Goal: Task Accomplishment & Management: Complete application form

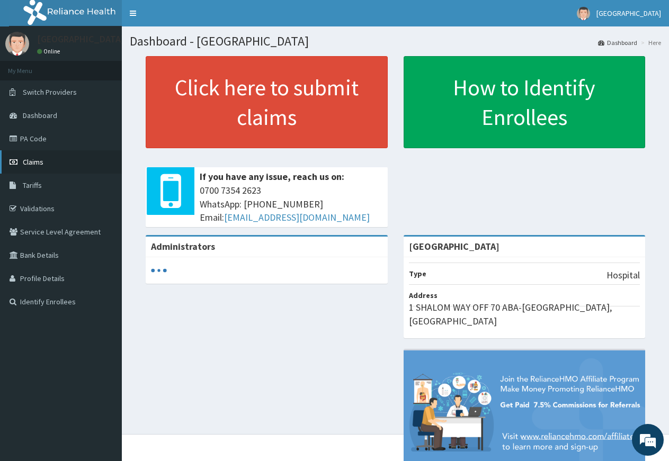
click at [34, 159] on span "Claims" at bounding box center [33, 162] width 21 height 10
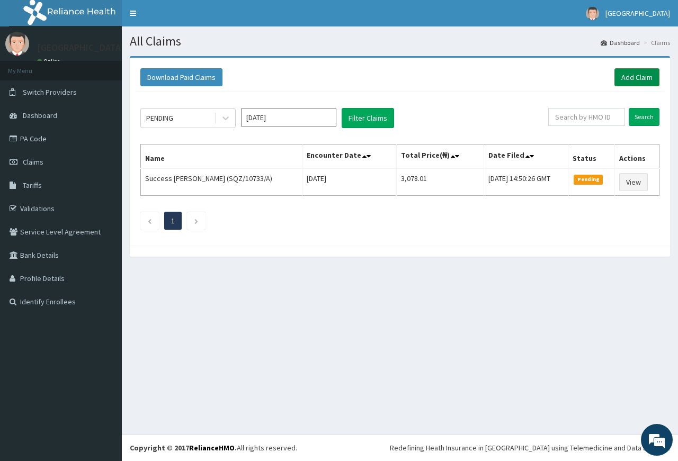
click at [636, 79] on link "Add Claim" at bounding box center [636, 77] width 45 height 18
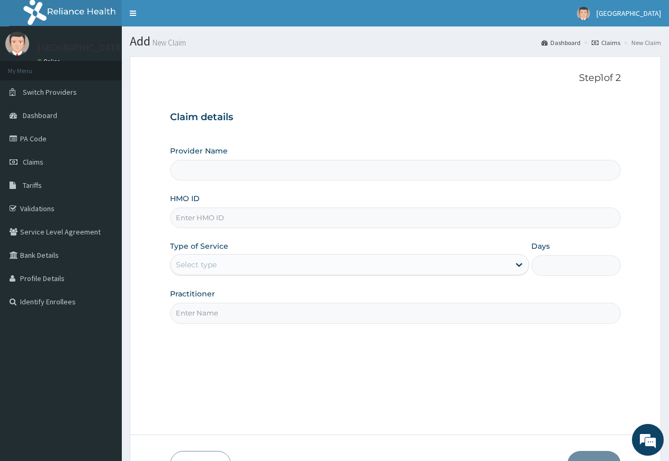
type input "[GEOGRAPHIC_DATA]"
click at [201, 218] on input "HMO ID" at bounding box center [395, 218] width 451 height 21
type input "UBP/10373/A"
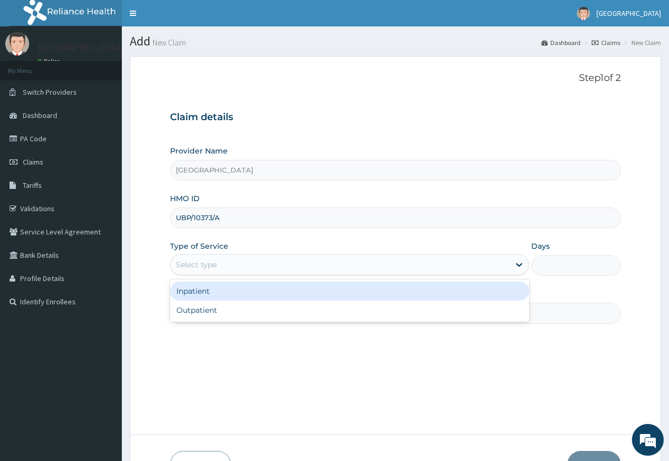
click at [238, 267] on div "Select type" at bounding box center [339, 264] width 338 height 17
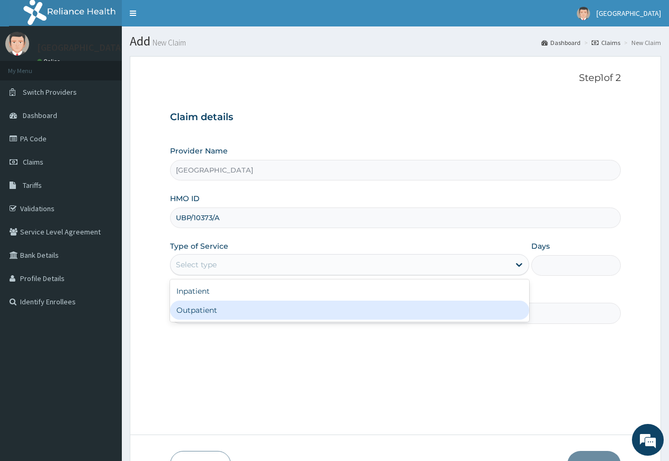
click at [229, 312] on div "Outpatient" at bounding box center [349, 310] width 358 height 19
type input "1"
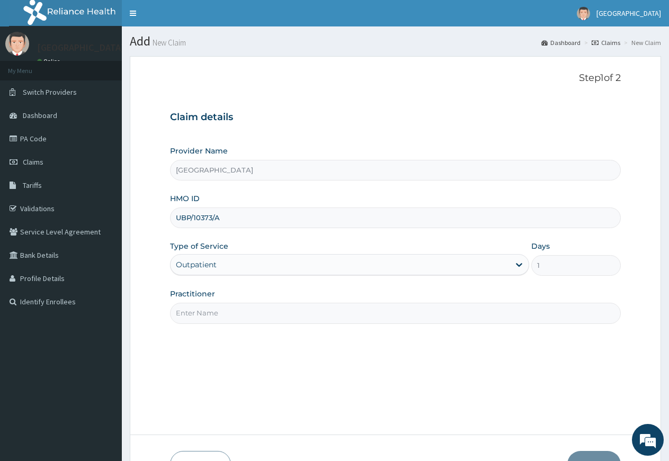
click at [241, 312] on input "Practitioner" at bounding box center [395, 313] width 451 height 21
click at [237, 320] on input "Practitioner" at bounding box center [395, 313] width 451 height 21
type input "DR NDUBIZU CHINEDU"
click at [600, 455] on button "Next" at bounding box center [593, 465] width 53 height 28
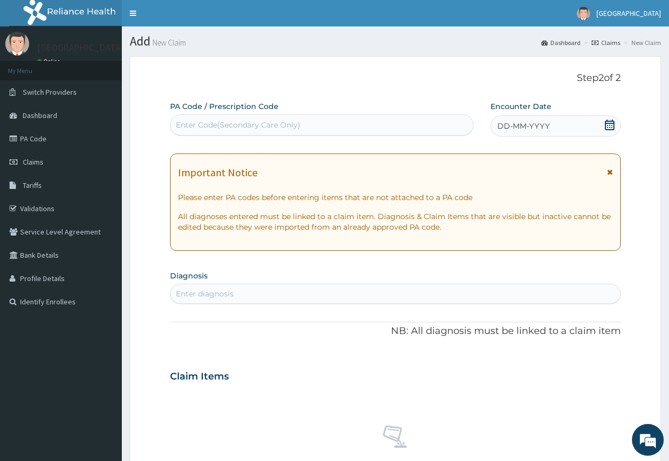
click at [612, 125] on icon at bounding box center [610, 125] width 10 height 11
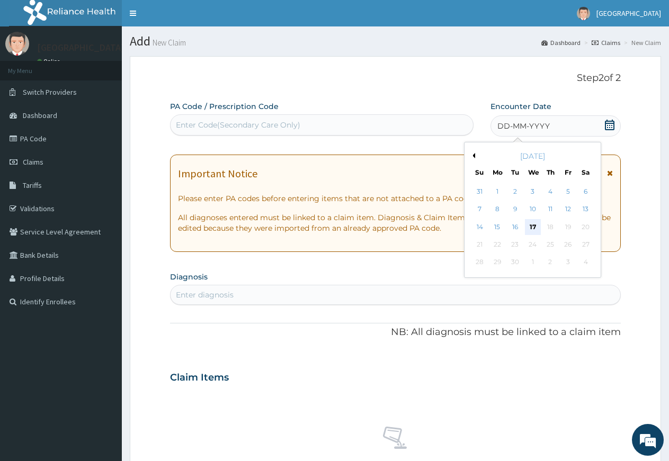
click at [532, 229] on div "17" at bounding box center [533, 227] width 16 height 16
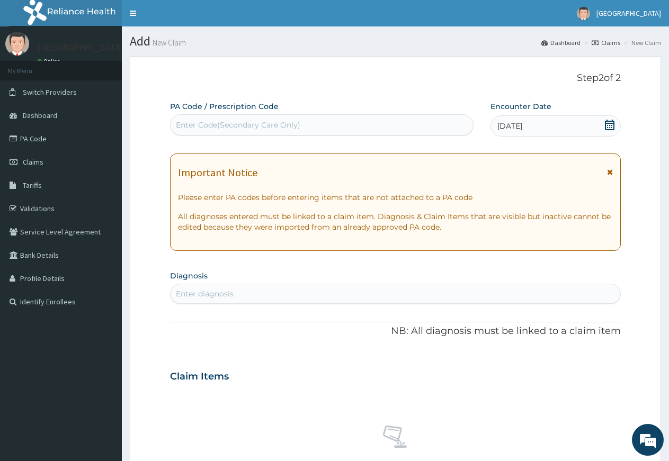
click at [317, 296] on div "Enter diagnosis" at bounding box center [395, 293] width 450 height 17
type input "B"
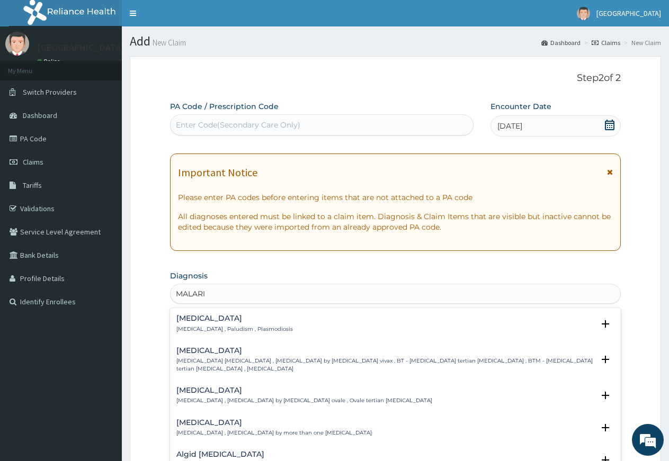
type input "MALARIA"
click at [209, 392] on h4 "Ovale malaria" at bounding box center [304, 391] width 256 height 8
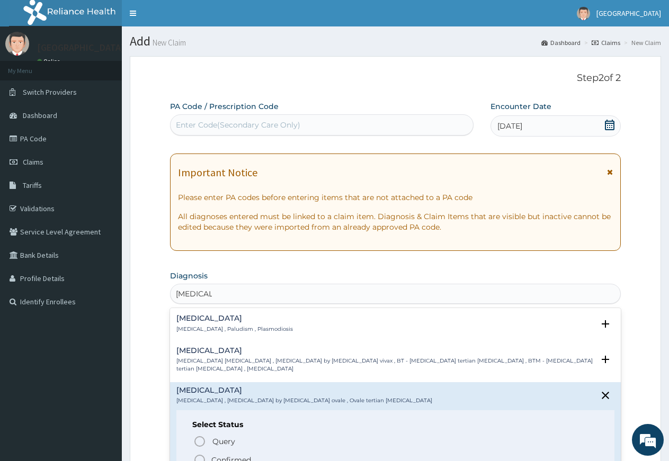
click at [197, 456] on circle "status option filled" at bounding box center [200, 460] width 10 height 10
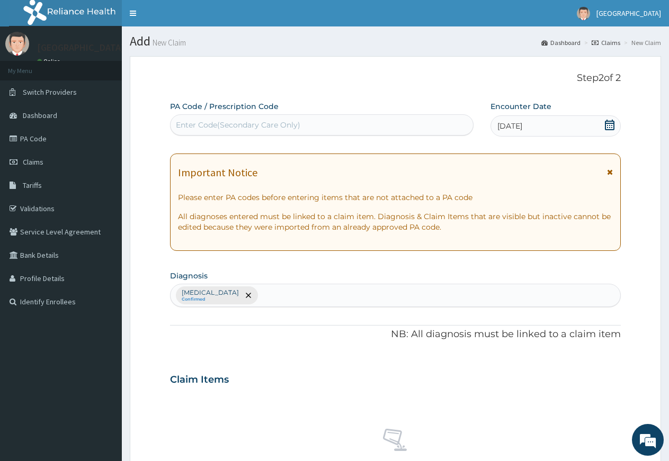
click at [249, 294] on div "Ovale malaria Confirmed" at bounding box center [395, 295] width 450 height 22
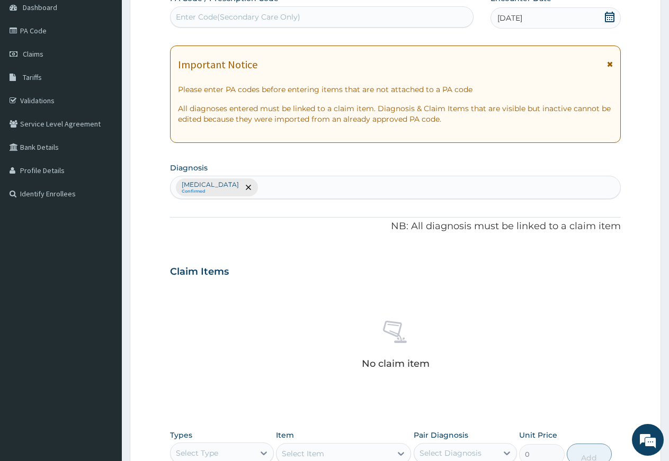
click at [260, 185] on input "text" at bounding box center [260, 187] width 1 height 11
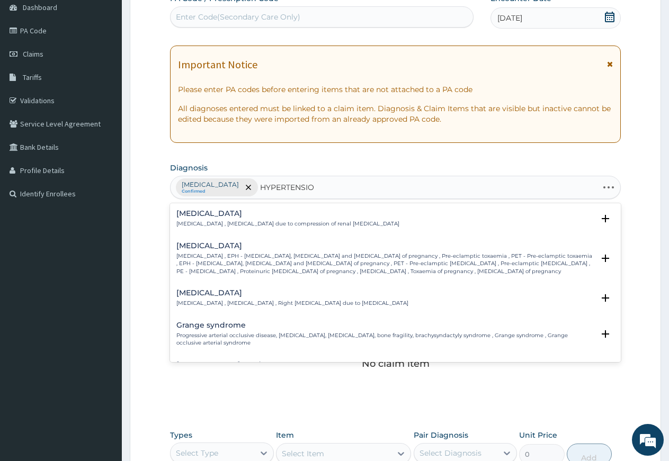
type input "HYPERTENSION"
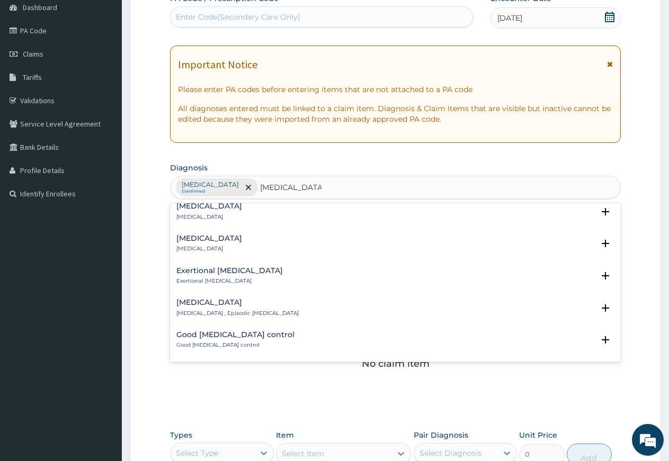
scroll to position [928, 0]
click at [232, 245] on div "Secondary hypertension Secondary hypertension" at bounding box center [209, 243] width 66 height 19
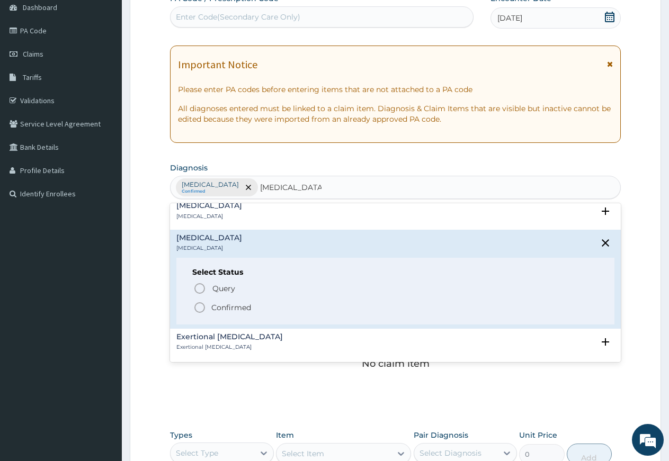
click at [198, 307] on icon "status option filled" at bounding box center [199, 307] width 13 height 13
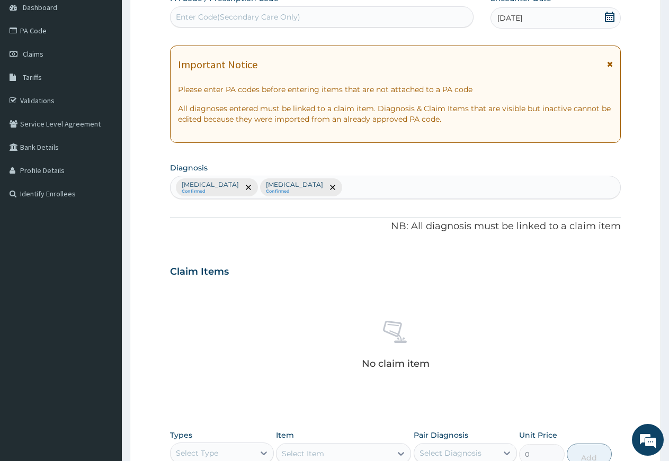
click at [356, 186] on div "Ovale malaria Confirmed Secondary hypertension Confirmed" at bounding box center [395, 187] width 450 height 22
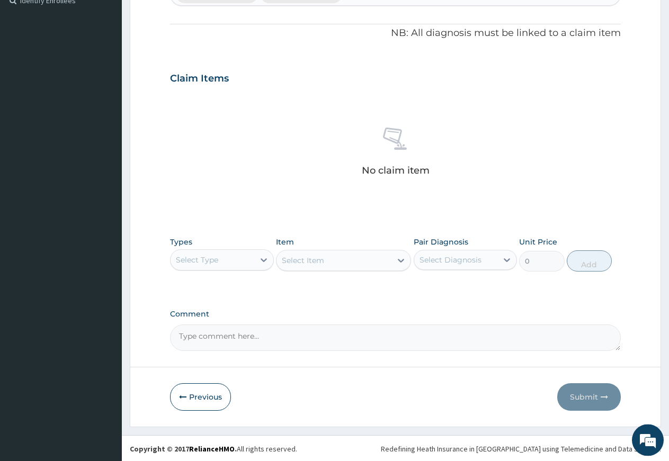
scroll to position [302, 0]
click at [265, 254] on icon at bounding box center [263, 259] width 11 height 11
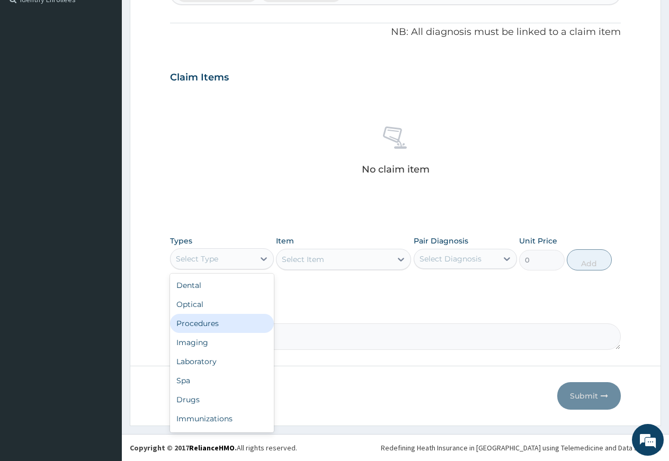
drag, startPoint x: 226, startPoint y: 325, endPoint x: 239, endPoint y: 320, distance: 14.1
click at [226, 324] on div "Procedures" at bounding box center [222, 323] width 104 height 19
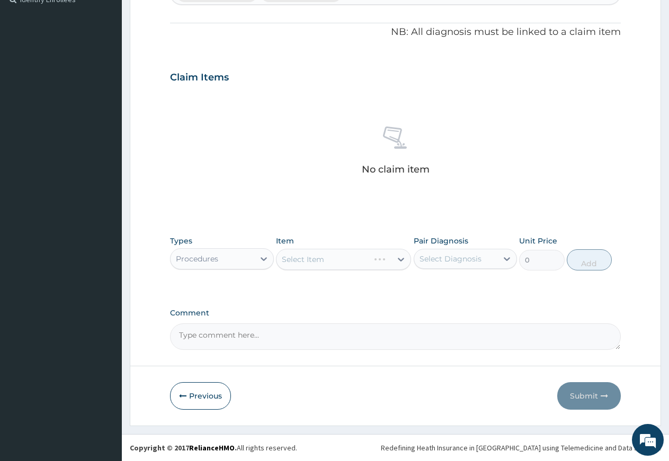
click at [434, 261] on div "Select Diagnosis" at bounding box center [450, 259] width 62 height 11
click at [437, 297] on div "[MEDICAL_DATA]" at bounding box center [466, 286] width 104 height 22
checkbox input "true"
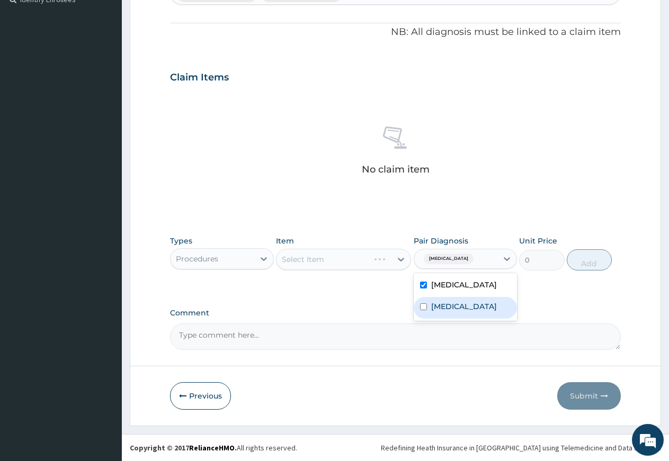
click at [439, 312] on label "Secondary hypertension" at bounding box center [464, 306] width 66 height 11
checkbox input "true"
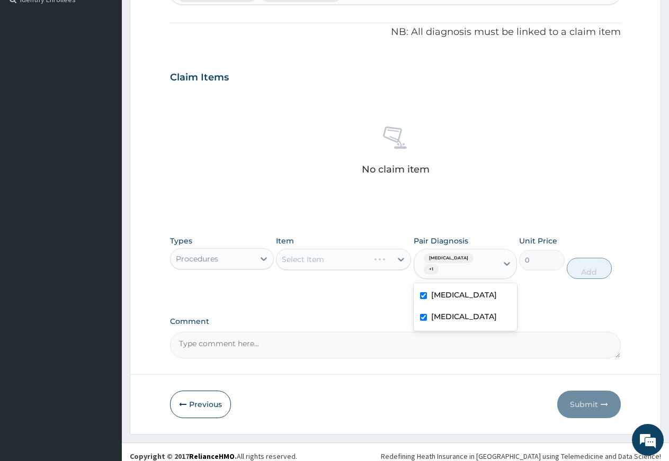
click at [351, 255] on div "Select Item" at bounding box center [343, 259] width 135 height 21
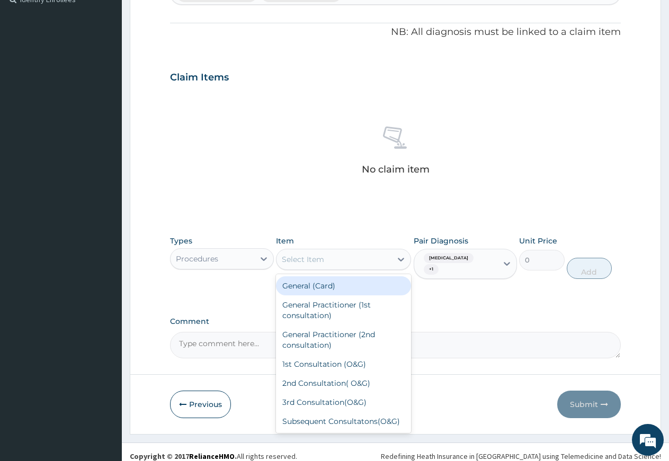
click at [364, 259] on div "Select Item" at bounding box center [333, 259] width 115 height 17
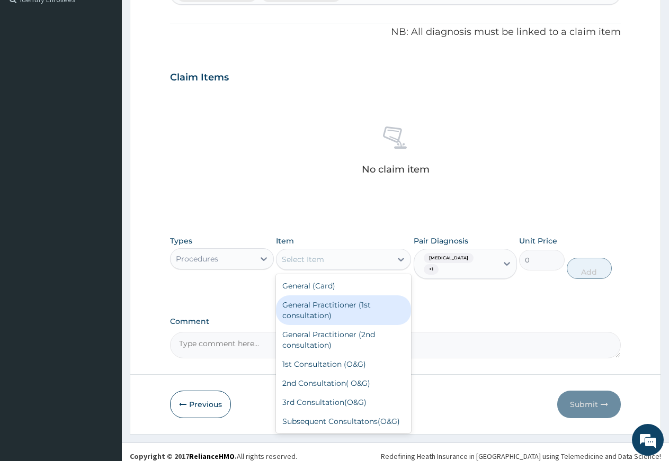
drag, startPoint x: 343, startPoint y: 316, endPoint x: 352, endPoint y: 311, distance: 10.2
click at [343, 315] on div "General Practitioner (1st consultation)" at bounding box center [343, 310] width 135 height 30
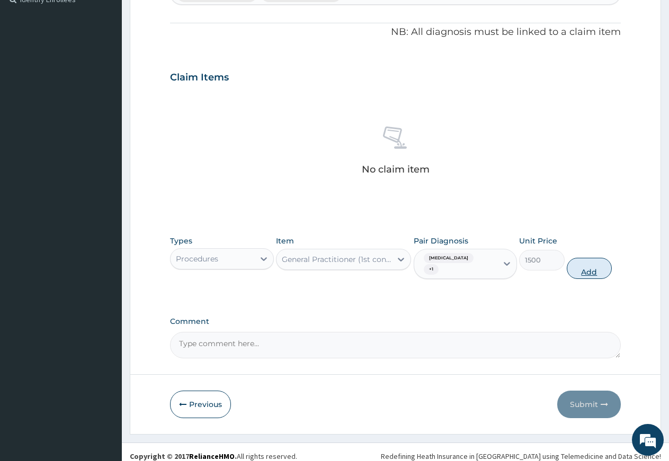
click at [585, 258] on button "Add" at bounding box center [589, 268] width 45 height 21
type input "0"
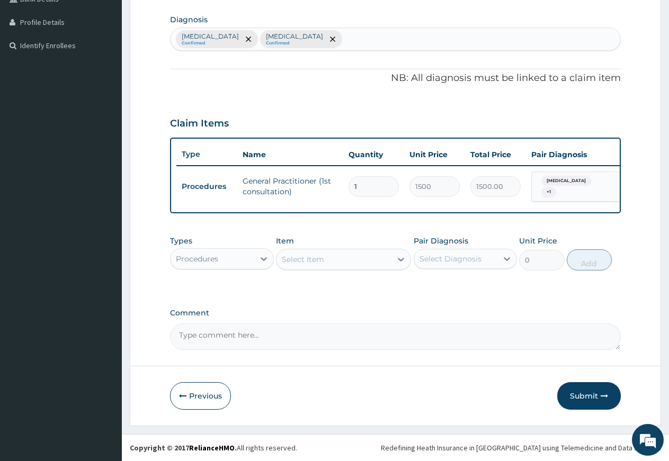
scroll to position [261, 0]
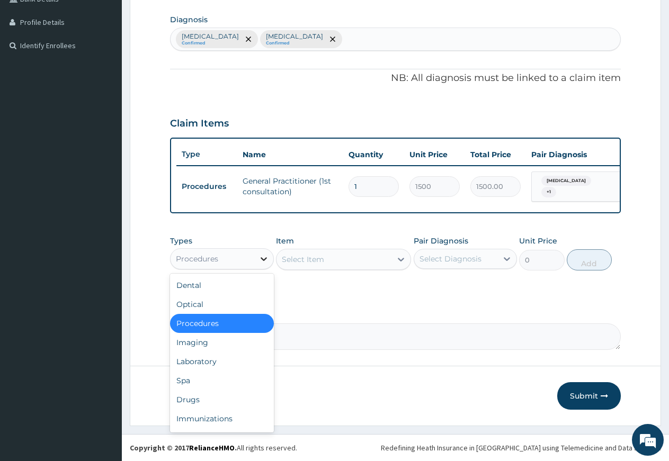
click at [256, 258] on div at bounding box center [263, 258] width 19 height 19
click at [195, 403] on div "Drugs" at bounding box center [222, 399] width 104 height 19
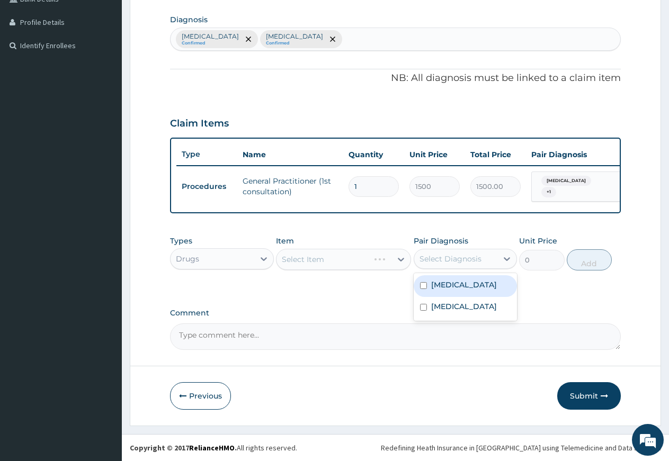
click at [445, 258] on div "Select Diagnosis" at bounding box center [450, 259] width 62 height 11
drag, startPoint x: 441, startPoint y: 289, endPoint x: 439, endPoint y: 313, distance: 24.9
click at [440, 290] on div "[MEDICAL_DATA]" at bounding box center [466, 286] width 104 height 22
checkbox input "true"
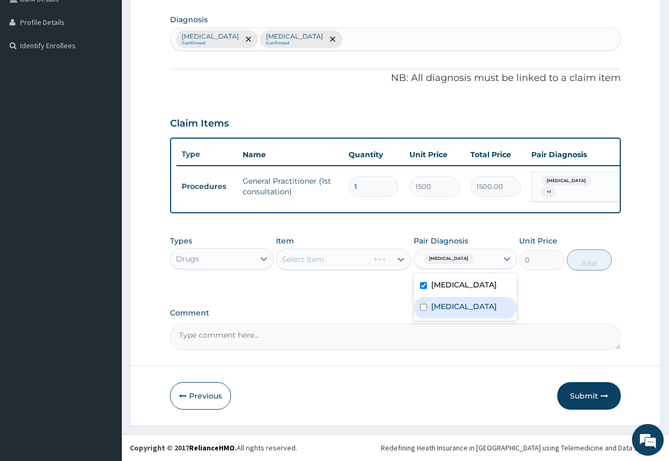
click at [439, 312] on label "Secondary hypertension" at bounding box center [464, 306] width 66 height 11
checkbox input "true"
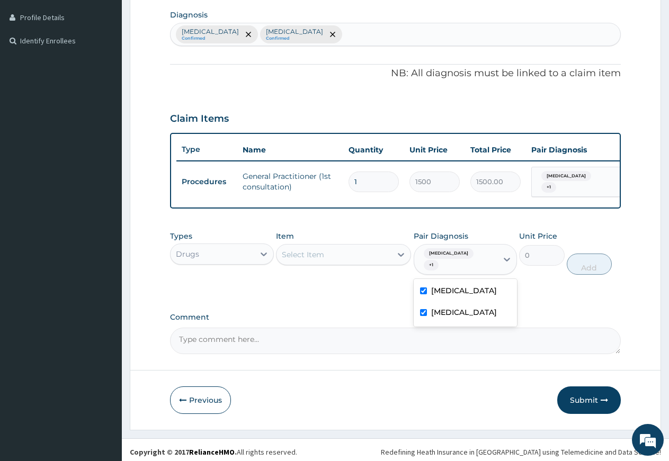
click at [347, 262] on div "Select Item" at bounding box center [333, 254] width 115 height 17
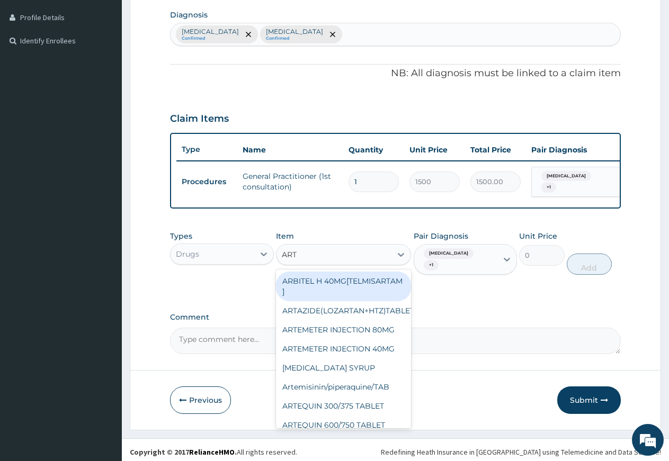
type input "ARTE"
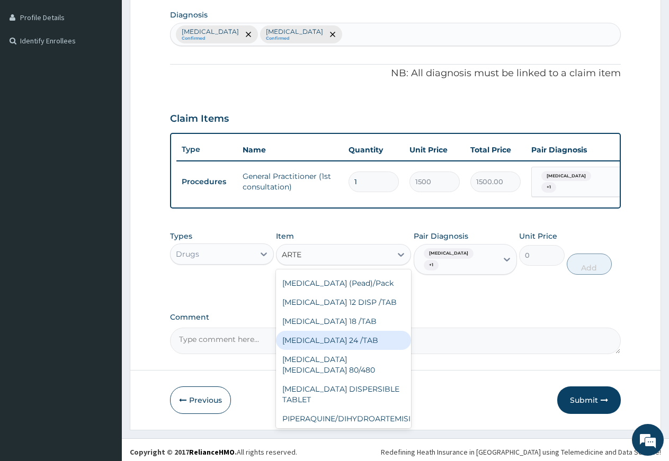
scroll to position [252, 0]
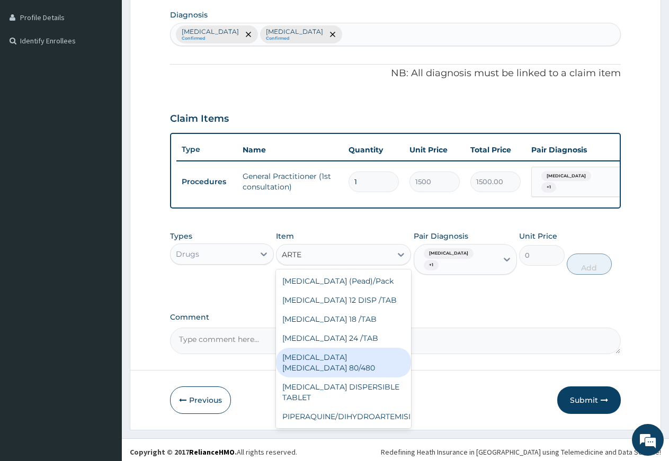
click at [339, 362] on div "[MEDICAL_DATA] [MEDICAL_DATA] 80/480" at bounding box center [343, 363] width 135 height 30
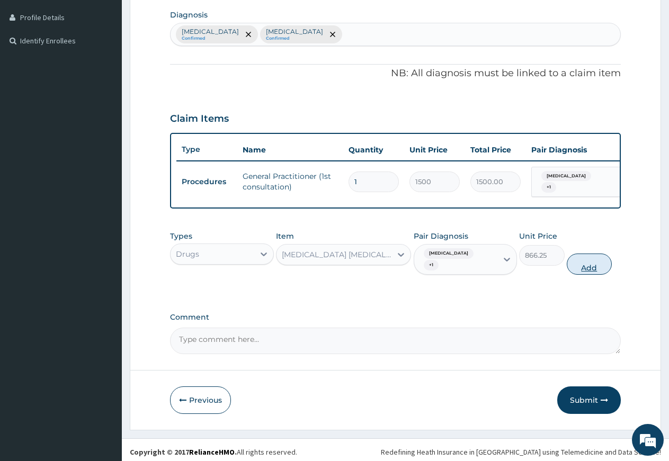
click at [581, 264] on button "Add" at bounding box center [589, 264] width 45 height 21
type input "0"
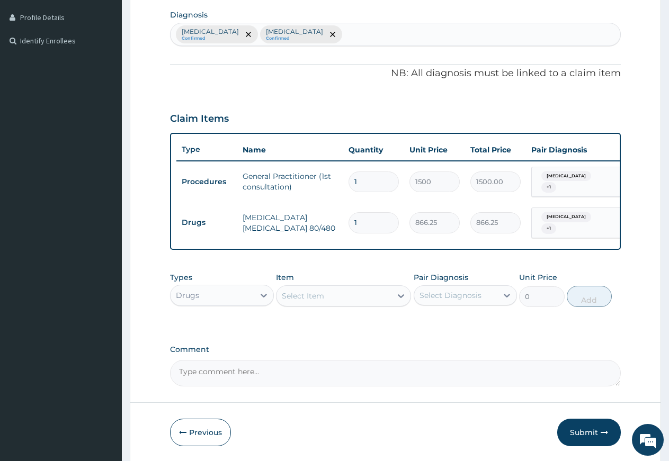
click at [301, 297] on div "Select Item" at bounding box center [303, 296] width 42 height 11
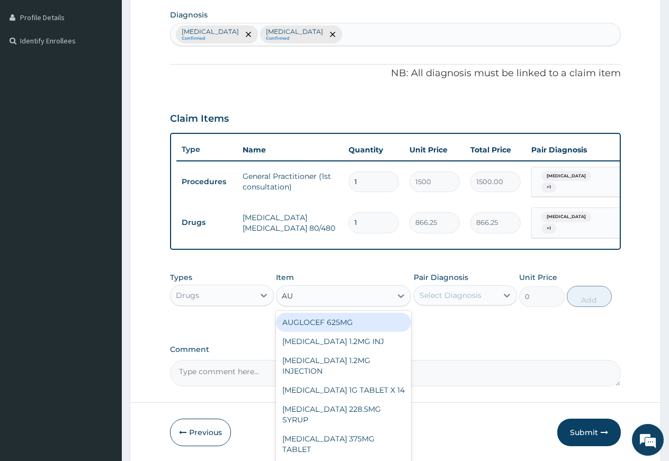
type input "AUG"
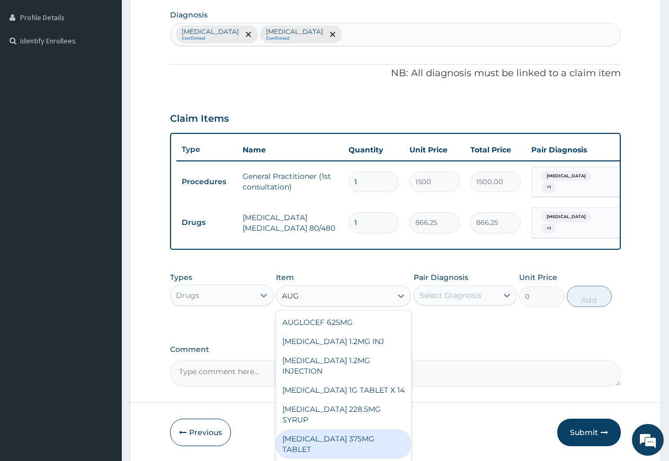
click at [369, 429] on div "[MEDICAL_DATA] 375MG TABLET" at bounding box center [343, 444] width 135 height 30
type input "72.45"
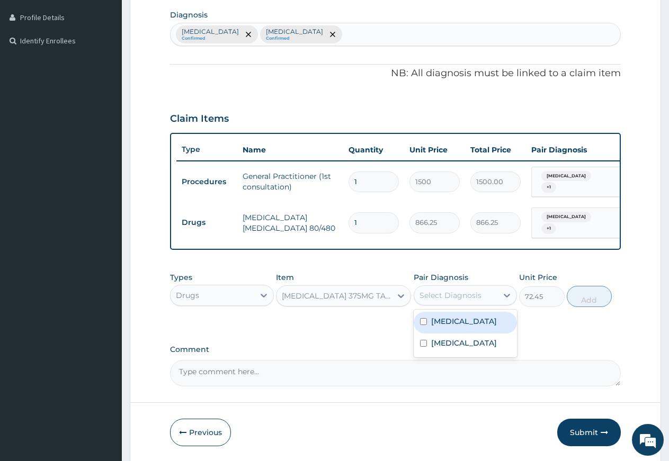
drag, startPoint x: 470, startPoint y: 290, endPoint x: 463, endPoint y: 319, distance: 29.4
click at [470, 291] on div "Select Diagnosis" at bounding box center [450, 295] width 62 height 11
click at [456, 330] on div "[MEDICAL_DATA]" at bounding box center [466, 323] width 104 height 22
checkbox input "true"
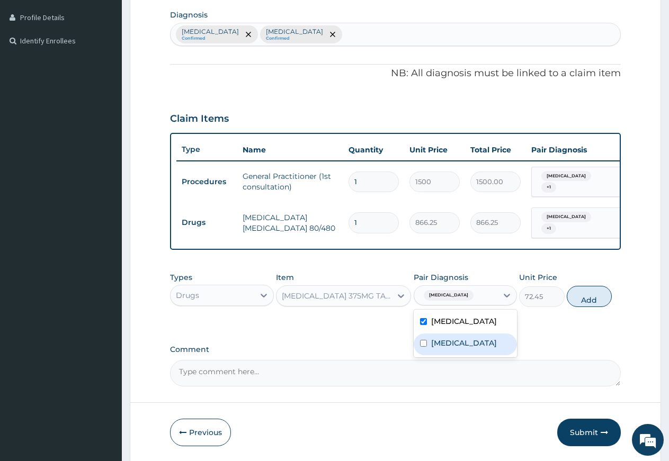
click at [452, 347] on label "Secondary hypertension" at bounding box center [464, 343] width 66 height 11
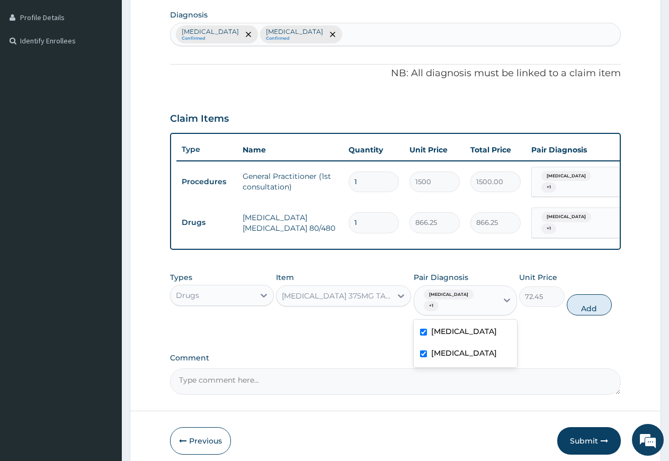
checkbox input "true"
click at [579, 298] on button "Add" at bounding box center [589, 304] width 45 height 21
type input "0"
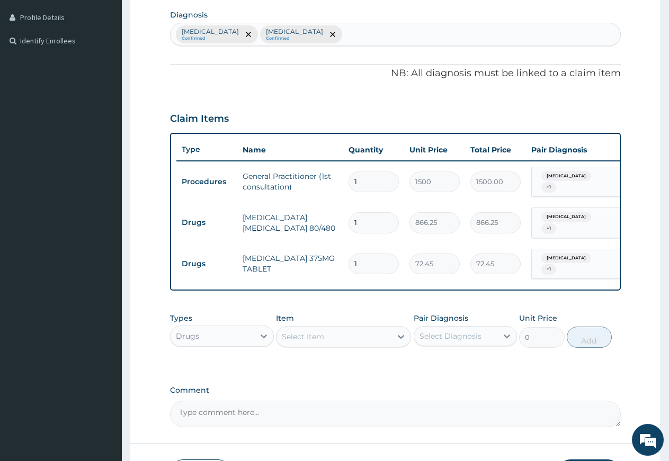
click at [315, 331] on div "Select Item" at bounding box center [303, 336] width 42 height 11
type input "FLUCO"
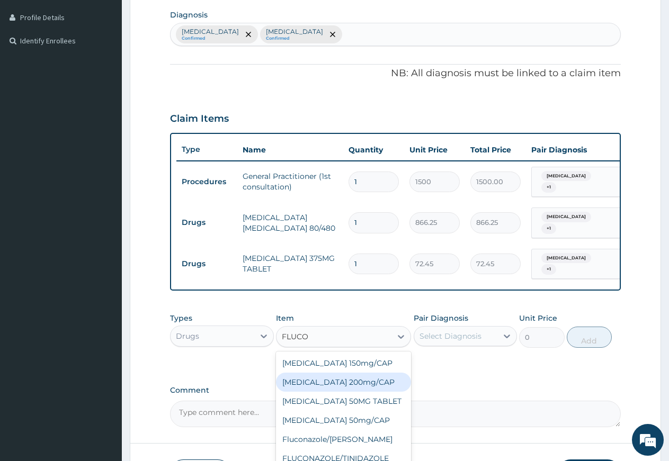
click at [340, 376] on div "[MEDICAL_DATA] 200mg/CAP" at bounding box center [343, 382] width 135 height 19
type input "105"
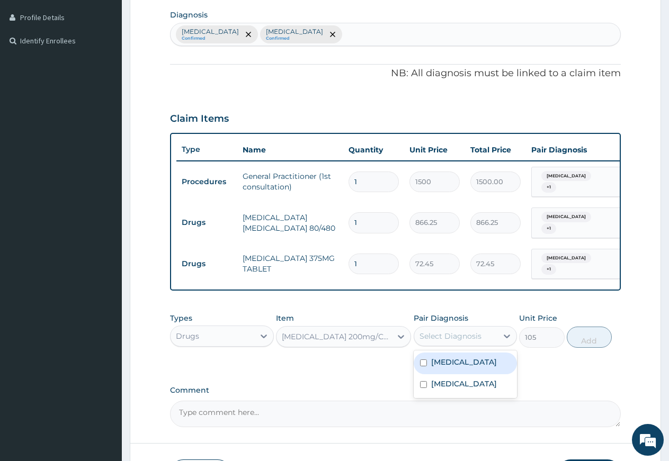
drag, startPoint x: 438, startPoint y: 326, endPoint x: 441, endPoint y: 340, distance: 14.0
click at [439, 328] on div "Select Diagnosis" at bounding box center [456, 336] width 84 height 17
drag, startPoint x: 438, startPoint y: 355, endPoint x: 441, endPoint y: 375, distance: 20.3
click at [438, 357] on label "[MEDICAL_DATA]" at bounding box center [464, 362] width 66 height 11
checkbox input "true"
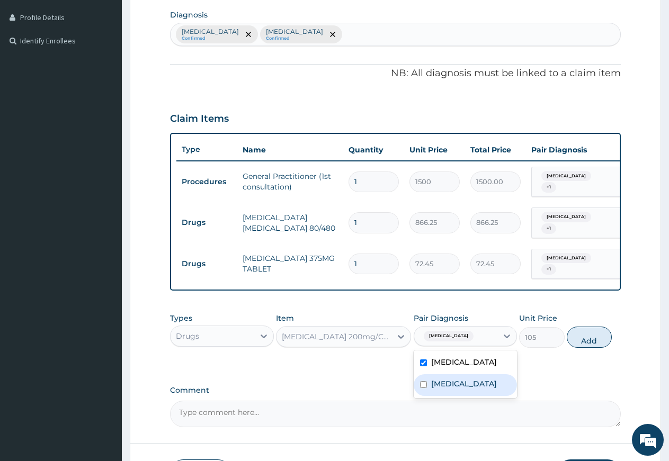
drag, startPoint x: 443, startPoint y: 382, endPoint x: 460, endPoint y: 374, distance: 18.2
click at [445, 382] on label "Secondary hypertension" at bounding box center [464, 384] width 66 height 11
checkbox input "true"
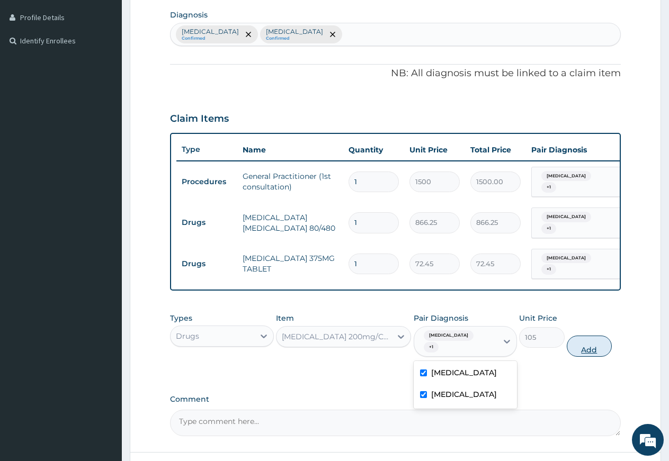
click at [583, 336] on button "Add" at bounding box center [589, 346] width 45 height 21
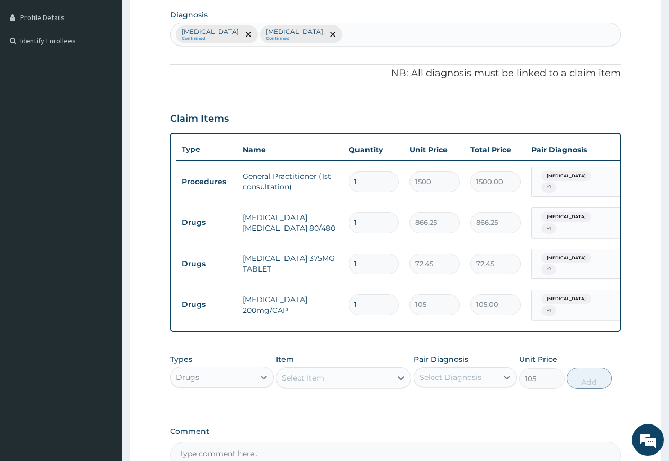
type input "0"
click at [341, 370] on div "Select Item" at bounding box center [333, 378] width 115 height 17
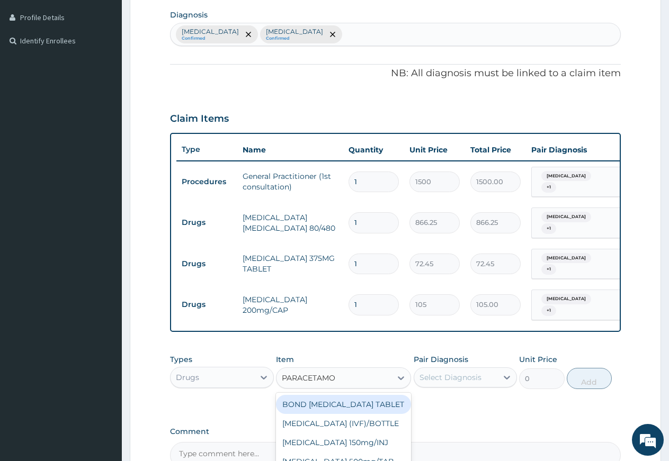
type input "PARACETAMOL"
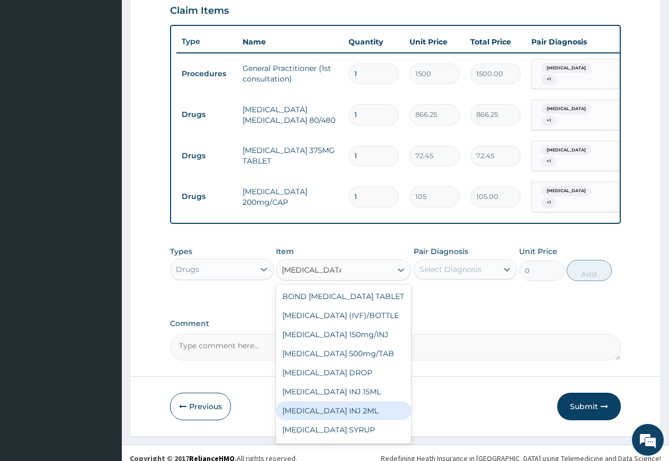
scroll to position [28, 0]
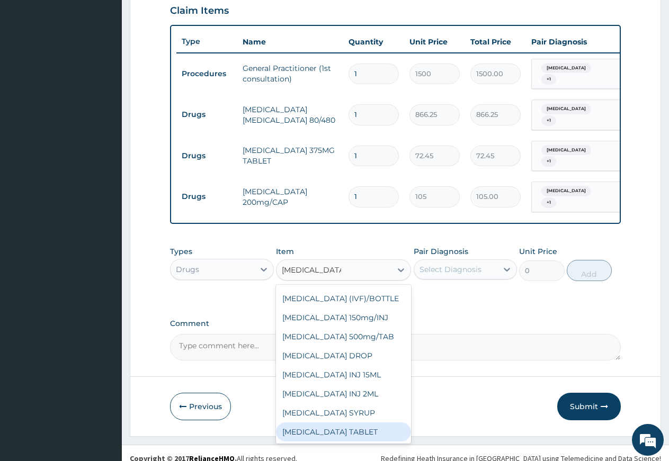
click at [352, 423] on div "PARACETAMOL TABLET" at bounding box center [343, 432] width 135 height 19
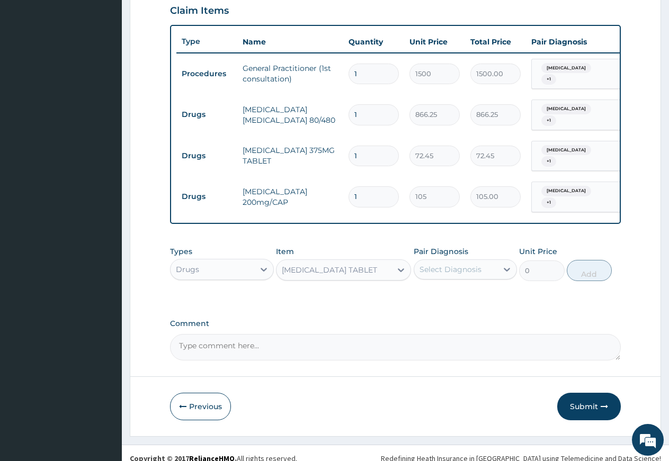
type input "2.62"
click at [456, 264] on div "Select Diagnosis" at bounding box center [450, 269] width 62 height 11
click at [457, 290] on label "Ovale malaria" at bounding box center [464, 295] width 66 height 11
checkbox input "true"
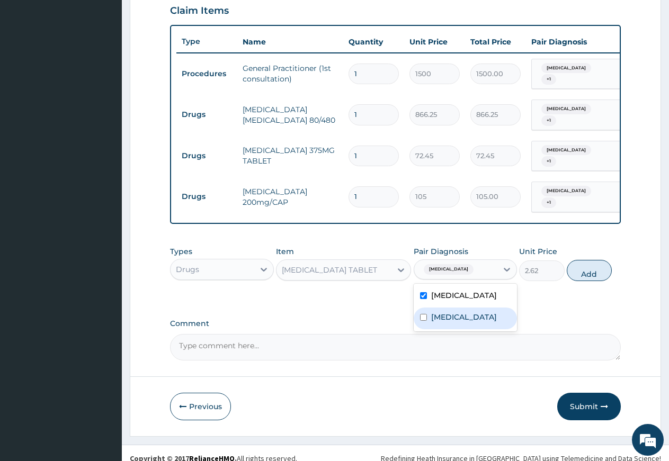
drag, startPoint x: 457, startPoint y: 313, endPoint x: 576, endPoint y: 288, distance: 121.2
click at [457, 313] on label "Secondary hypertension" at bounding box center [464, 317] width 66 height 11
checkbox input "true"
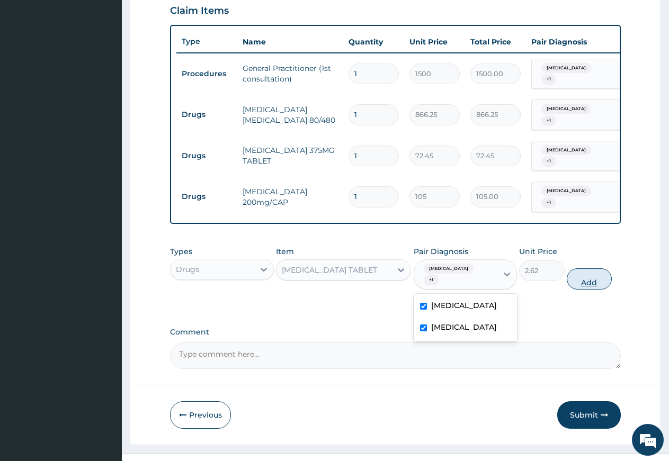
drag, startPoint x: 606, startPoint y: 265, endPoint x: 562, endPoint y: 266, distance: 43.4
click at [605, 268] on button "Add" at bounding box center [589, 278] width 45 height 21
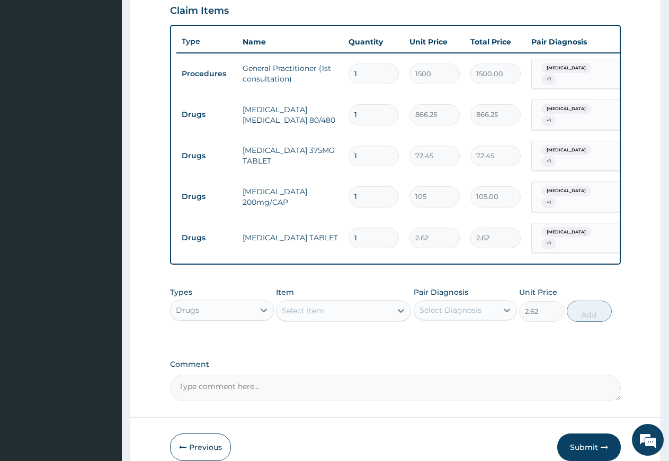
type input "0"
click at [358, 302] on div "Select Item" at bounding box center [333, 310] width 115 height 17
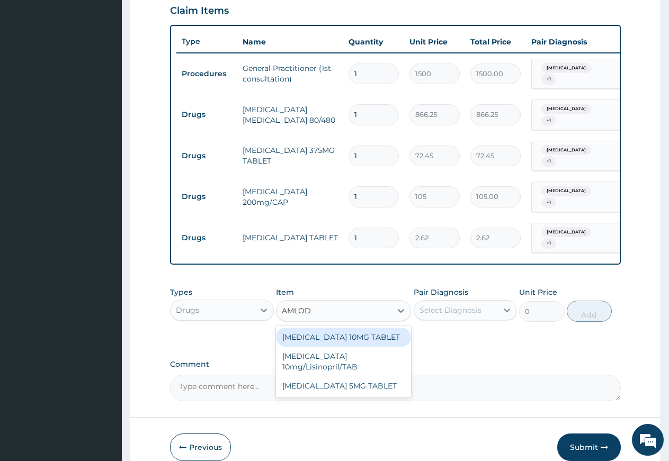
type input "AMLODI"
drag, startPoint x: 338, startPoint y: 322, endPoint x: 388, endPoint y: 315, distance: 50.8
click at [338, 328] on div "AMLODIPINE 10MG TABLET" at bounding box center [343, 337] width 135 height 19
type input "14.7"
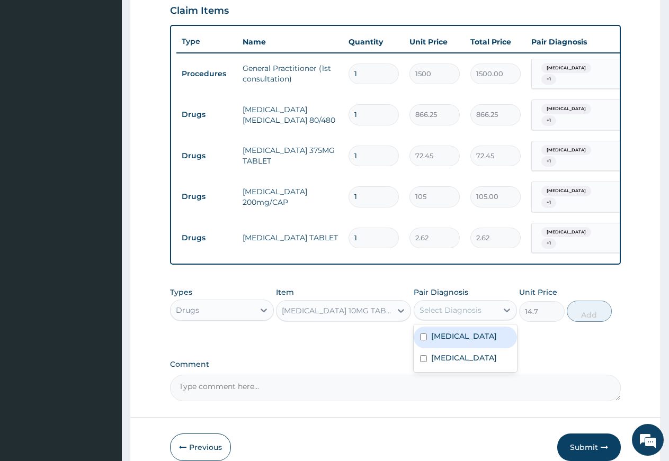
click at [439, 305] on div "Select Diagnosis" at bounding box center [450, 310] width 62 height 11
click at [439, 331] on label "Ovale malaria" at bounding box center [464, 336] width 66 height 11
checkbox input "true"
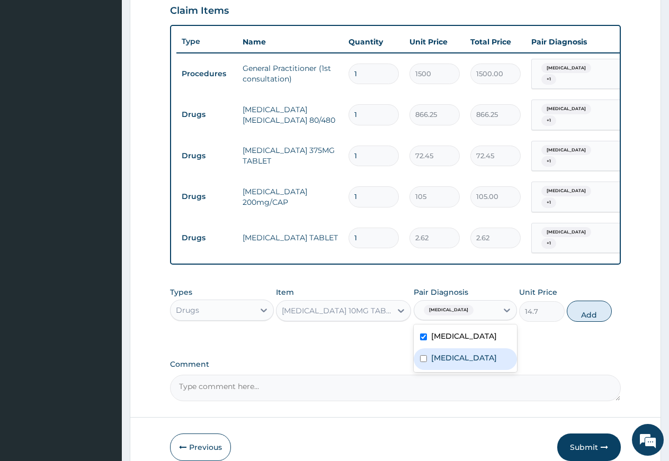
drag, startPoint x: 445, startPoint y: 356, endPoint x: 534, endPoint y: 324, distance: 95.1
click at [447, 355] on label "Secondary hypertension" at bounding box center [464, 358] width 66 height 11
checkbox input "true"
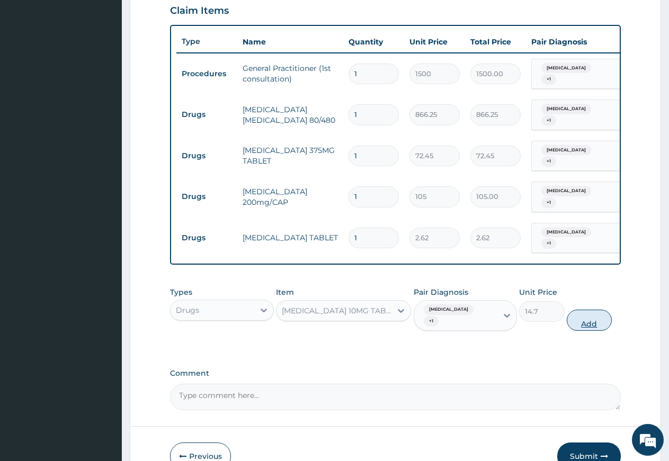
click at [593, 310] on button "Add" at bounding box center [589, 320] width 45 height 21
type input "0"
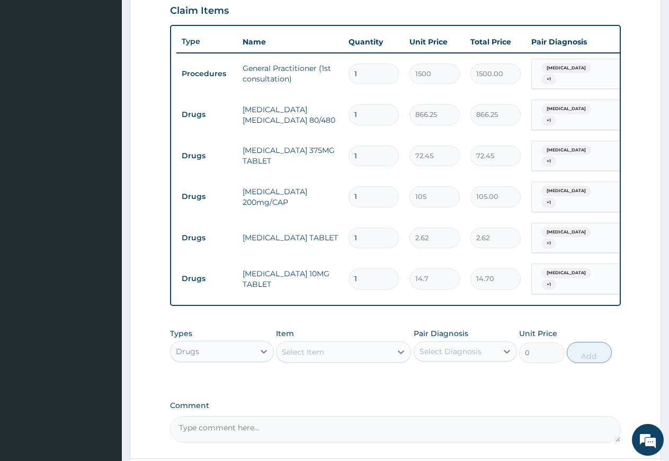
click at [352, 344] on div "Select Item" at bounding box center [333, 352] width 115 height 17
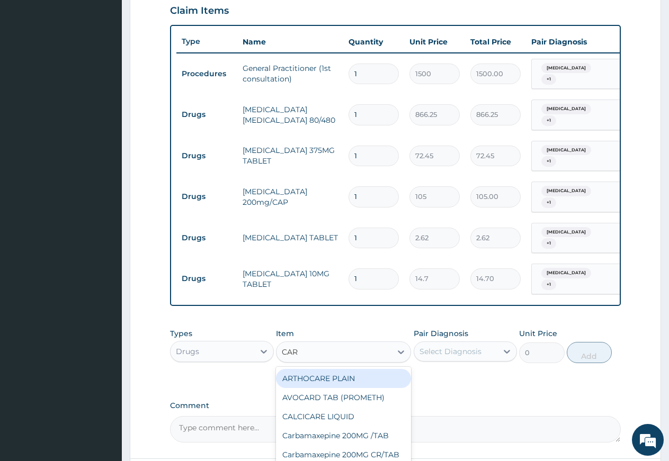
type input "CARV"
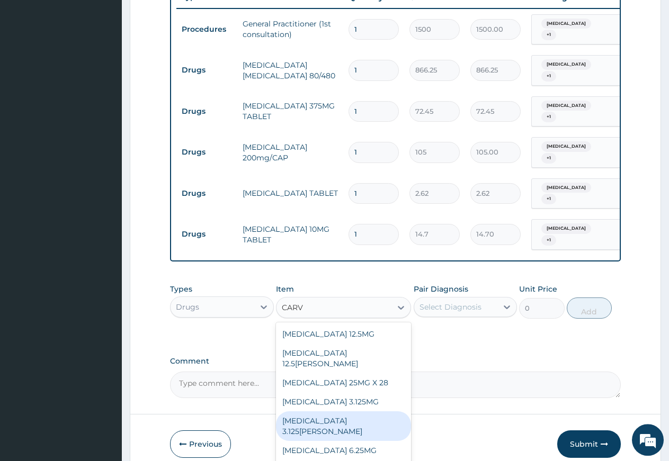
scroll to position [444, 0]
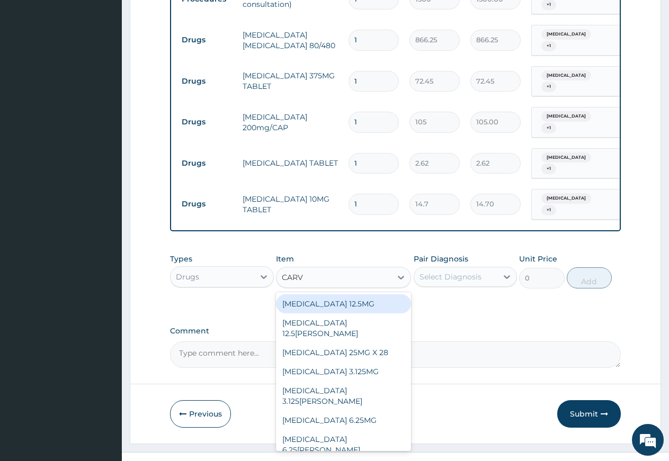
click at [334, 294] on div "CARVEDILOL 12.5MG" at bounding box center [343, 303] width 135 height 19
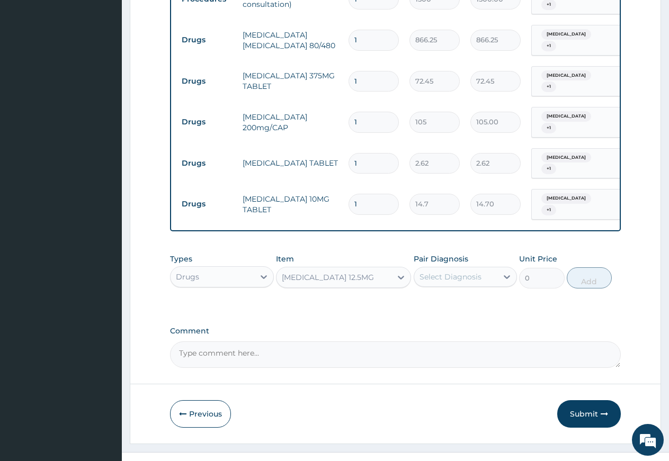
type input "34.12"
click at [421, 272] on div "Select Diagnosis" at bounding box center [450, 277] width 62 height 11
click at [434, 319] on label "Secondary hypertension" at bounding box center [464, 324] width 66 height 11
checkbox input "true"
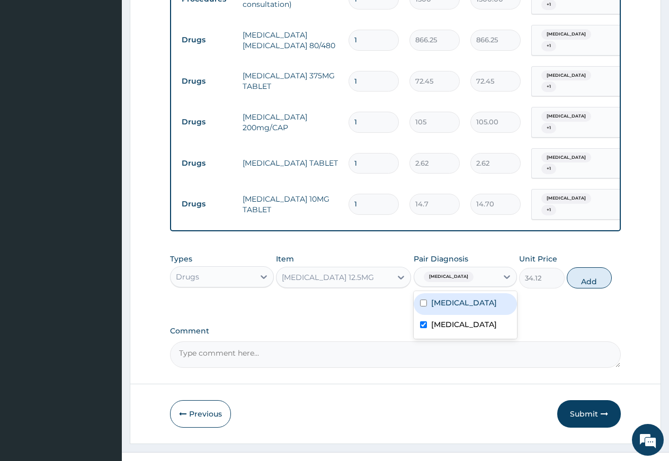
click at [435, 298] on label "Ovale malaria" at bounding box center [464, 303] width 66 height 11
checkbox input "true"
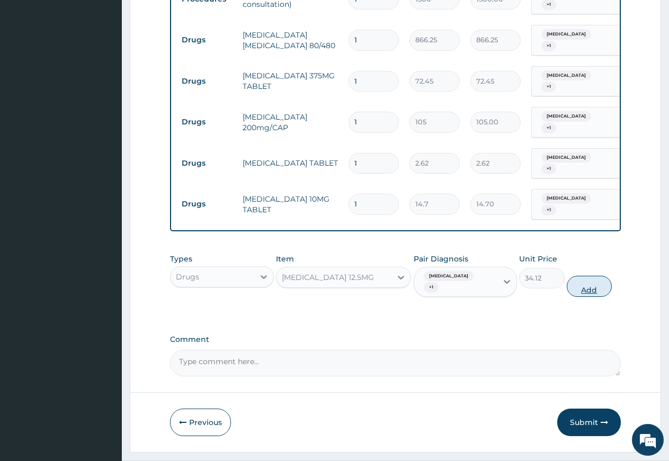
click at [575, 276] on button "Add" at bounding box center [589, 286] width 45 height 21
type input "0"
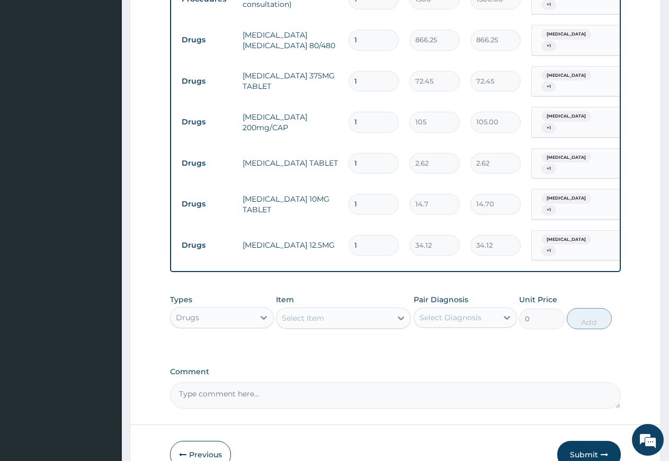
click at [365, 235] on input "1" at bounding box center [373, 245] width 50 height 21
type input "15"
type input "511.80"
type input "15"
click at [371, 194] on input "1" at bounding box center [373, 204] width 50 height 21
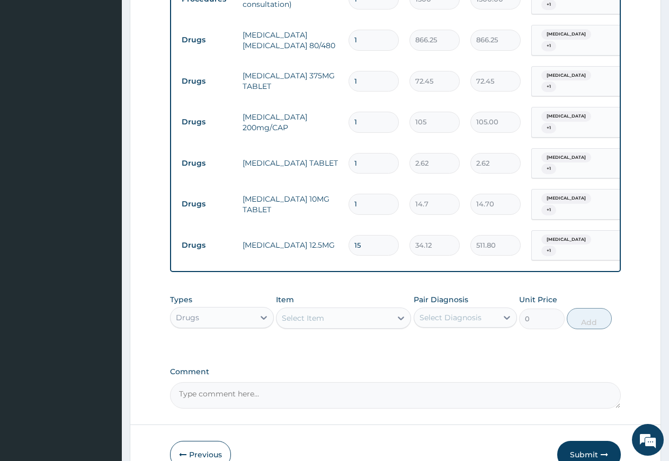
type input "15"
type input "220.50"
type input "15"
click at [361, 153] on input "1" at bounding box center [373, 163] width 50 height 21
type input "0.00"
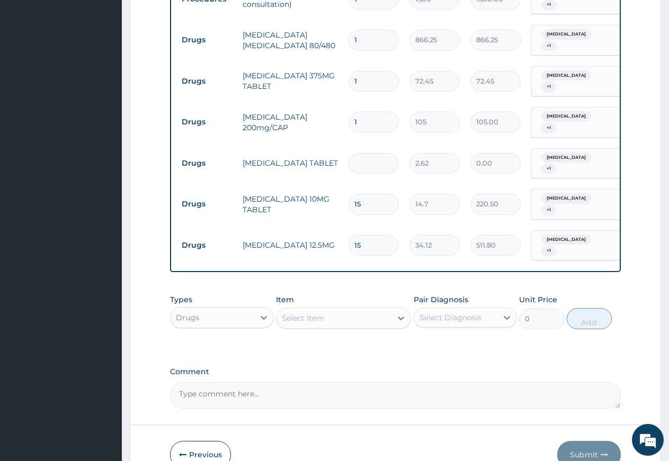
type input "2"
type input "5.24"
type input "20"
type input "52.40"
type input "20"
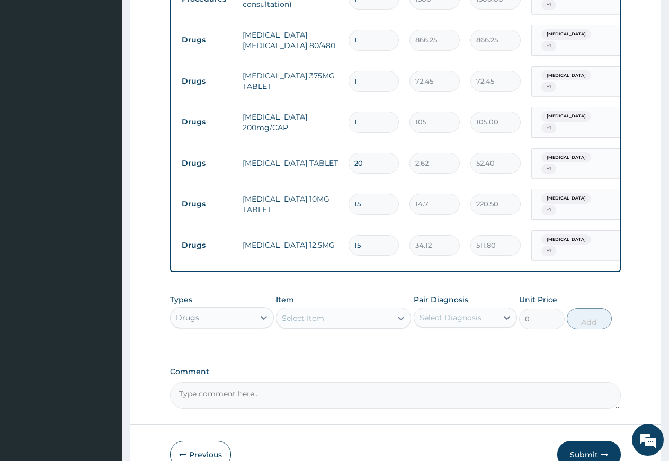
click at [364, 112] on input "1" at bounding box center [373, 122] width 50 height 21
type input "10"
type input "1050.00"
type input "10"
click at [367, 71] on input "1" at bounding box center [373, 81] width 50 height 21
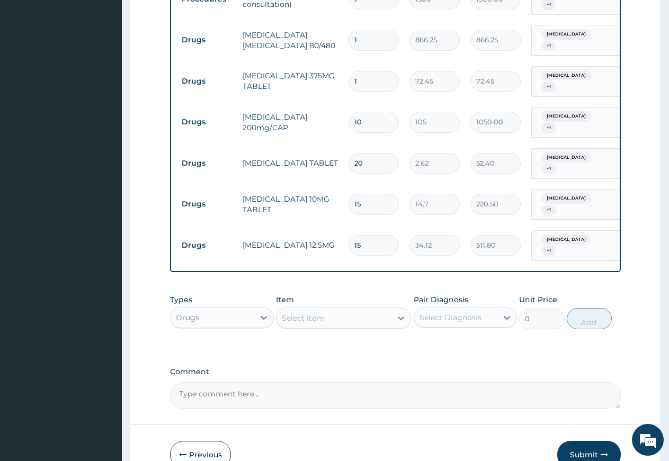
type input "14"
type input "1014.30"
type input "14"
click at [369, 32] on input "1" at bounding box center [373, 40] width 50 height 21
type input "0.00"
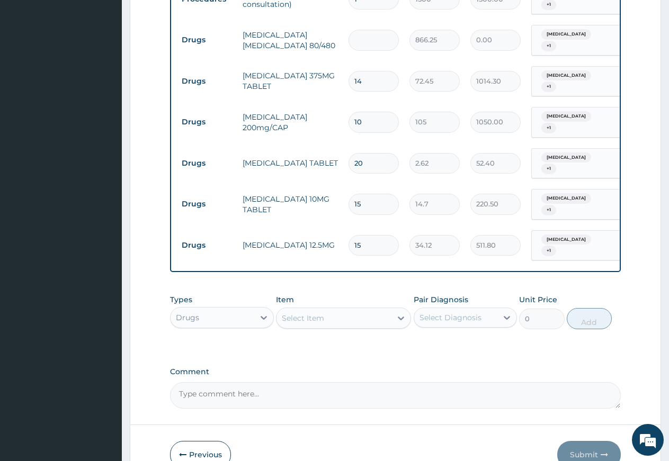
type input "6"
type input "5197.50"
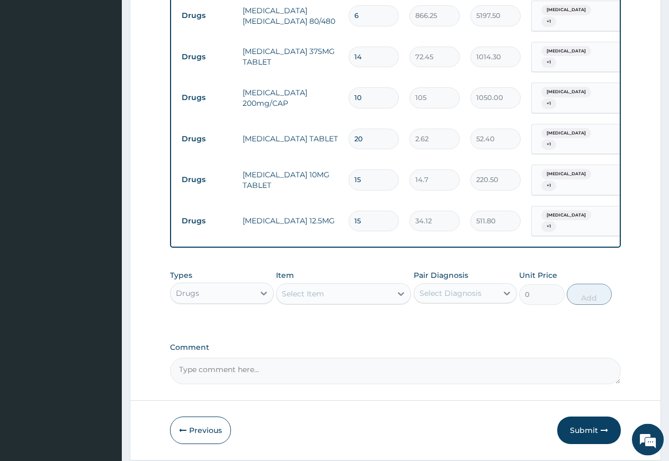
scroll to position [484, 0]
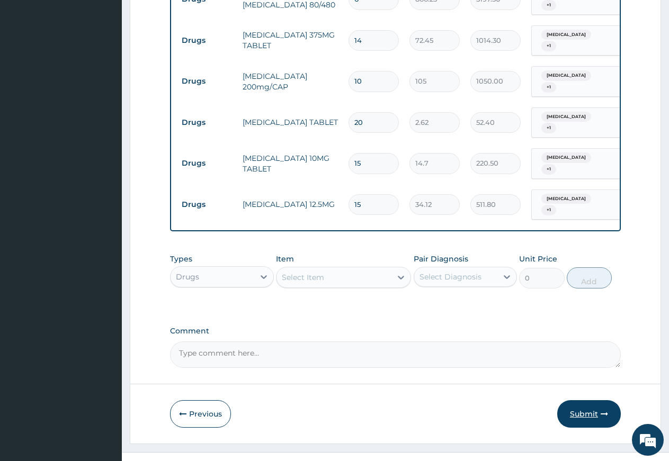
type input "6"
click at [576, 400] on button "Submit" at bounding box center [589, 414] width 64 height 28
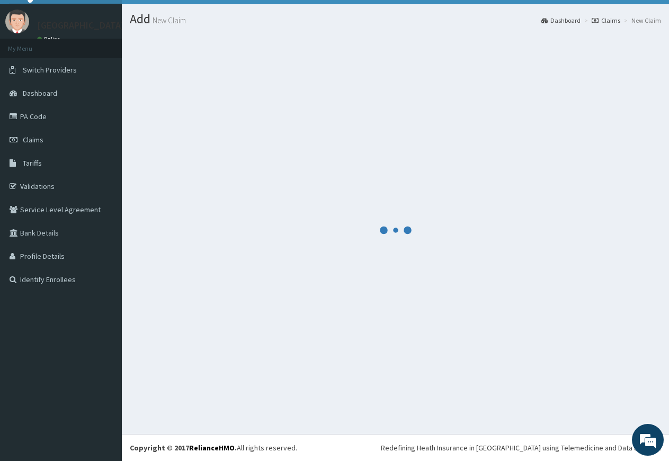
scroll to position [22, 0]
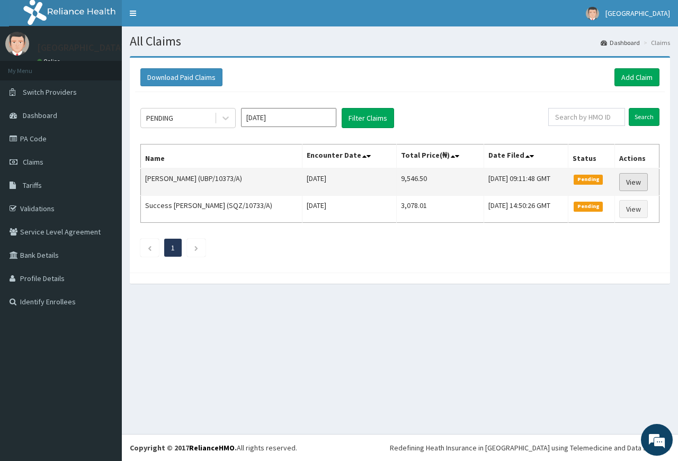
click at [632, 179] on link "View" at bounding box center [633, 182] width 29 height 18
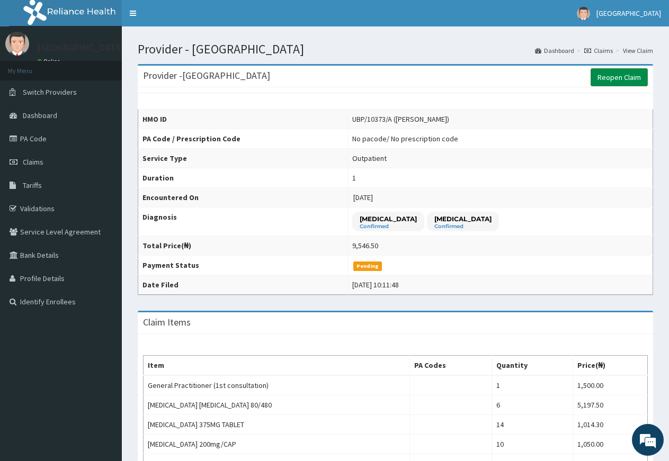
click at [613, 79] on link "Reopen Claim" at bounding box center [618, 77] width 57 height 18
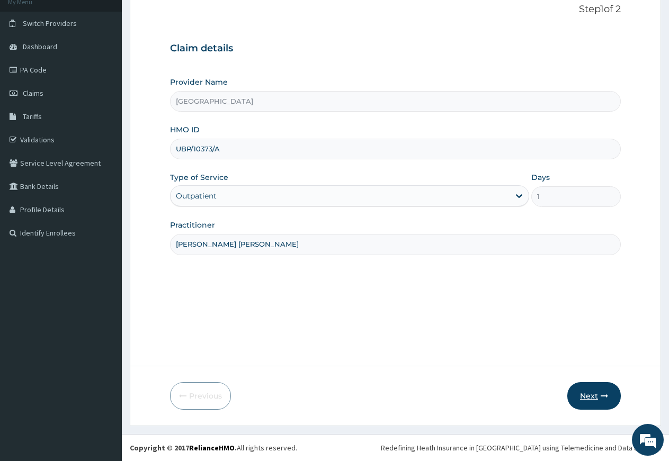
click at [587, 396] on button "Next" at bounding box center [593, 396] width 53 height 28
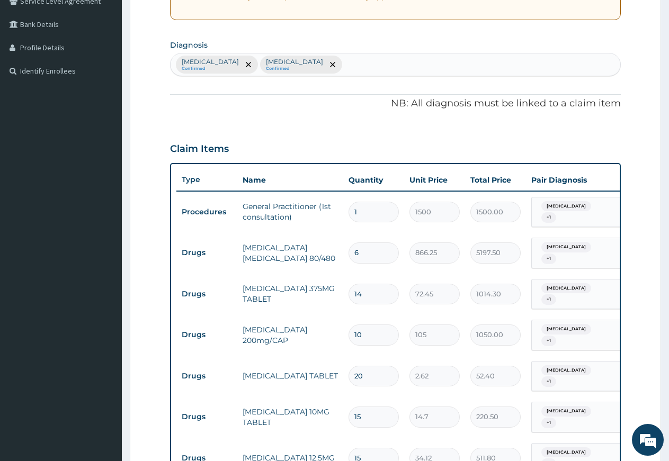
scroll to position [422, 0]
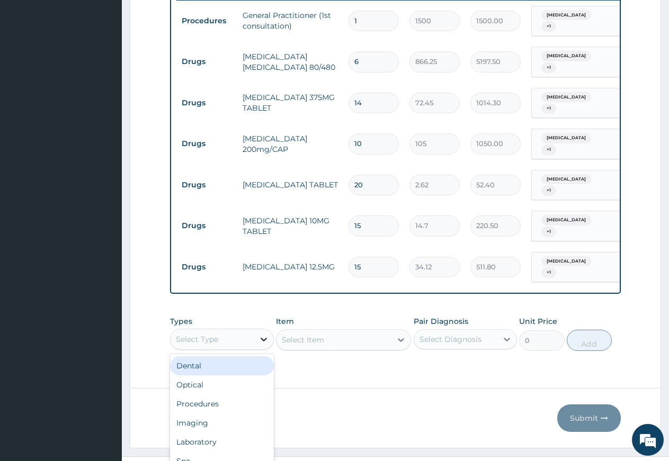
click at [266, 329] on div "option Dental focused, 1 of 10. 10 results available. Use Up and Down to choose…" at bounding box center [222, 339] width 104 height 21
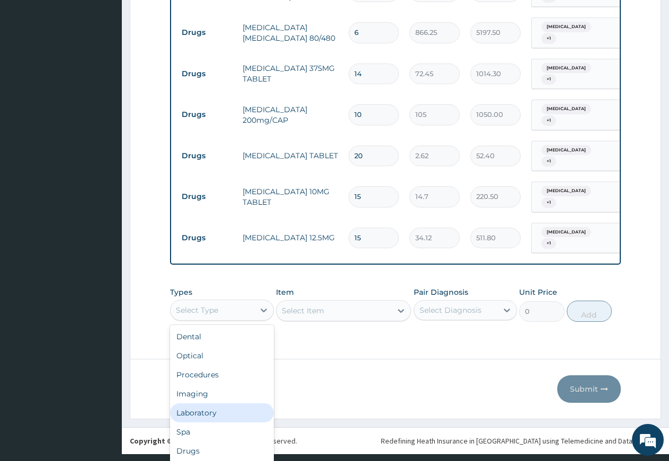
click at [226, 403] on div "Laboratory" at bounding box center [222, 412] width 104 height 19
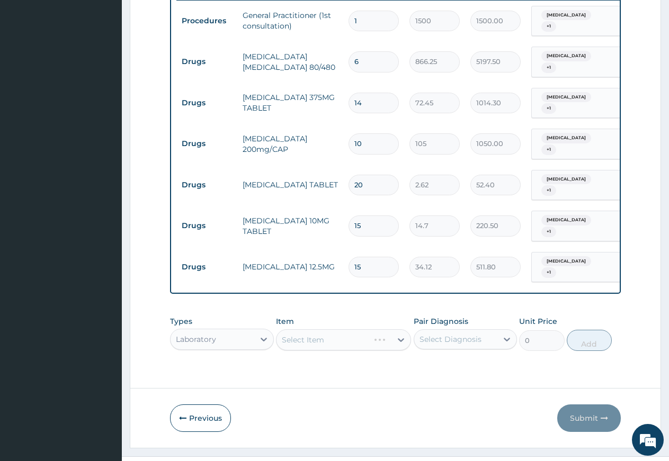
click at [436, 334] on div "Select Diagnosis" at bounding box center [450, 339] width 62 height 11
drag, startPoint x: 426, startPoint y: 345, endPoint x: 432, endPoint y: 352, distance: 9.0
click at [428, 356] on div "Secondary hypertension" at bounding box center [466, 367] width 104 height 22
checkbox input "true"
click at [433, 378] on div "[MEDICAL_DATA]" at bounding box center [466, 389] width 104 height 22
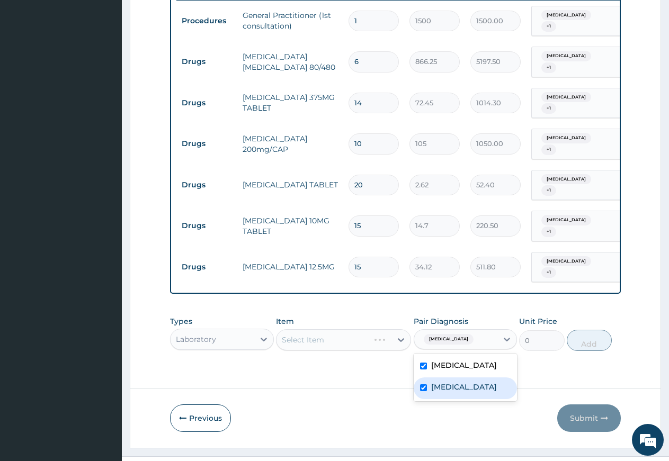
checkbox input "true"
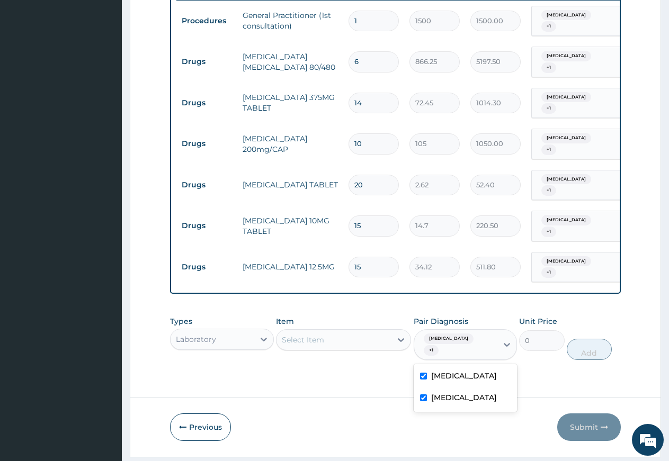
click at [378, 329] on div "Select Item" at bounding box center [343, 339] width 135 height 21
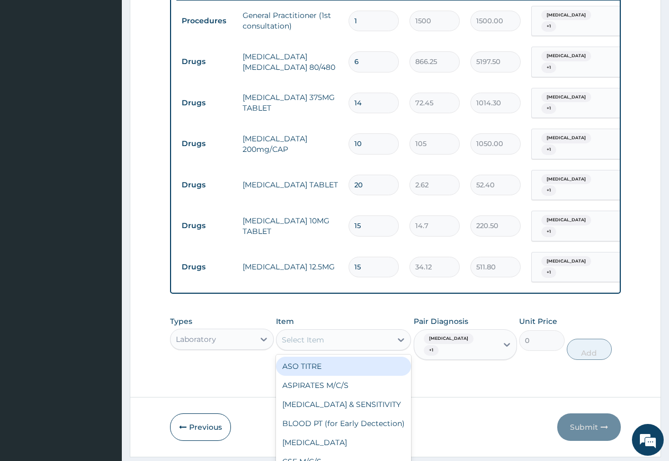
scroll to position [22, 0]
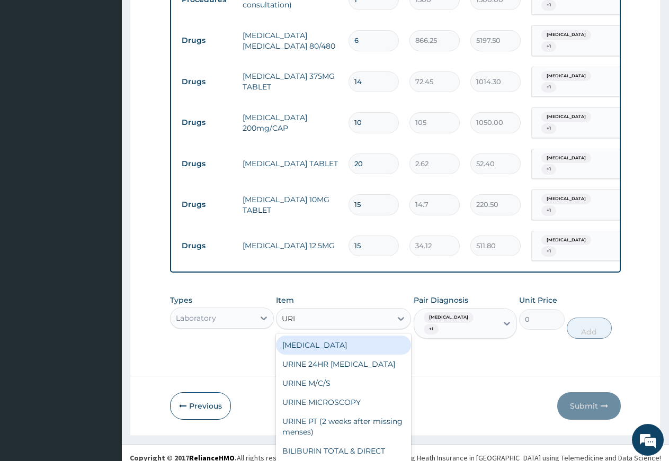
type input "URIN"
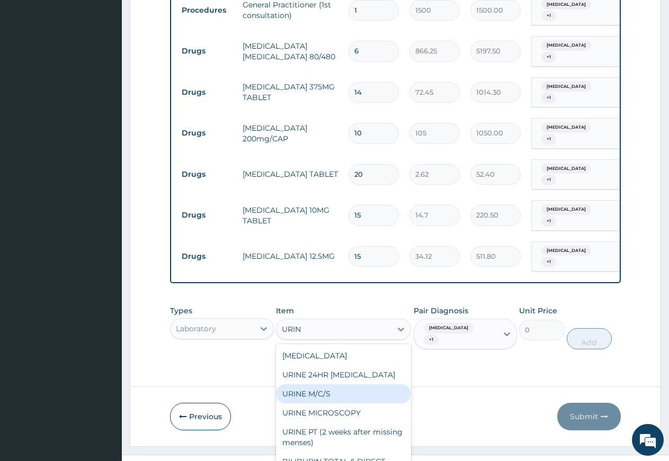
drag, startPoint x: 319, startPoint y: 370, endPoint x: 327, endPoint y: 362, distance: 11.2
click at [320, 384] on div "URINE M/C/S" at bounding box center [343, 393] width 135 height 19
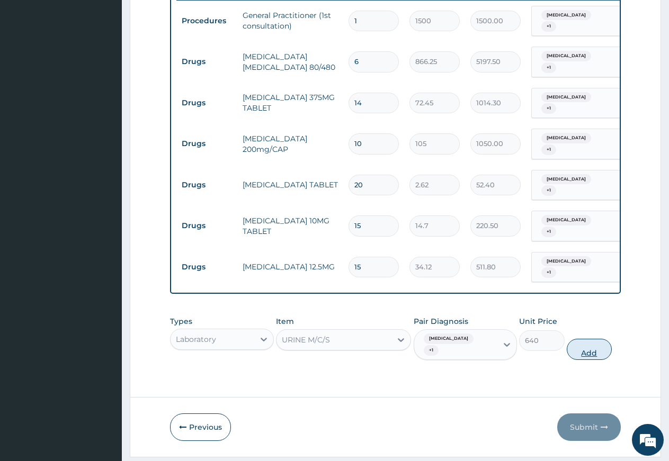
click at [582, 339] on button "Add" at bounding box center [589, 349] width 45 height 21
type input "0"
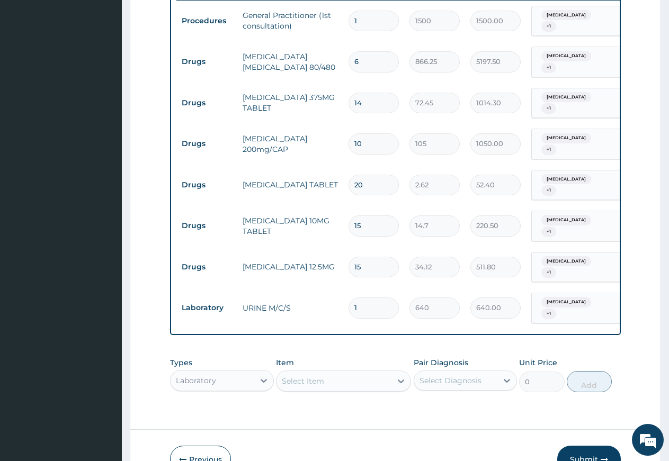
click at [330, 371] on div "Select Item" at bounding box center [343, 381] width 135 height 21
type input "W"
type input "WID"
click at [332, 371] on div "option URINE M/C/S, selected. Select is focused ,type to refine list, press Dow…" at bounding box center [343, 381] width 135 height 21
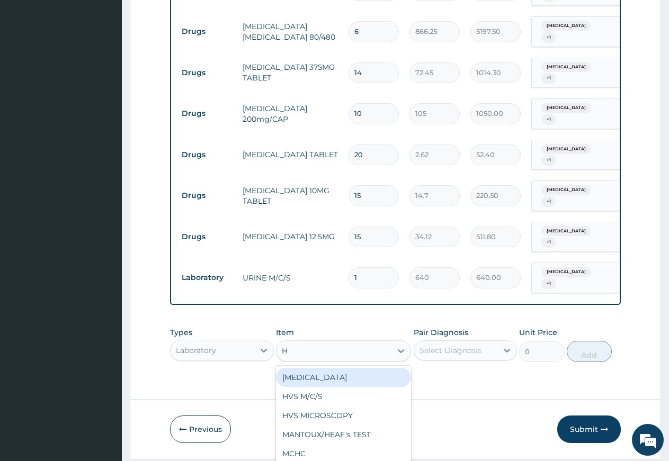
type input "HA"
click at [328, 368] on div "HAEMOGLOBIN (HB)" at bounding box center [343, 377] width 135 height 19
type input "400"
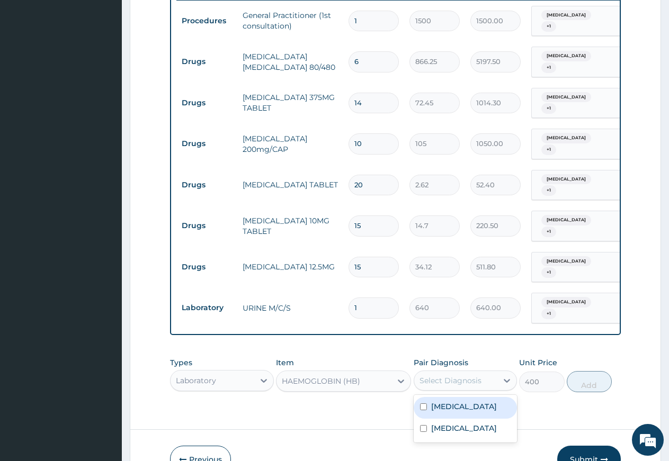
drag, startPoint x: 444, startPoint y: 356, endPoint x: 439, endPoint y: 366, distance: 11.4
click at [443, 375] on div "Select Diagnosis" at bounding box center [450, 380] width 62 height 11
drag, startPoint x: 440, startPoint y: 382, endPoint x: 444, endPoint y: 411, distance: 29.4
click at [441, 401] on label "Secondary hypertension" at bounding box center [464, 406] width 66 height 11
checkbox input "true"
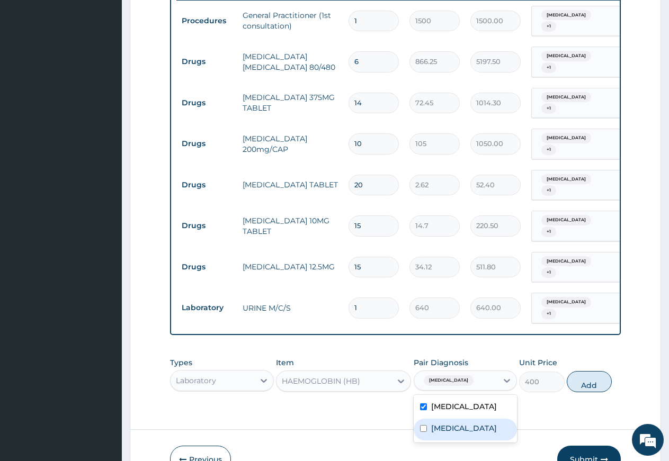
click at [444, 419] on div "Ovale malaria" at bounding box center [466, 430] width 104 height 22
checkbox input "true"
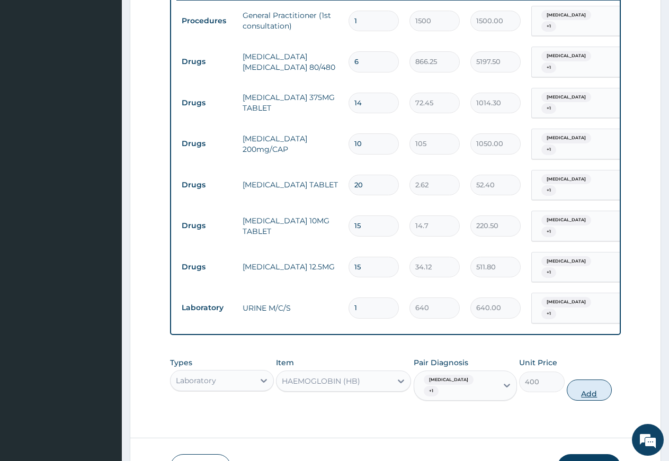
click at [578, 380] on button "Add" at bounding box center [589, 390] width 45 height 21
type input "0"
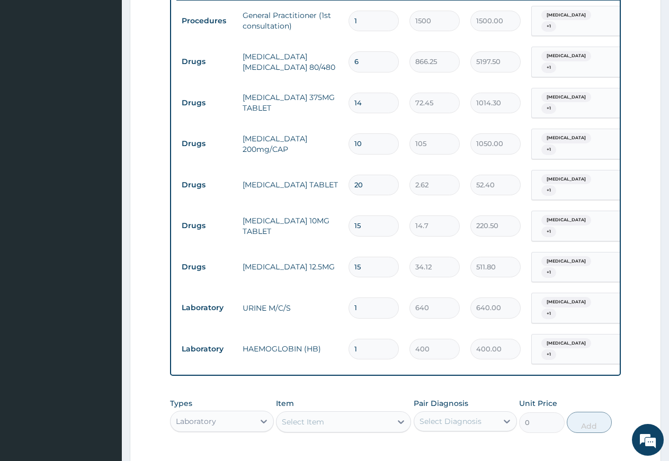
click at [334, 411] on div "Select Item" at bounding box center [343, 421] width 135 height 21
click at [329, 367] on div "PA Code / Prescription Code Enter Code(Secondary Care Only) Encounter Date 17-0…" at bounding box center [395, 66] width 451 height 775
click at [322, 411] on div "option HAEMOGLOBIN (HB), selected. option ASO TITRE focused, 1 of 181. 181 resu…" at bounding box center [343, 421] width 135 height 21
type input "PARASI"
drag, startPoint x: 329, startPoint y: 428, endPoint x: 352, endPoint y: 424, distance: 23.1
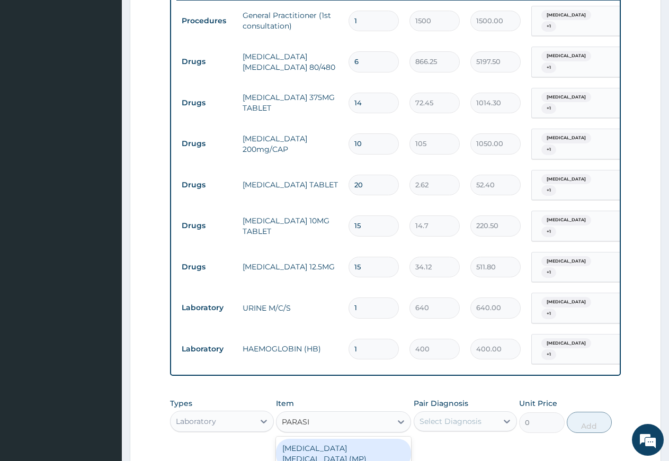
click at [329, 439] on div "MALARIA PARASITE (MP)" at bounding box center [343, 454] width 135 height 30
type input "560"
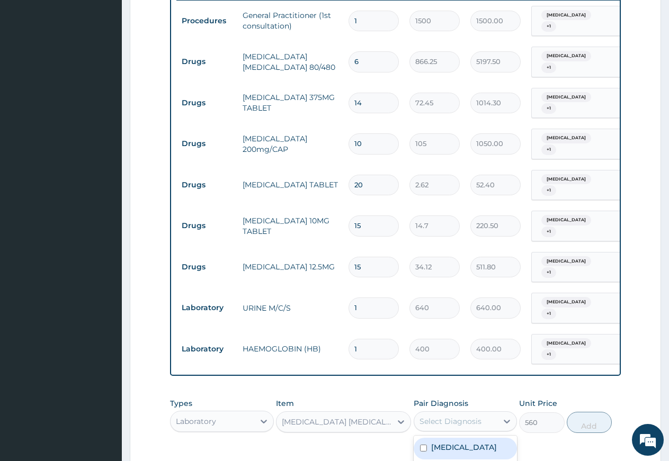
click at [452, 416] on div "Select Diagnosis" at bounding box center [450, 421] width 62 height 11
drag, startPoint x: 444, startPoint y: 428, endPoint x: 446, endPoint y: 443, distance: 15.5
click at [444, 442] on label "Secondary hypertension" at bounding box center [464, 447] width 66 height 11
checkbox input "true"
click at [448, 460] on div "Ovale malaria" at bounding box center [466, 471] width 104 height 22
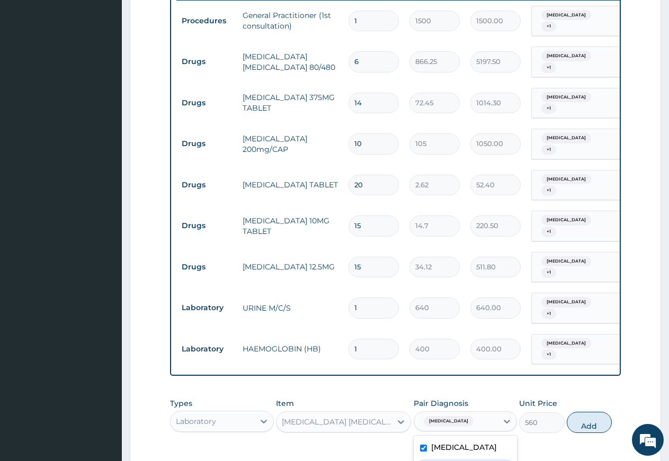
checkbox input "true"
click at [581, 421] on button "Add" at bounding box center [589, 431] width 45 height 21
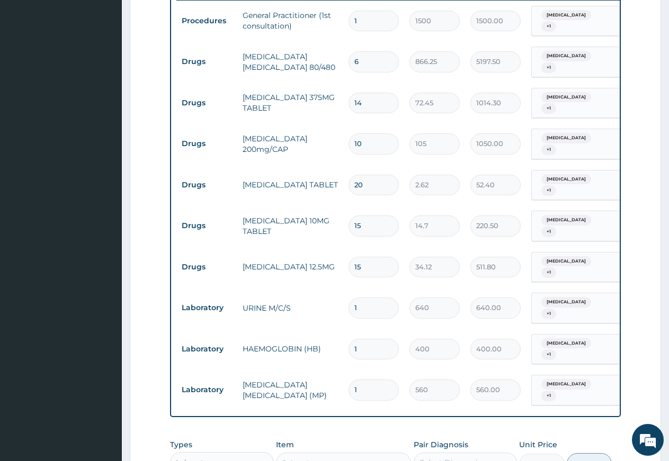
type input "0"
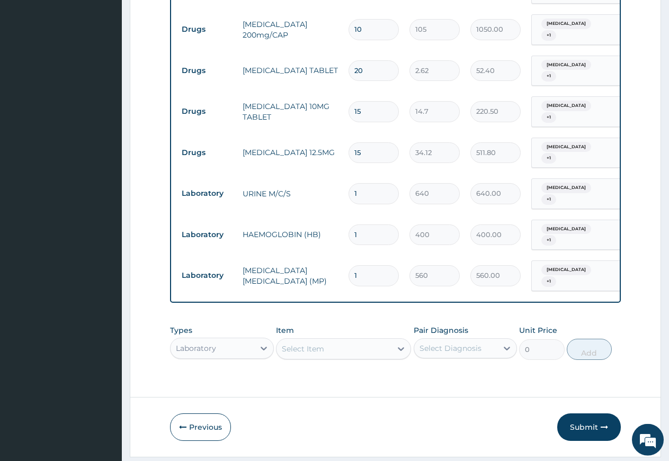
scroll to position [545, 0]
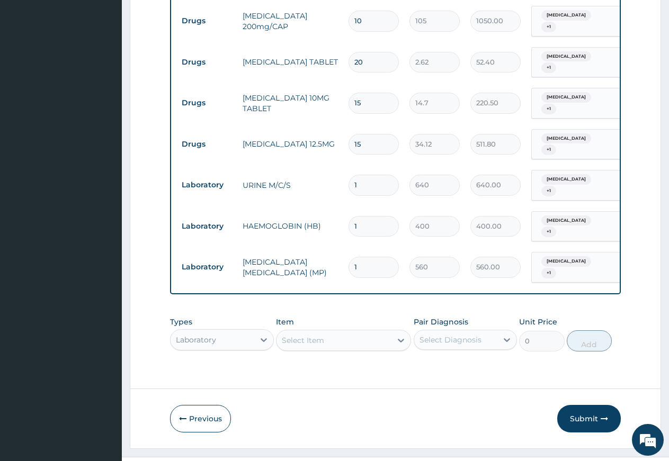
click at [293, 330] on div "Select Item" at bounding box center [343, 340] width 135 height 21
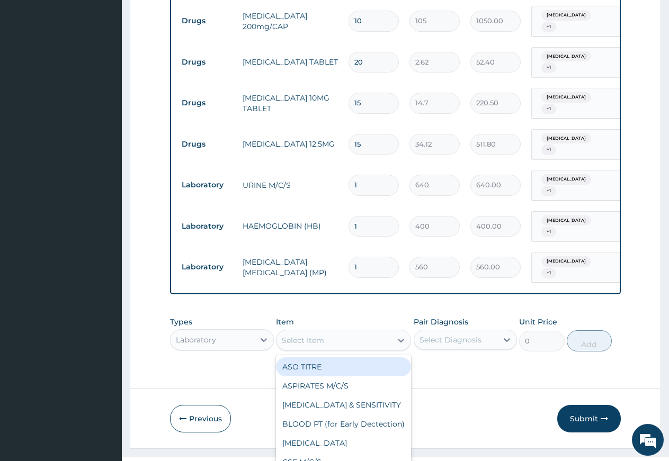
scroll to position [30, 0]
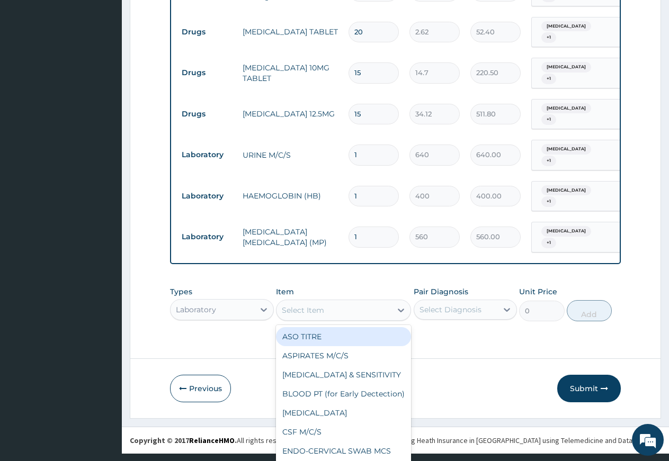
click at [292, 317] on div "option MALARIA PARASITE (MP), selected. option ASO TITRE focused, 1 of 181. 181…" at bounding box center [343, 310] width 135 height 21
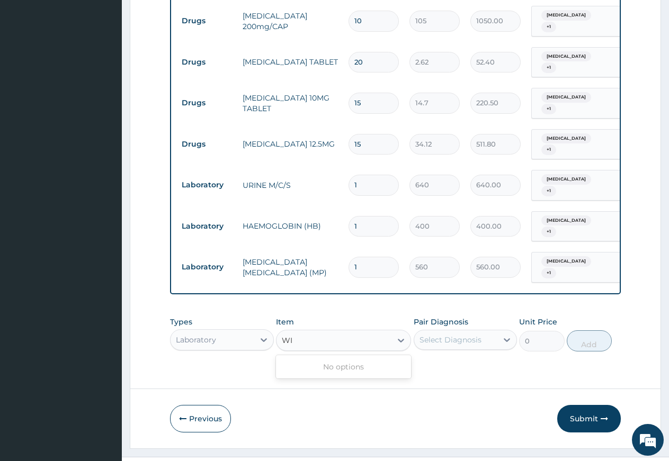
type input "W"
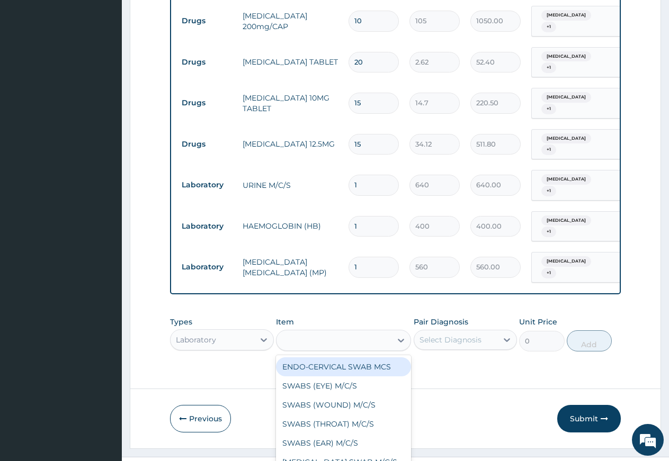
click at [334, 311] on div "Types Laboratory Item option MALARIA PARASITE (MP), selected. option ENDO-CERVI…" at bounding box center [395, 334] width 451 height 46
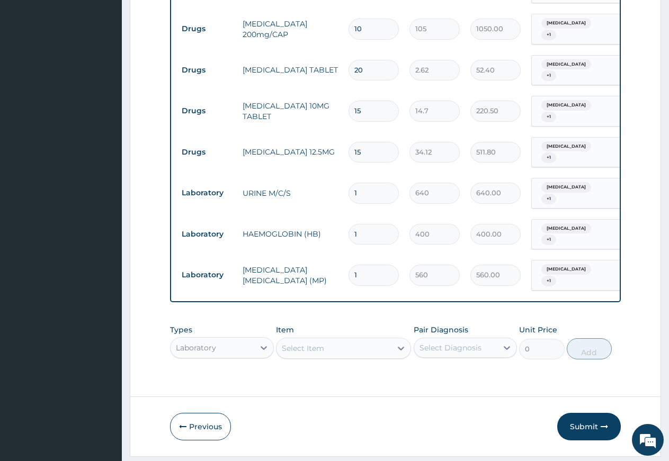
scroll to position [545, 0]
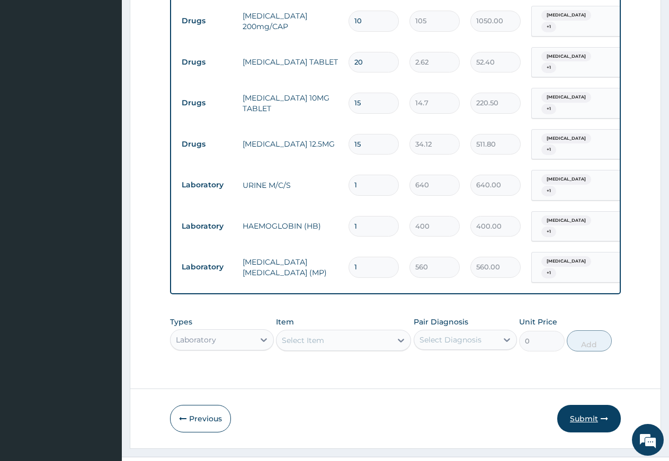
click at [578, 405] on button "Submit" at bounding box center [589, 419] width 64 height 28
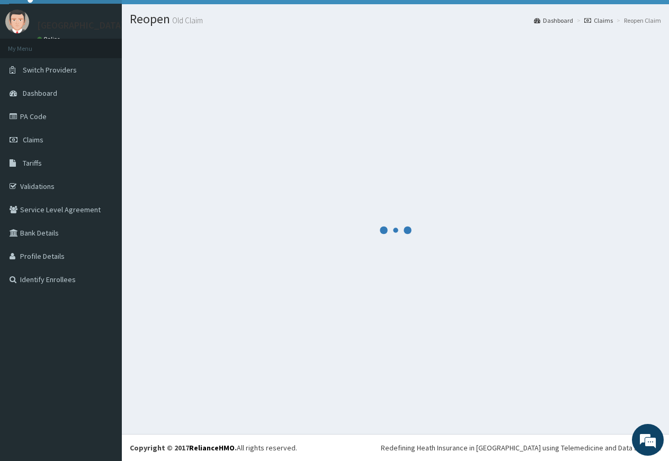
scroll to position [22, 0]
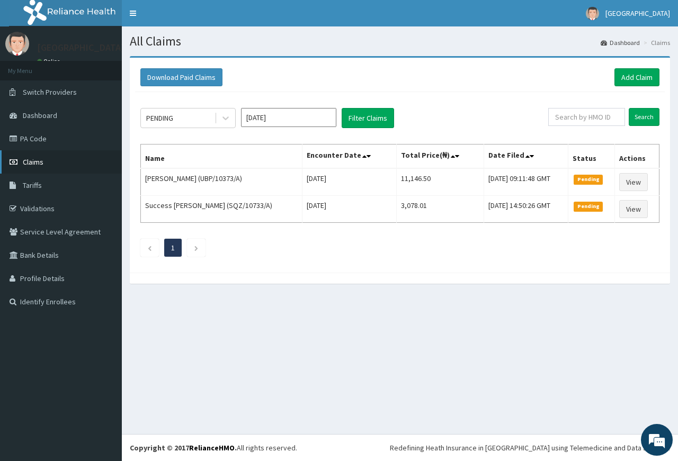
click at [31, 160] on span "Claims" at bounding box center [33, 162] width 21 height 10
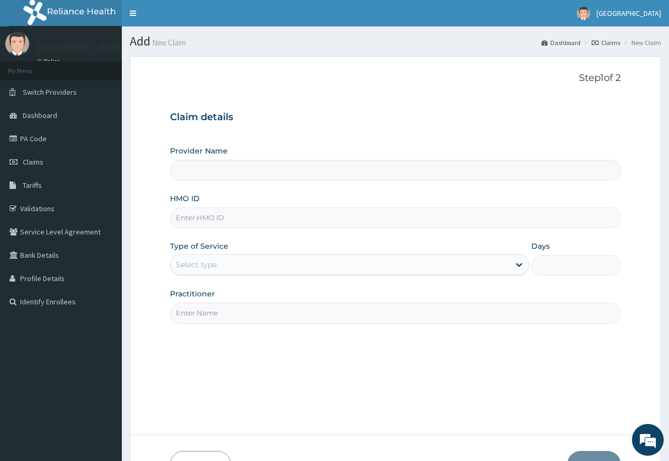
type input "[GEOGRAPHIC_DATA]"
click at [268, 170] on input "[GEOGRAPHIC_DATA]" at bounding box center [395, 170] width 451 height 21
click at [265, 211] on input "HMO ID" at bounding box center [395, 218] width 451 height 21
click at [264, 218] on input "HMO ID" at bounding box center [395, 218] width 451 height 21
click at [202, 216] on input "HMO ID" at bounding box center [395, 218] width 451 height 21
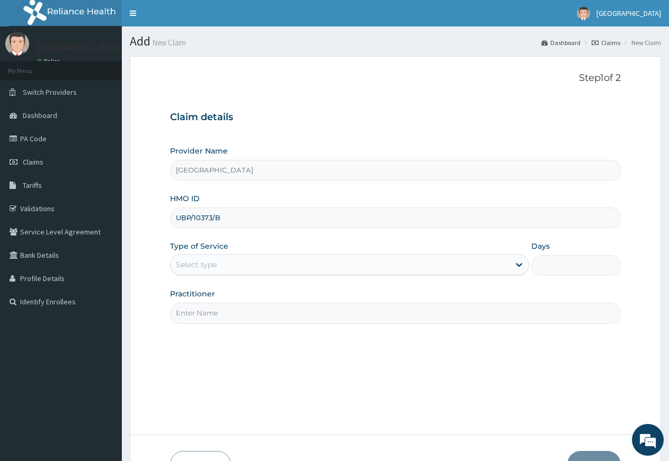
type input "UBP/10373/B"
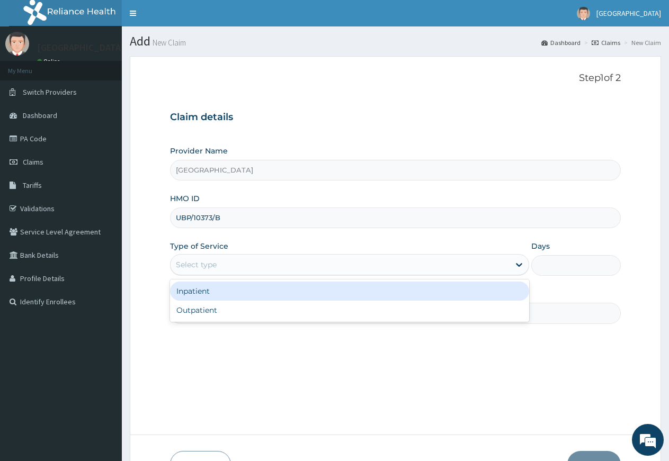
click at [245, 271] on div "Select type" at bounding box center [339, 264] width 338 height 17
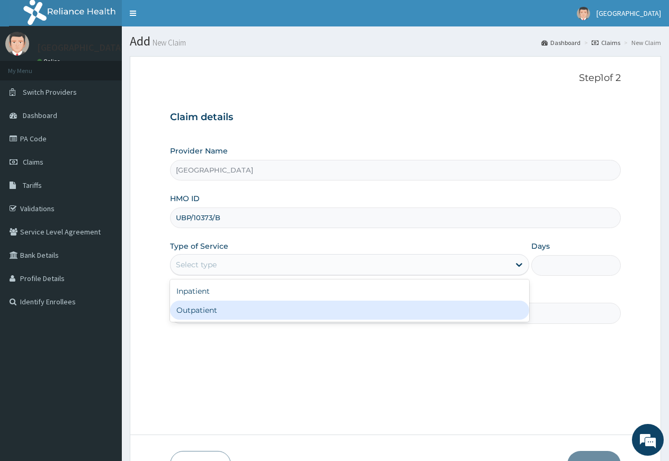
click at [243, 311] on div "Outpatient" at bounding box center [349, 310] width 358 height 19
type input "1"
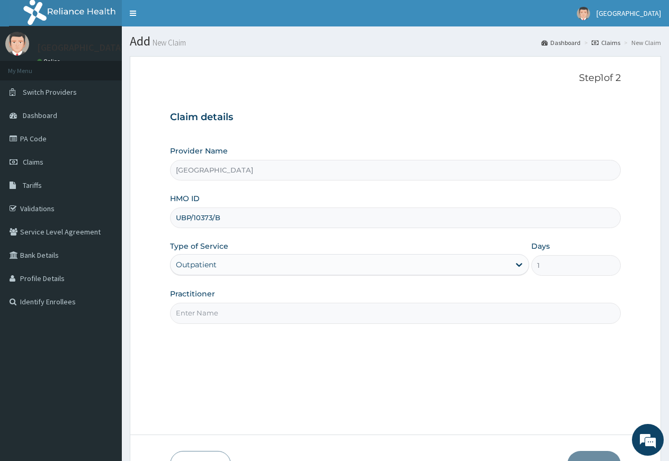
click at [212, 317] on input "Practitioner" at bounding box center [395, 313] width 451 height 21
click at [211, 311] on input "Practitioner" at bounding box center [395, 313] width 451 height 21
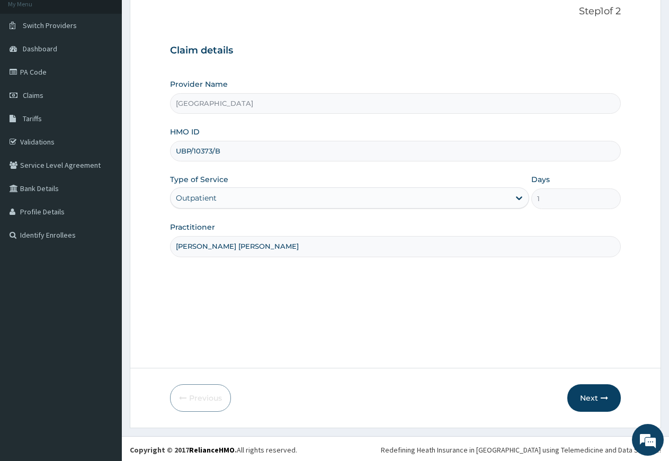
scroll to position [69, 0]
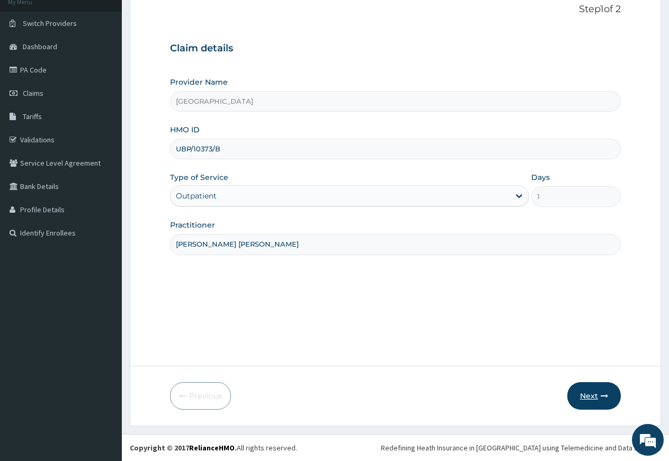
type input "[PERSON_NAME] [PERSON_NAME]"
click at [577, 400] on button "Next" at bounding box center [593, 396] width 53 height 28
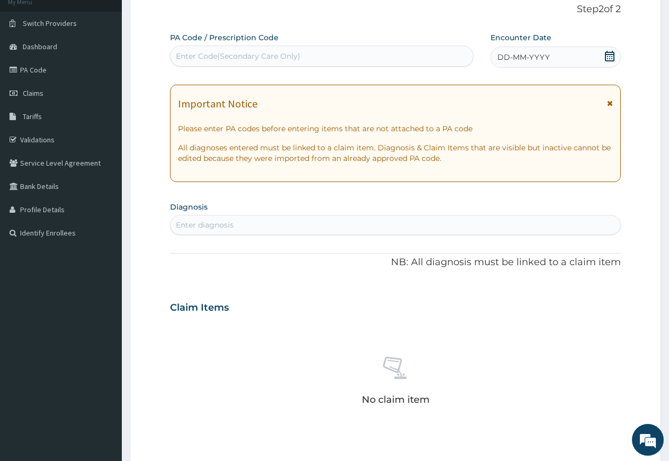
click at [612, 55] on icon at bounding box center [610, 56] width 10 height 11
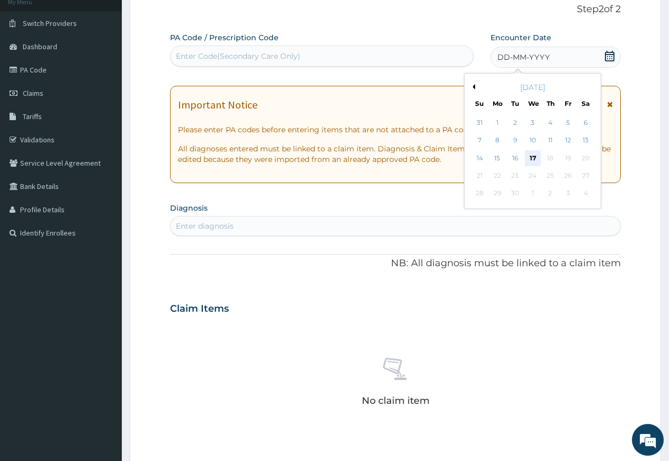
click at [531, 159] on div "17" at bounding box center [533, 158] width 16 height 16
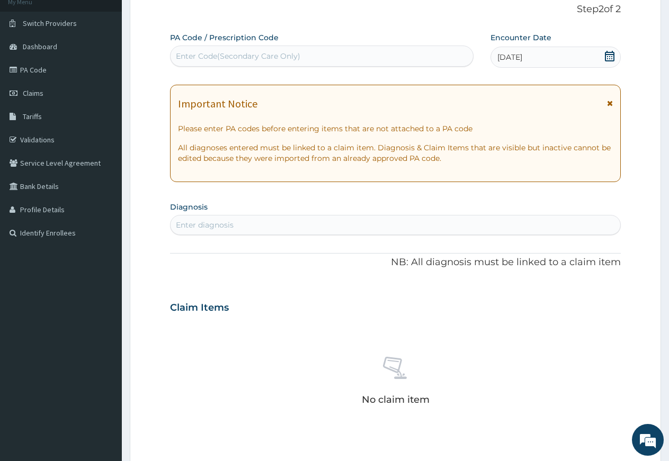
click at [221, 226] on div "Enter diagnosis" at bounding box center [205, 225] width 58 height 11
click at [223, 221] on div "Enter diagnosis" at bounding box center [205, 225] width 58 height 11
type input "[MEDICAL_DATA]"
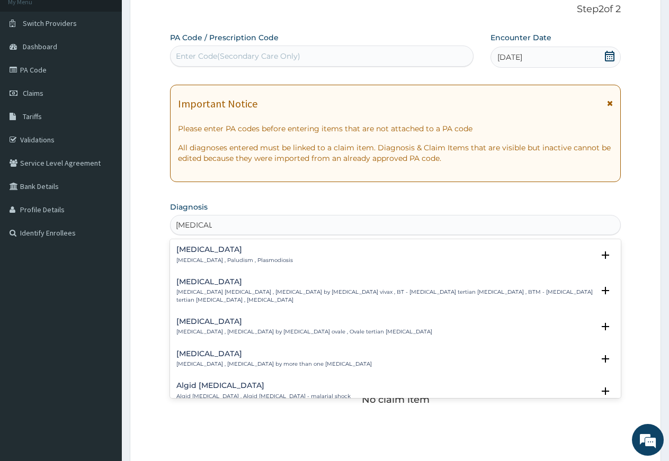
click at [216, 324] on h4 "[MEDICAL_DATA]" at bounding box center [304, 322] width 256 height 8
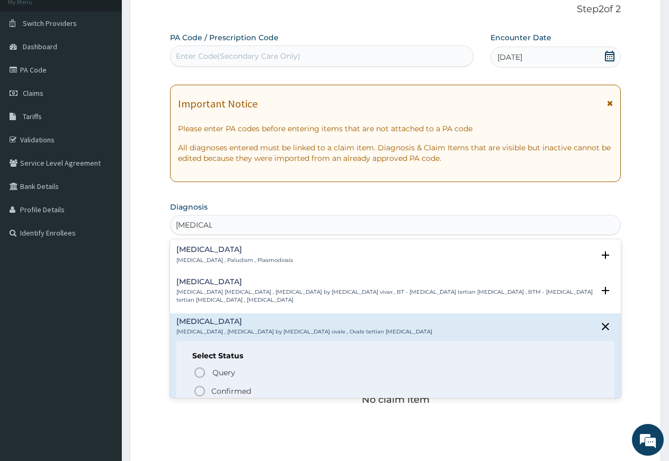
click at [200, 388] on icon "status option filled" at bounding box center [199, 391] width 13 height 13
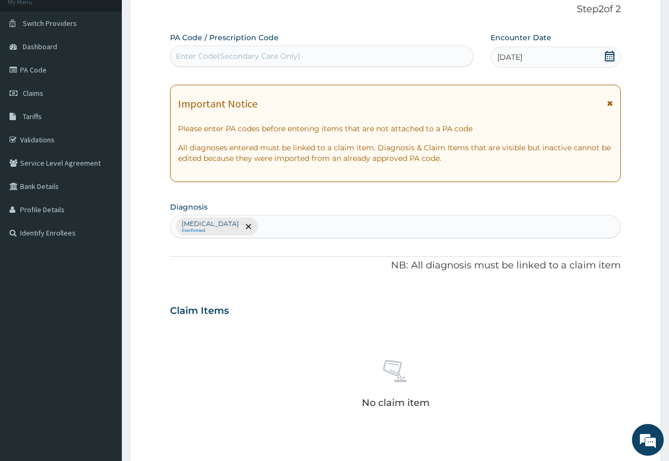
click at [249, 222] on div "[MEDICAL_DATA] Confirmed" at bounding box center [395, 227] width 450 height 22
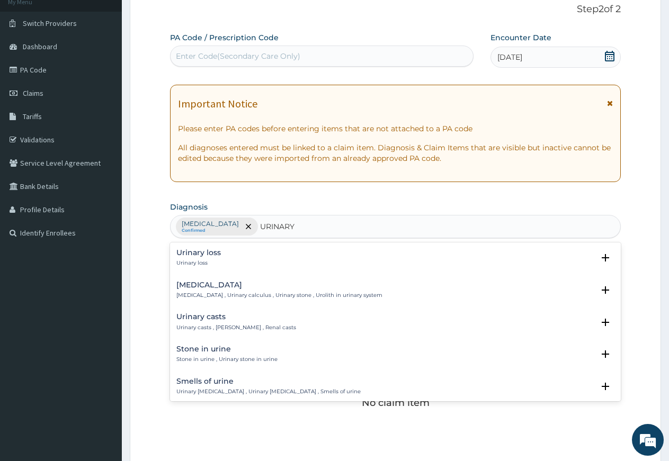
type input "URINARY"
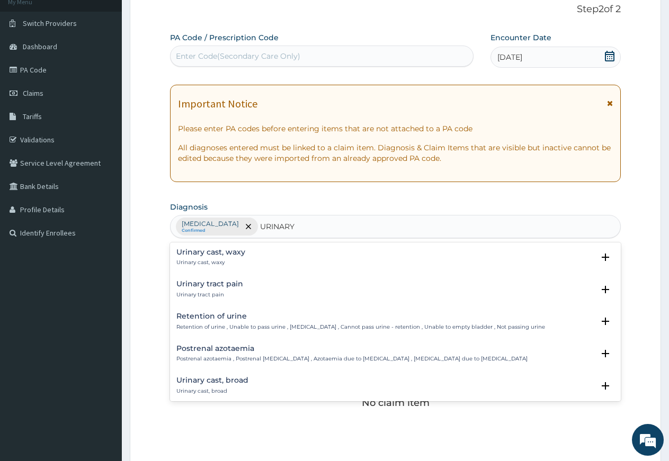
scroll to position [297, 0]
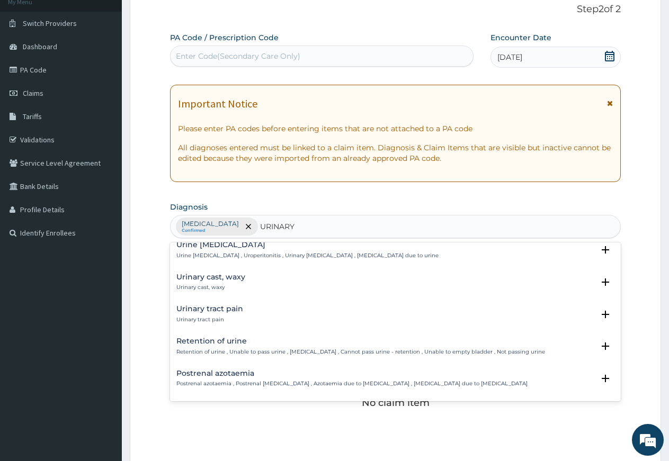
click at [220, 315] on div "Urinary tract pain Urinary tract pain" at bounding box center [209, 314] width 67 height 19
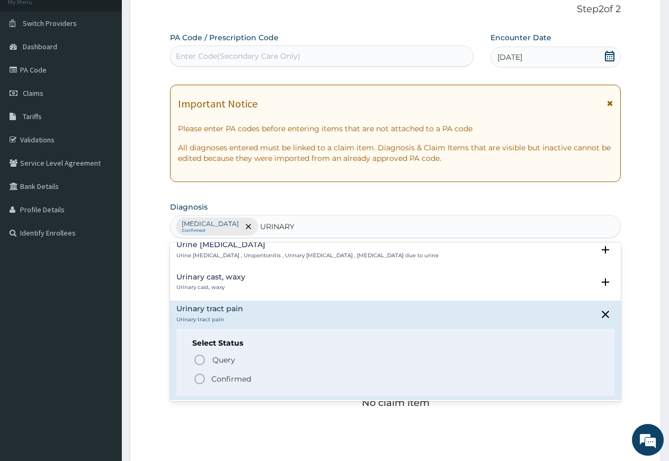
click at [198, 380] on icon "status option filled" at bounding box center [199, 379] width 13 height 13
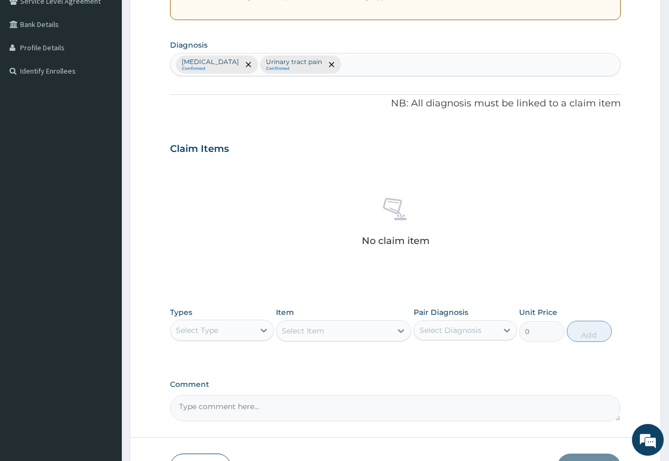
scroll to position [248, 0]
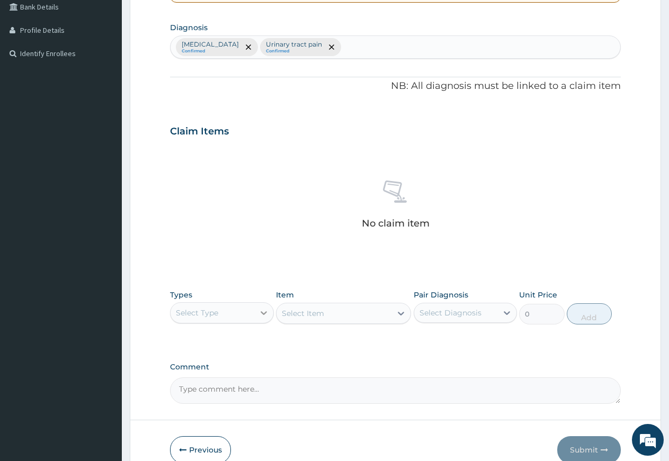
click at [266, 312] on icon at bounding box center [264, 313] width 6 height 4
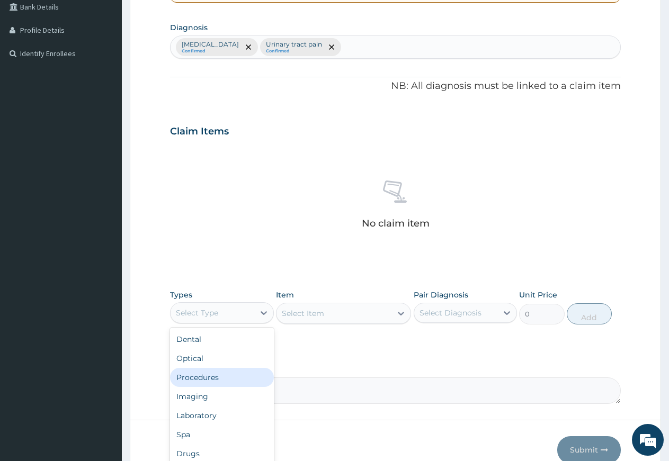
drag, startPoint x: 209, startPoint y: 378, endPoint x: 275, endPoint y: 349, distance: 72.8
click at [219, 374] on div "Procedures" at bounding box center [222, 377] width 104 height 19
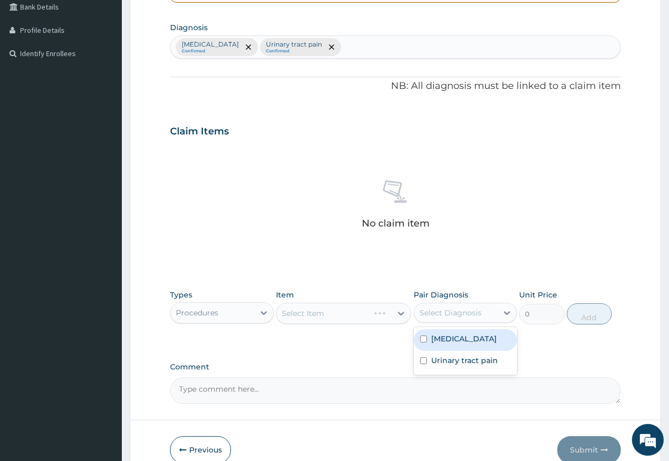
drag, startPoint x: 452, startPoint y: 314, endPoint x: 447, endPoint y: 322, distance: 9.5
click at [451, 314] on div "Select Diagnosis" at bounding box center [450, 313] width 62 height 11
click at [443, 336] on label "Ovale malaria" at bounding box center [464, 339] width 66 height 11
checkbox input "true"
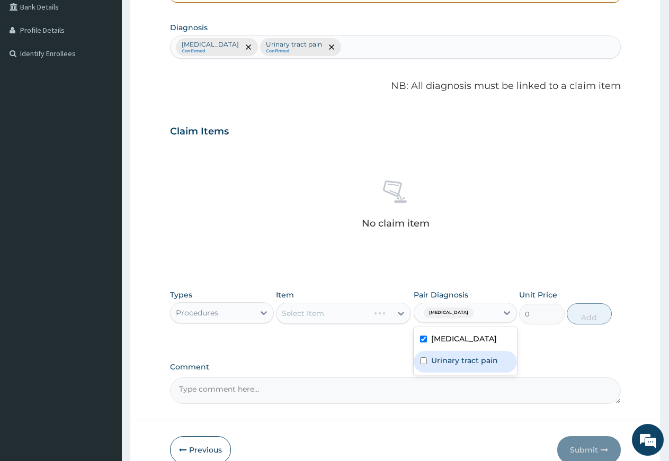
click at [444, 355] on label "Urinary tract pain" at bounding box center [464, 360] width 67 height 11
checkbox input "true"
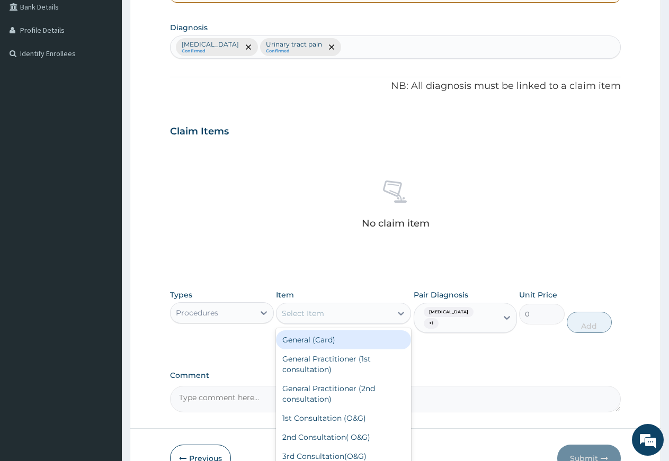
click at [351, 312] on div "Select Item" at bounding box center [333, 313] width 115 height 17
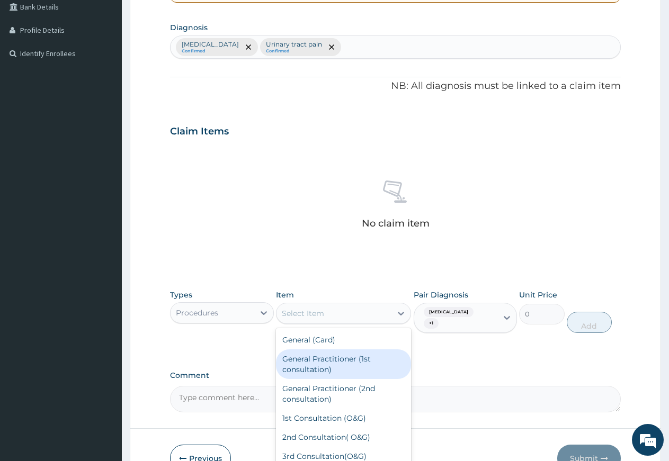
click at [353, 359] on div "General Practitioner (1st consultation)" at bounding box center [343, 364] width 135 height 30
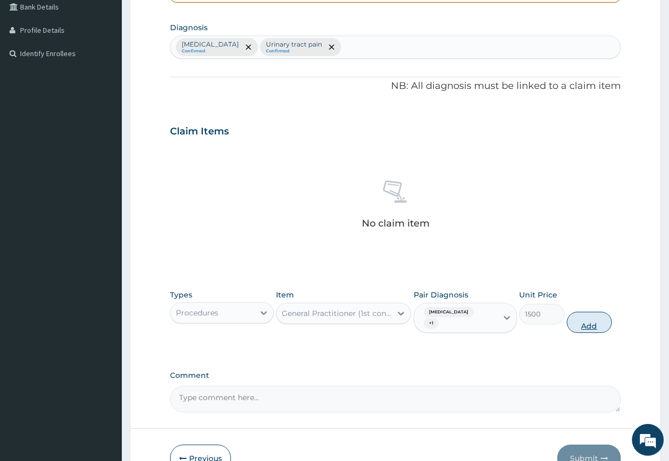
drag, startPoint x: 592, startPoint y: 316, endPoint x: 465, endPoint y: 342, distance: 129.6
click at [591, 316] on button "Add" at bounding box center [589, 322] width 45 height 21
type input "0"
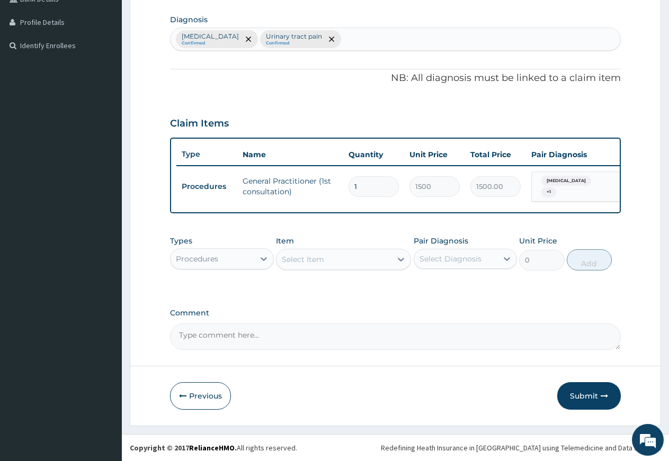
scroll to position [261, 0]
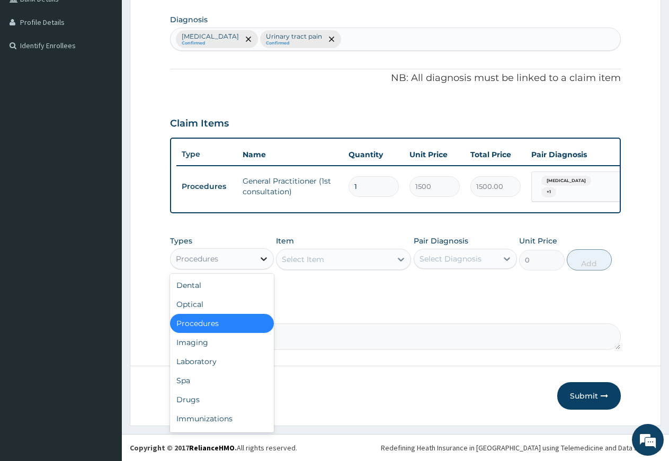
click at [261, 257] on icon at bounding box center [264, 259] width 6 height 4
click at [221, 363] on div "Laboratory" at bounding box center [222, 361] width 104 height 19
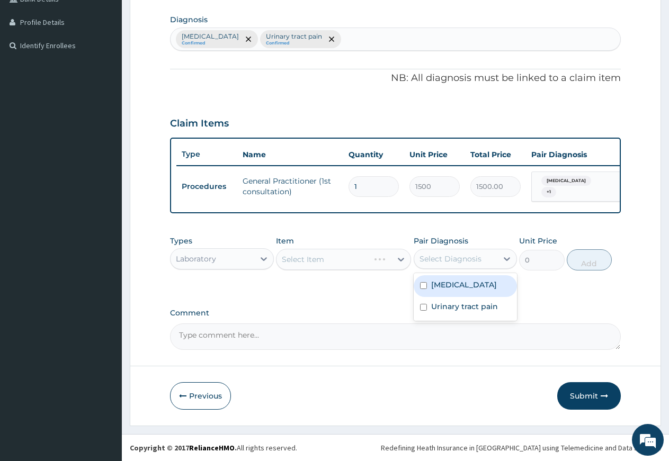
drag, startPoint x: 452, startPoint y: 258, endPoint x: 447, endPoint y: 270, distance: 12.3
click at [450, 262] on div "Select Diagnosis" at bounding box center [450, 259] width 62 height 11
drag, startPoint x: 442, startPoint y: 287, endPoint x: 440, endPoint y: 304, distance: 17.1
click at [442, 288] on label "Ovale malaria" at bounding box center [464, 285] width 66 height 11
checkbox input "true"
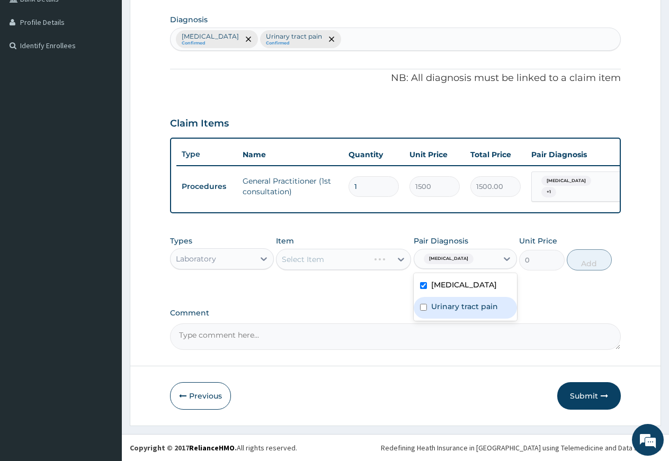
click at [440, 304] on label "Urinary tract pain" at bounding box center [464, 306] width 67 height 11
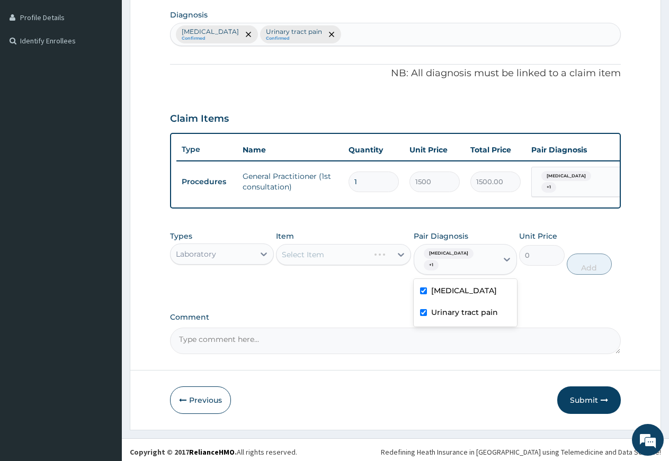
checkbox input "true"
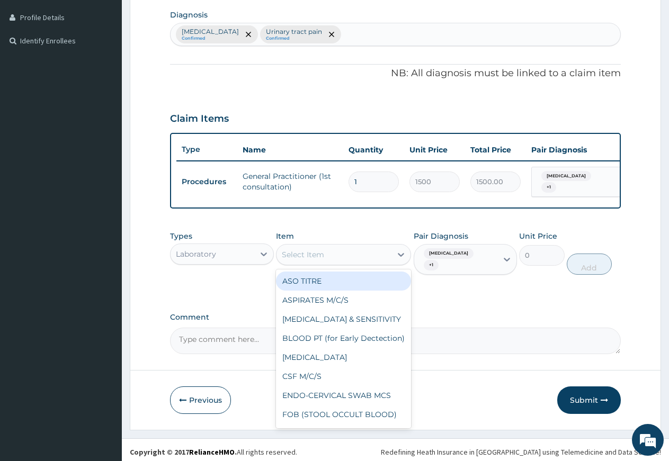
click at [336, 262] on div "Select Item" at bounding box center [333, 254] width 115 height 17
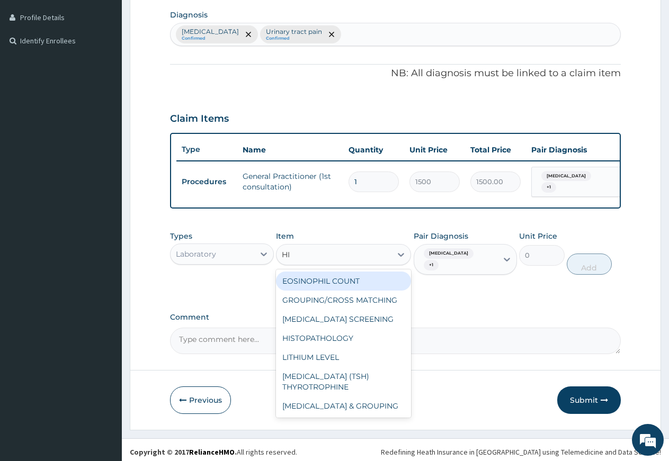
type input "H"
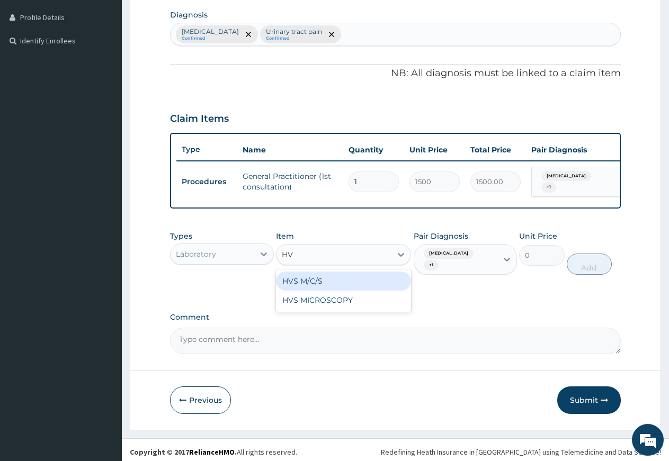
type input "HVS"
click at [340, 284] on div "HVS M/C/S" at bounding box center [343, 281] width 135 height 19
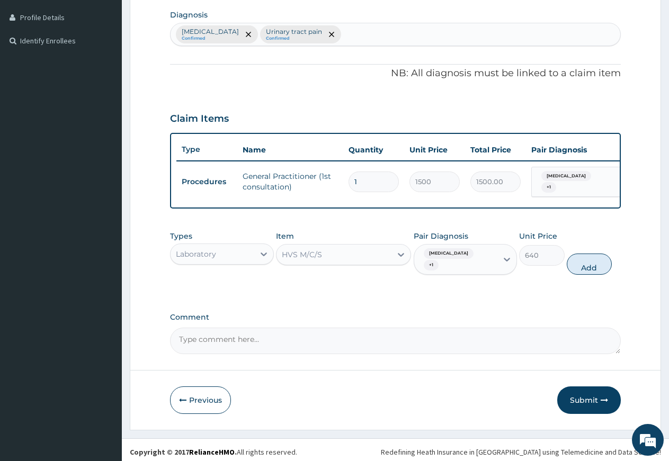
drag, startPoint x: 593, startPoint y: 261, endPoint x: 547, endPoint y: 264, distance: 45.7
click at [593, 261] on button "Add" at bounding box center [589, 264] width 45 height 21
type input "0"
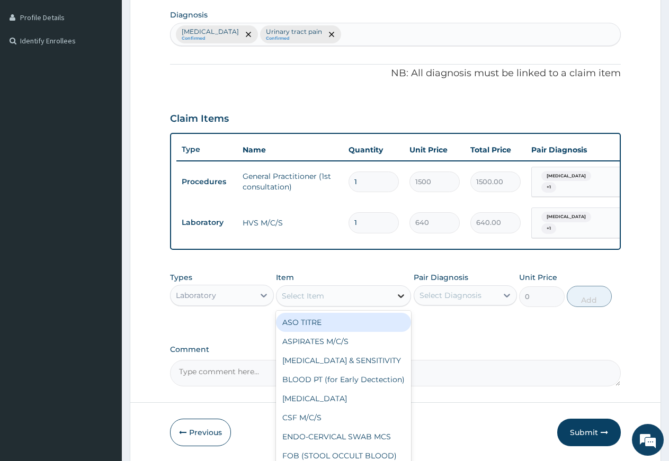
click at [399, 299] on icon at bounding box center [401, 296] width 11 height 11
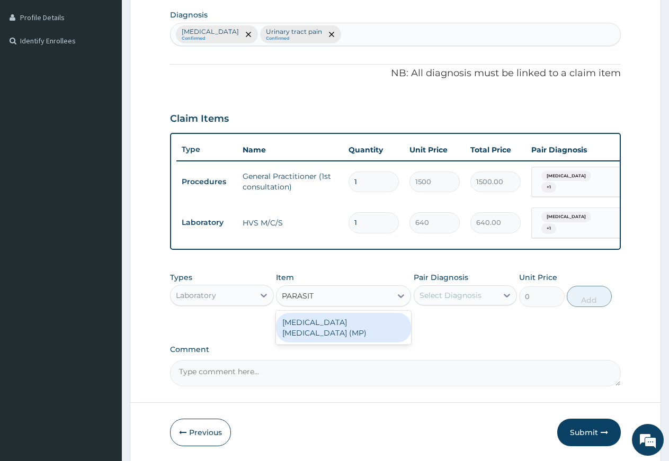
type input "PARASITE"
click at [325, 325] on div "MALARIA PARASITE (MP)" at bounding box center [343, 328] width 135 height 30
type input "560"
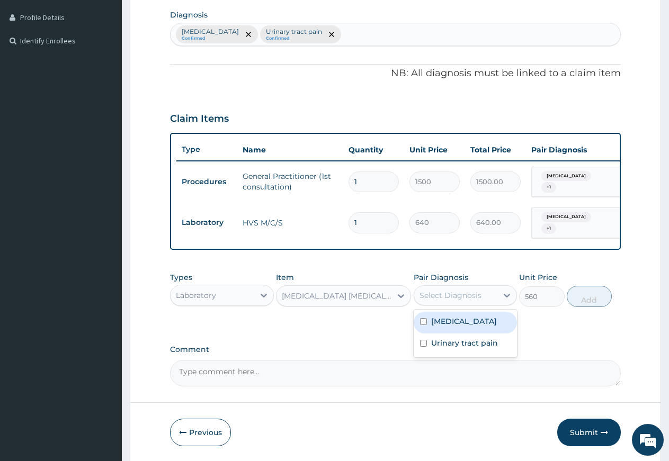
click at [438, 297] on div "Select Diagnosis" at bounding box center [450, 295] width 62 height 11
click at [436, 325] on label "Ovale malaria" at bounding box center [464, 321] width 66 height 11
checkbox input "true"
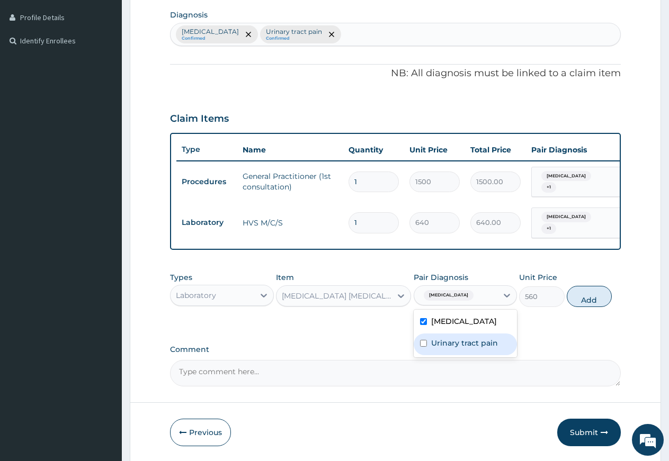
drag, startPoint x: 437, startPoint y: 338, endPoint x: 469, endPoint y: 340, distance: 31.8
click at [438, 339] on label "Urinary tract pain" at bounding box center [464, 343] width 67 height 11
checkbox input "true"
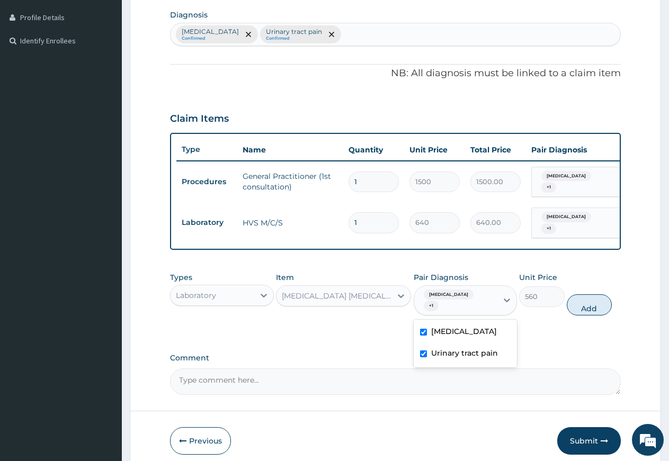
drag, startPoint x: 573, startPoint y: 300, endPoint x: 556, endPoint y: 311, distance: 20.6
click at [573, 301] on button "Add" at bounding box center [589, 304] width 45 height 21
type input "0"
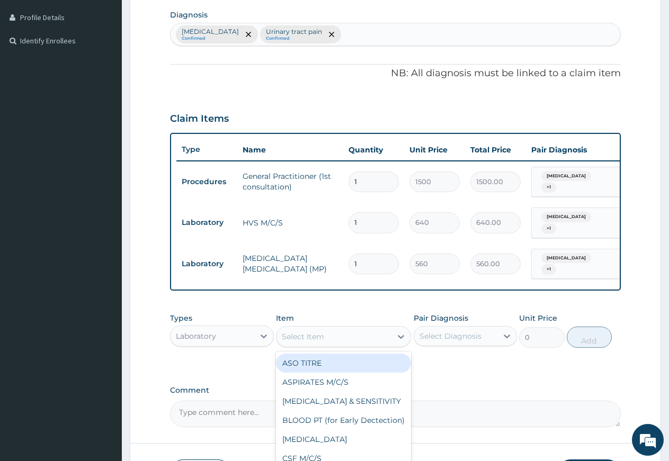
click at [350, 331] on div "Select Item" at bounding box center [333, 336] width 115 height 17
type input "HB"
drag, startPoint x: 356, startPoint y: 357, endPoint x: 371, endPoint y: 355, distance: 15.4
click at [354, 357] on div "HAEMOGLOBIN (HB)" at bounding box center [343, 363] width 135 height 19
type input "400"
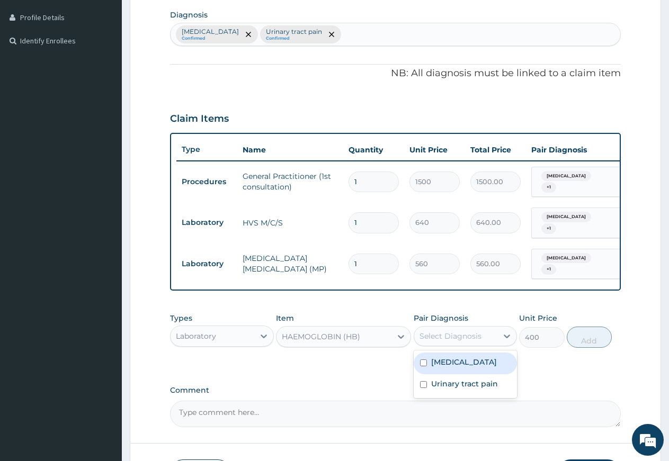
click at [452, 339] on div "Select Diagnosis" at bounding box center [466, 336] width 104 height 20
click at [447, 367] on div "Ovale malaria" at bounding box center [466, 364] width 104 height 22
checkbox input "true"
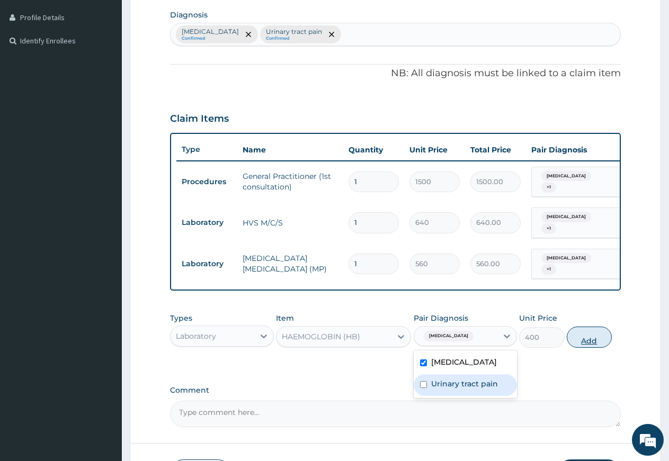
drag, startPoint x: 447, startPoint y: 382, endPoint x: 573, endPoint y: 342, distance: 131.9
click at [465, 383] on label "Urinary tract pain" at bounding box center [464, 384] width 67 height 11
checkbox input "true"
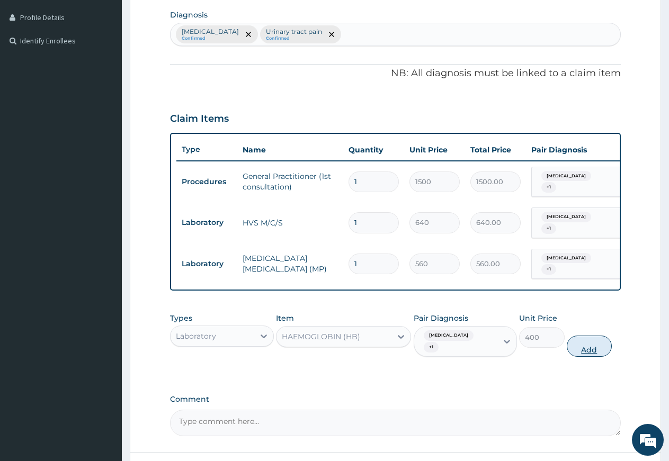
click at [591, 336] on button "Add" at bounding box center [589, 346] width 45 height 21
type input "0"
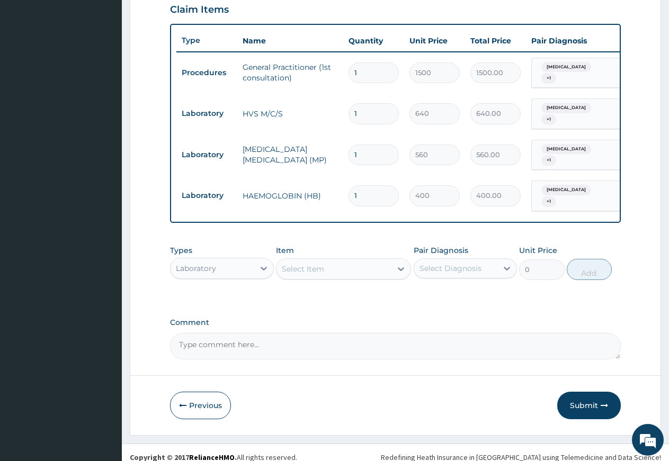
scroll to position [371, 0]
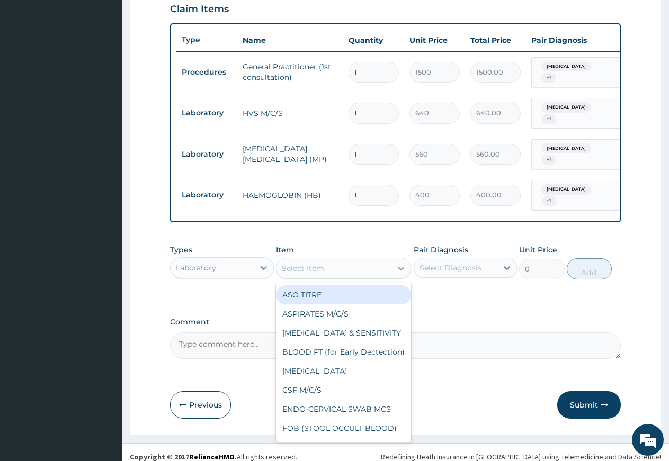
drag, startPoint x: 352, startPoint y: 258, endPoint x: 358, endPoint y: 258, distance: 6.9
click at [352, 260] on div "Select Item" at bounding box center [333, 268] width 115 height 17
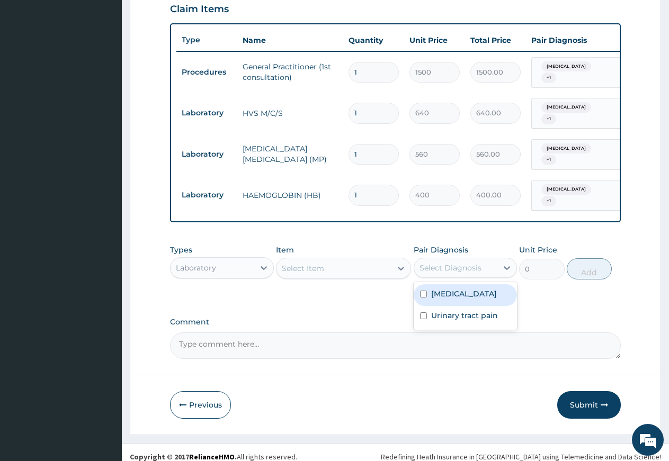
click at [448, 264] on div "Select Diagnosis" at bounding box center [456, 267] width 84 height 17
drag, startPoint x: 451, startPoint y: 288, endPoint x: 451, endPoint y: 305, distance: 16.9
click at [451, 289] on label "Ovale malaria" at bounding box center [464, 294] width 66 height 11
checkbox input "true"
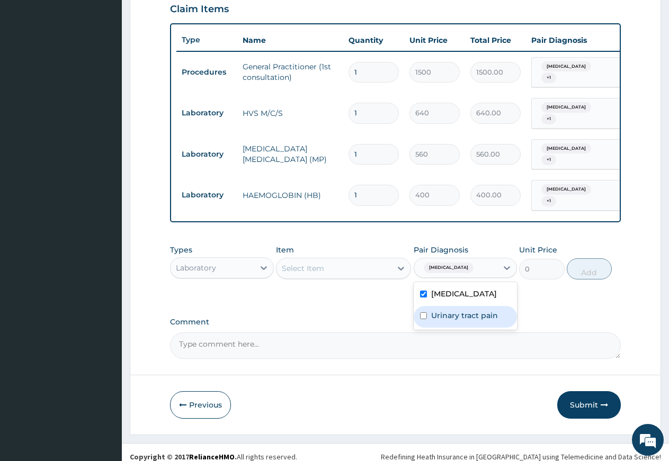
drag, startPoint x: 451, startPoint y: 306, endPoint x: 381, endPoint y: 283, distance: 73.3
click at [442, 310] on label "Urinary tract pain" at bounding box center [464, 315] width 67 height 11
checkbox input "true"
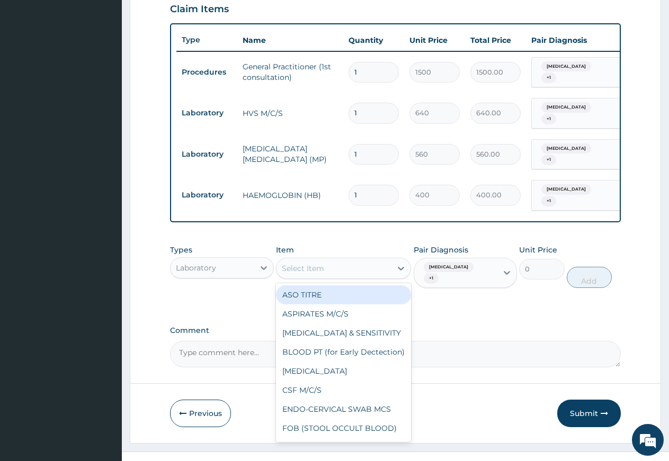
click at [345, 260] on div "Select Item" at bounding box center [333, 268] width 115 height 17
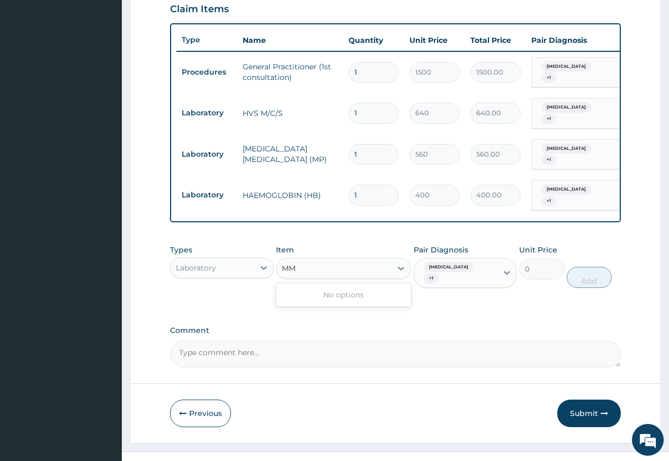
type input "M"
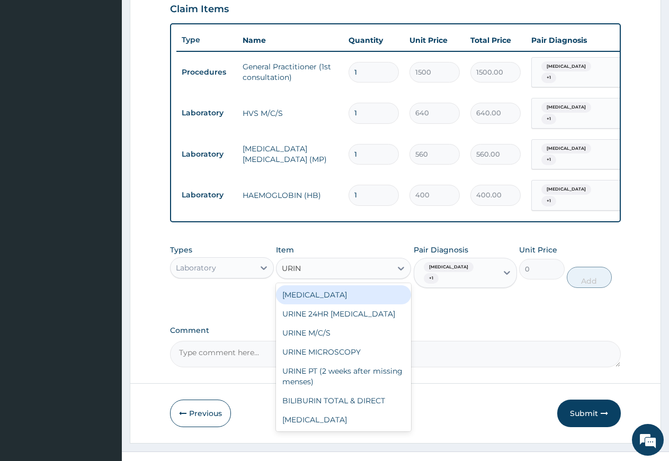
type input "URINE"
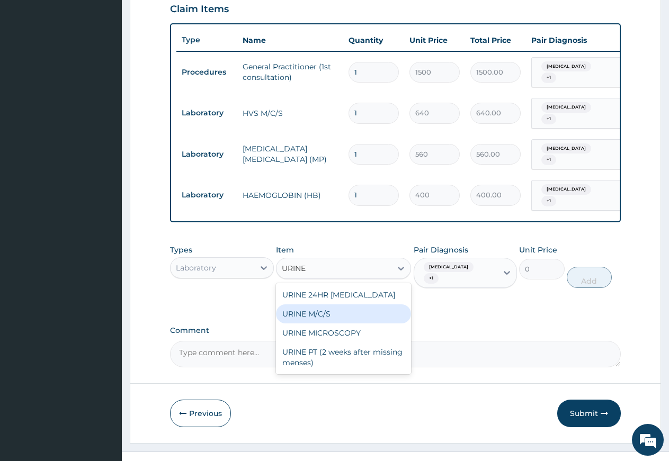
click at [315, 308] on div "URINE M/C/S" at bounding box center [343, 313] width 135 height 19
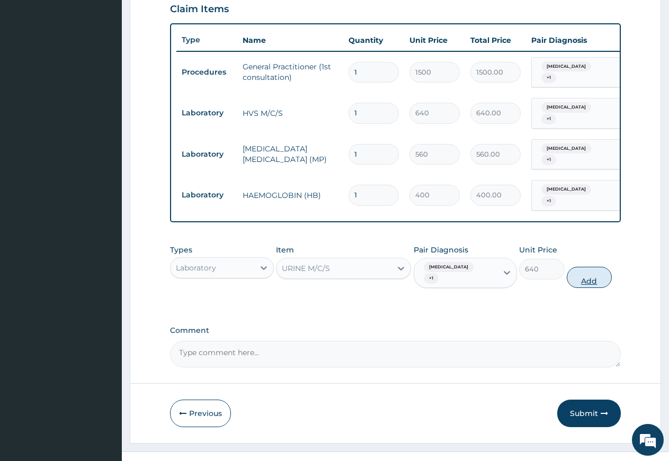
click at [578, 267] on button "Add" at bounding box center [589, 277] width 45 height 21
type input "0"
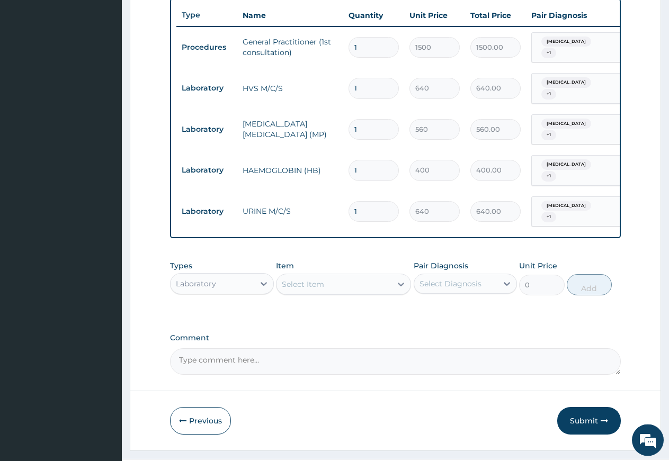
scroll to position [407, 0]
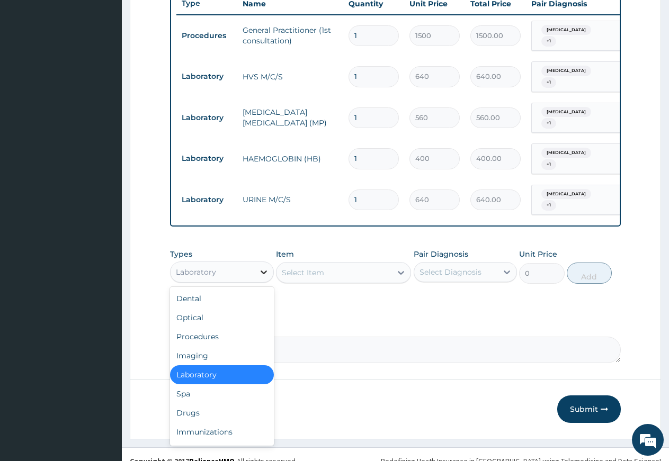
click at [264, 271] on icon at bounding box center [264, 273] width 6 height 4
click at [214, 403] on div "Drugs" at bounding box center [222, 412] width 104 height 19
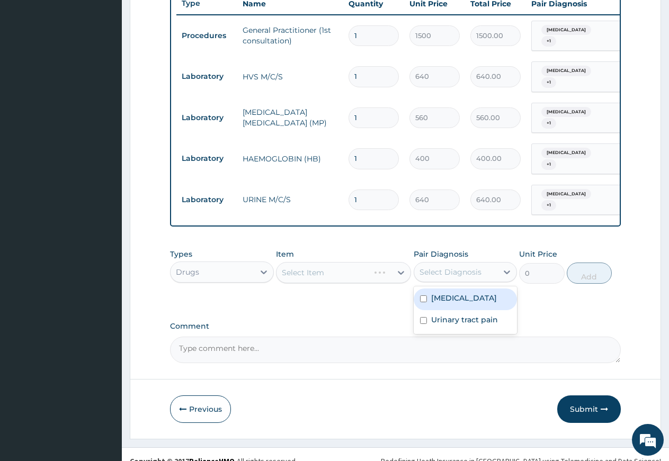
click at [429, 267] on div "Select Diagnosis" at bounding box center [450, 272] width 62 height 11
click at [428, 289] on div "Ovale malaria" at bounding box center [466, 300] width 104 height 22
checkbox input "true"
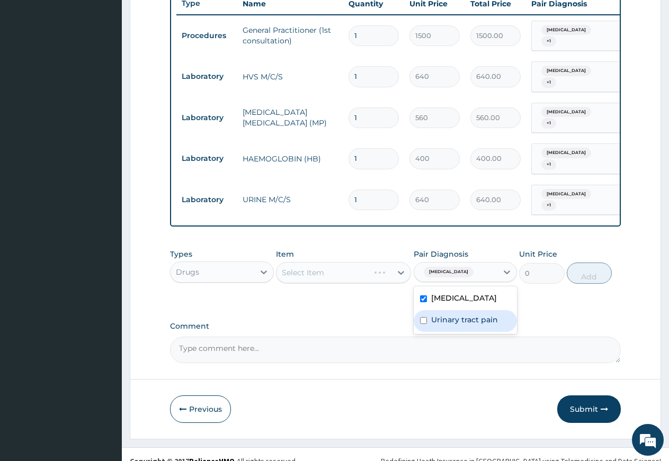
click at [433, 315] on label "Urinary tract pain" at bounding box center [464, 320] width 67 height 11
checkbox input "true"
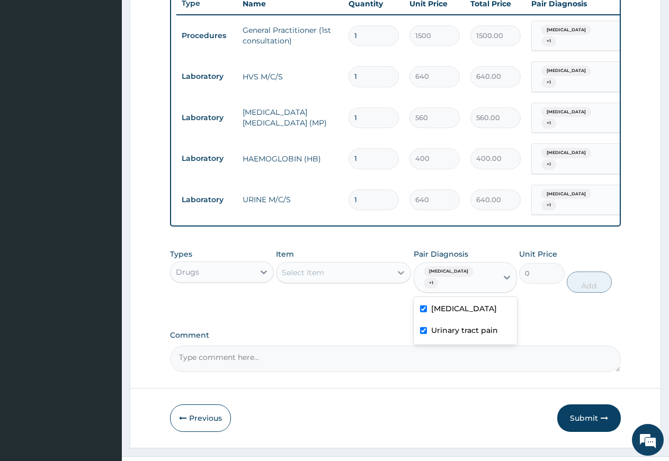
click at [398, 271] on icon at bounding box center [401, 273] width 6 height 4
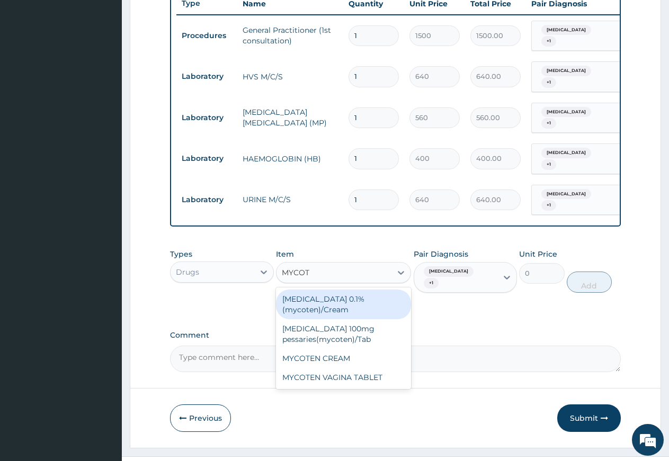
type input "MYCOTE"
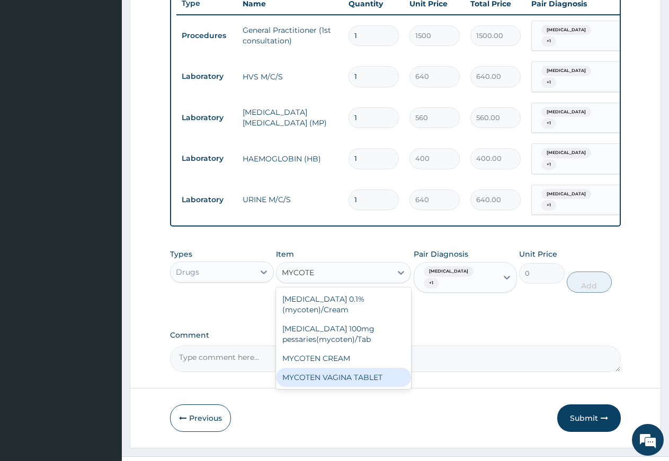
drag, startPoint x: 335, startPoint y: 362, endPoint x: 360, endPoint y: 361, distance: 25.4
click at [339, 368] on div "MYCOTEN VAGINA TABLET" at bounding box center [343, 377] width 135 height 19
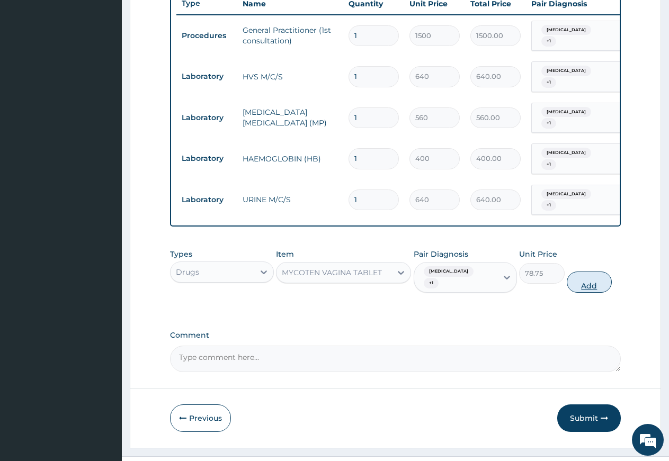
drag, startPoint x: 579, startPoint y: 258, endPoint x: 562, endPoint y: 263, distance: 17.5
click at [579, 272] on button "Add" at bounding box center [589, 282] width 45 height 21
type input "0"
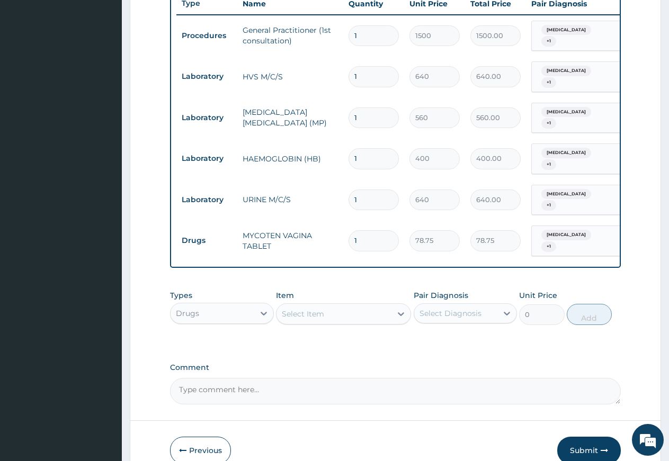
type input "0.00"
type input "6"
type input "472.50"
type input "6"
click at [321, 309] on div "Select Item" at bounding box center [303, 314] width 42 height 11
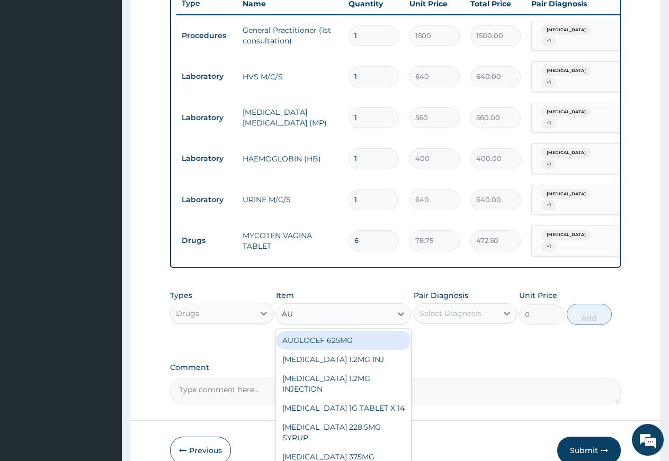
type input "AUG"
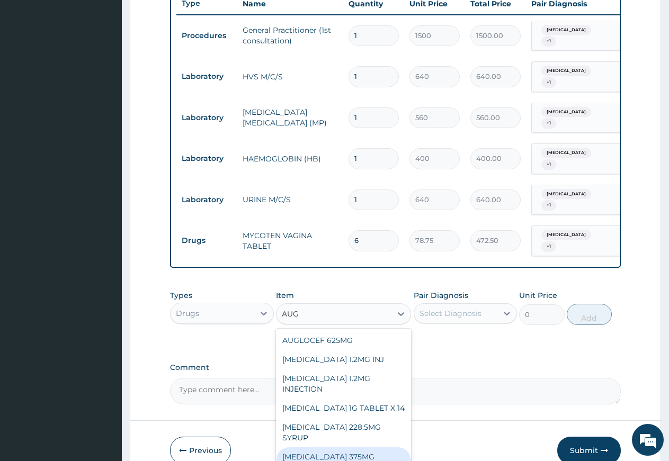
click at [362, 447] on div "AUGMENTIN 375MG TABLET" at bounding box center [343, 462] width 135 height 30
type input "72.45"
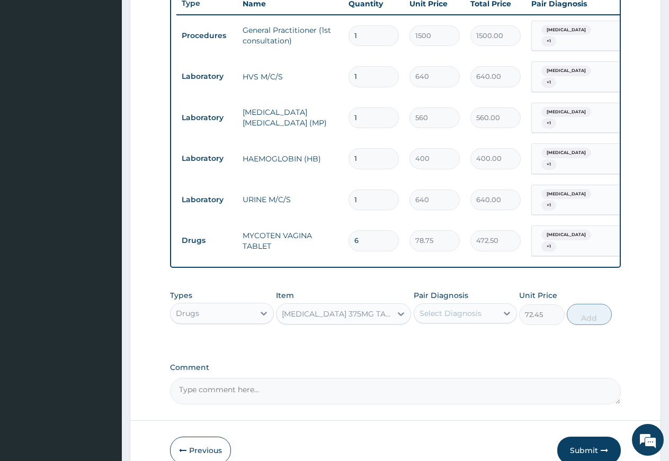
drag, startPoint x: 464, startPoint y: 294, endPoint x: 458, endPoint y: 308, distance: 15.2
click at [464, 308] on div "Select Diagnosis" at bounding box center [450, 313] width 62 height 11
click at [450, 356] on label "Urinary tract pain" at bounding box center [464, 361] width 67 height 11
checkbox input "true"
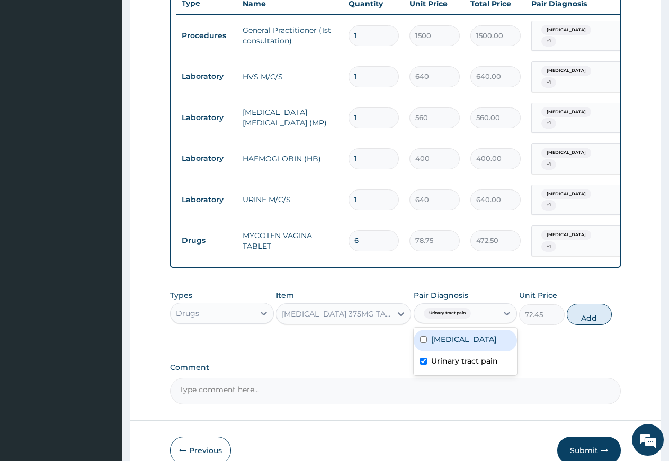
click at [452, 330] on div "Ovale malaria" at bounding box center [466, 341] width 104 height 22
checkbox input "true"
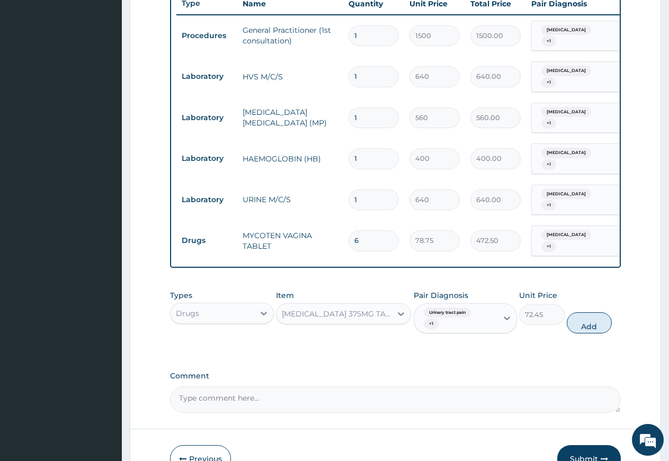
drag, startPoint x: 579, startPoint y: 304, endPoint x: 497, endPoint y: 336, distance: 88.0
click at [579, 312] on button "Add" at bounding box center [589, 322] width 45 height 21
type input "0"
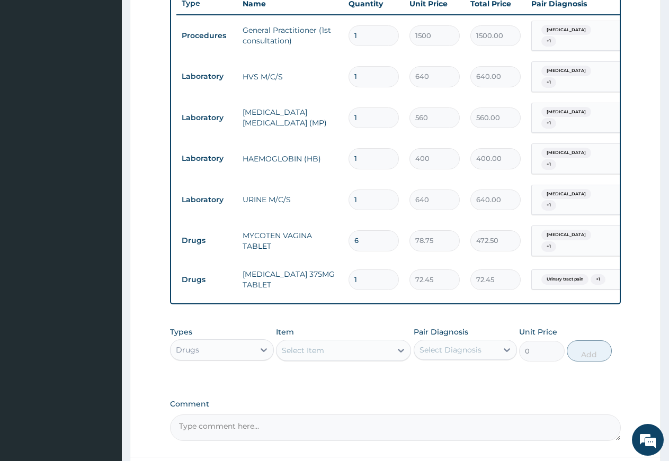
click at [343, 342] on div "Select Item" at bounding box center [333, 350] width 115 height 17
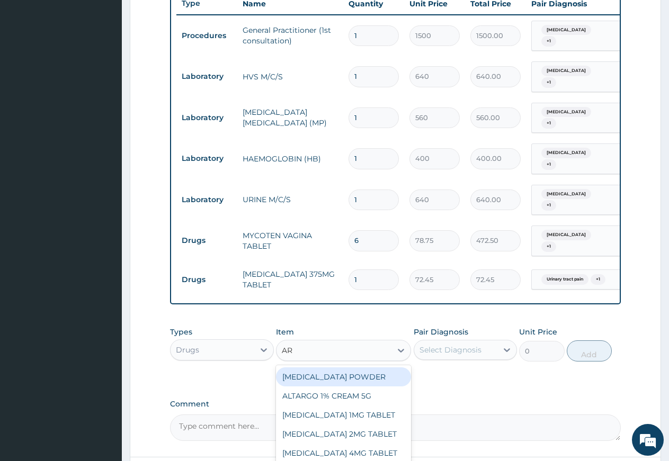
type input "ART"
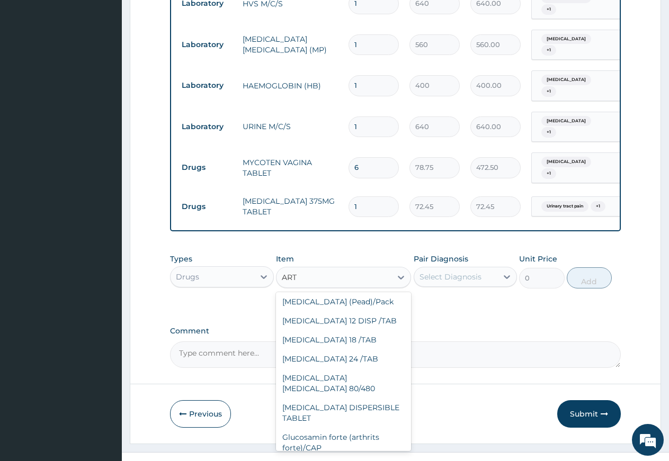
scroll to position [438, 0]
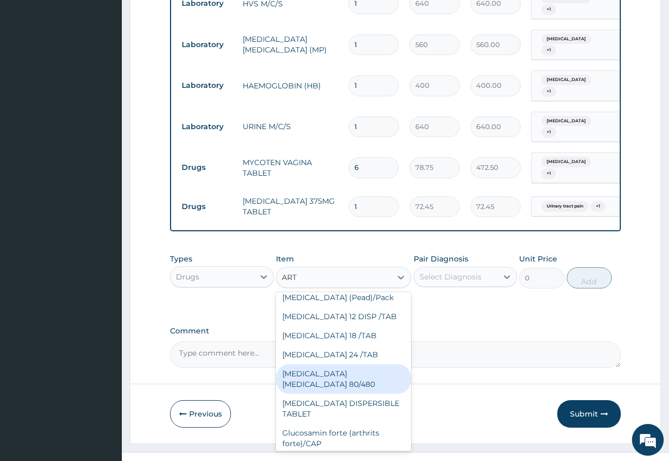
click at [367, 394] on div "COARTEM D TAB 80/480" at bounding box center [343, 379] width 135 height 30
type input "866.25"
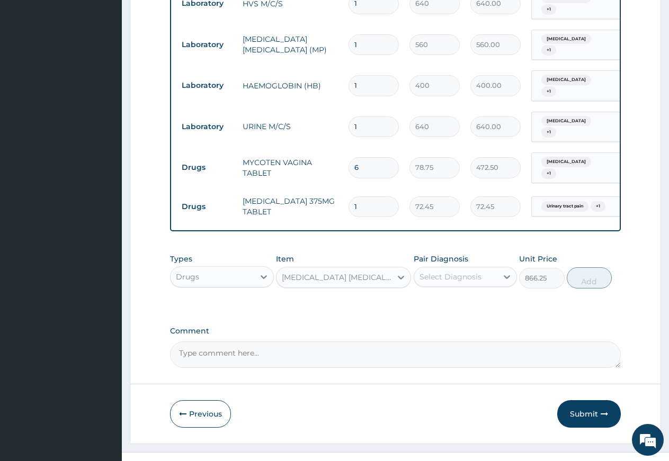
click at [435, 254] on label "Pair Diagnosis" at bounding box center [441, 259] width 55 height 11
click at [434, 272] on div "Select Diagnosis" at bounding box center [450, 277] width 62 height 11
drag, startPoint x: 437, startPoint y: 286, endPoint x: 438, endPoint y: 292, distance: 6.4
click at [437, 298] on label "Ovale malaria" at bounding box center [464, 303] width 66 height 11
checkbox input "true"
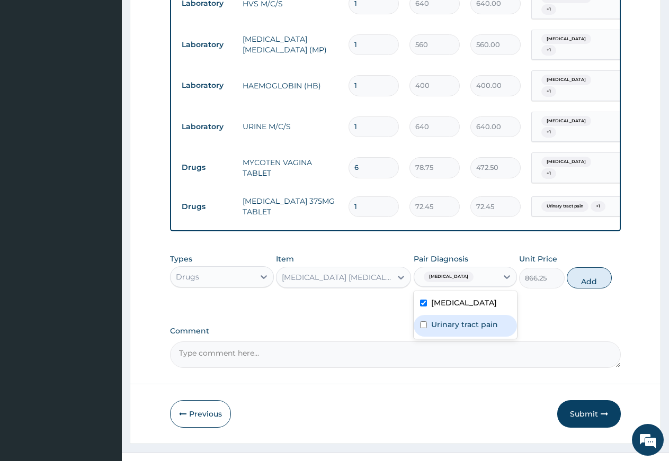
click at [440, 319] on label "Urinary tract pain" at bounding box center [464, 324] width 67 height 11
checkbox input "true"
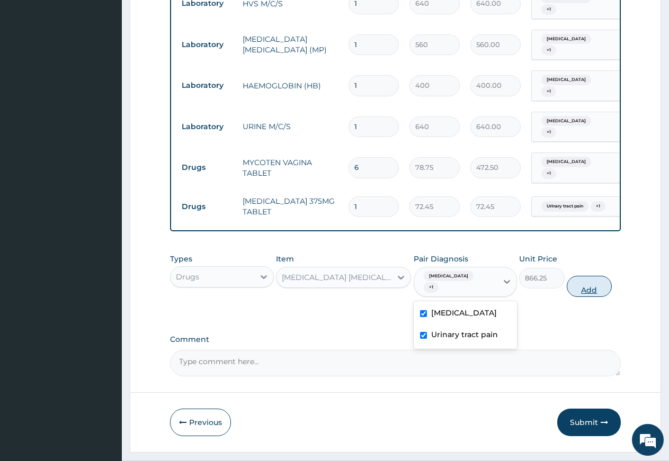
click at [573, 276] on button "Add" at bounding box center [589, 286] width 45 height 21
type input "0"
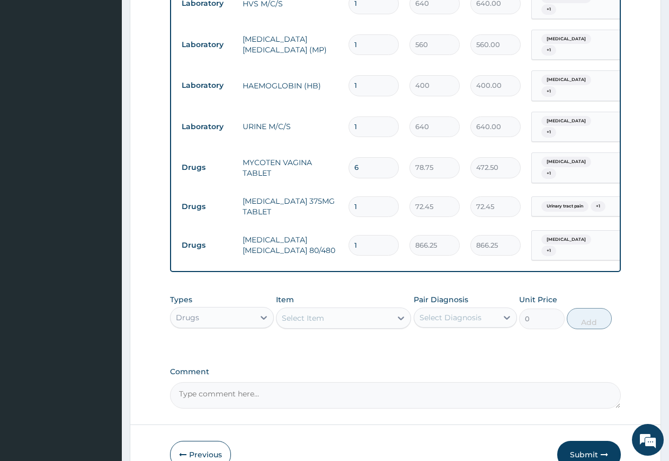
click at [340, 310] on div "Select Item" at bounding box center [333, 318] width 115 height 17
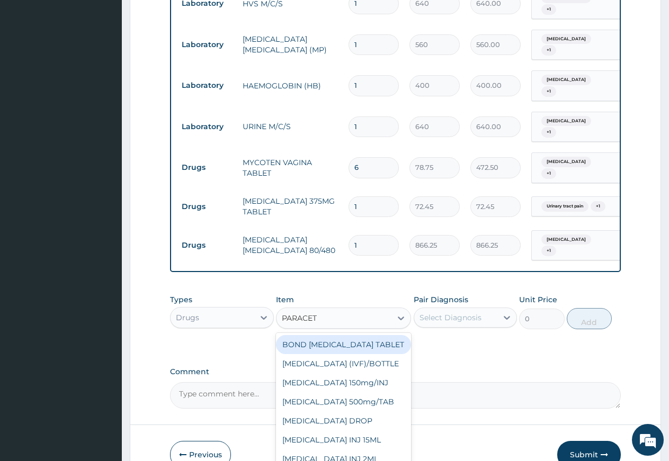
type input "PARACETA"
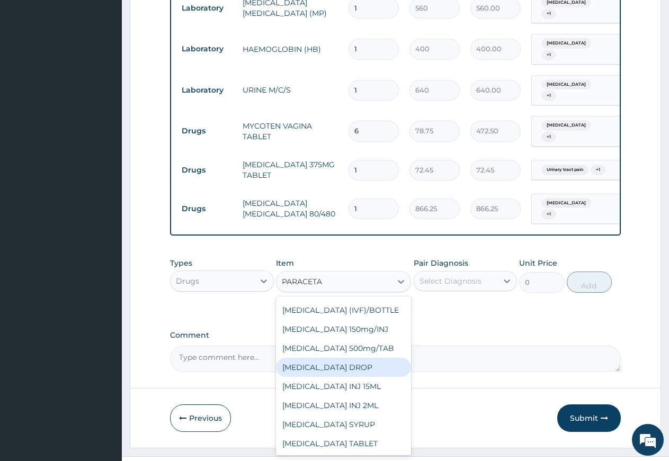
scroll to position [28, 0]
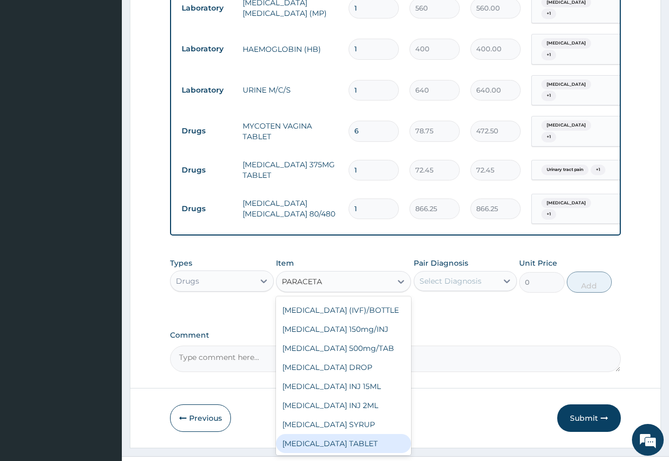
drag, startPoint x: 313, startPoint y: 424, endPoint x: 319, endPoint y: 420, distance: 6.2
click at [315, 434] on div "PARACETAMOL TABLET" at bounding box center [343, 443] width 135 height 19
type input "2.62"
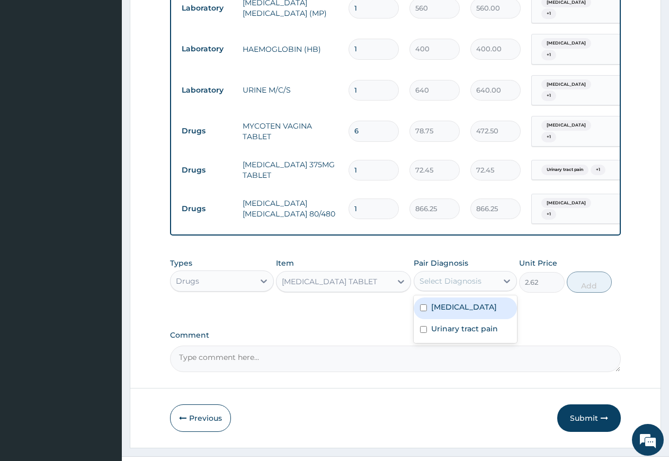
click at [466, 276] on div "Select Diagnosis" at bounding box center [450, 281] width 62 height 11
drag, startPoint x: 466, startPoint y: 284, endPoint x: 466, endPoint y: 290, distance: 5.8
click at [466, 302] on label "Ovale malaria" at bounding box center [464, 307] width 66 height 11
checkbox input "true"
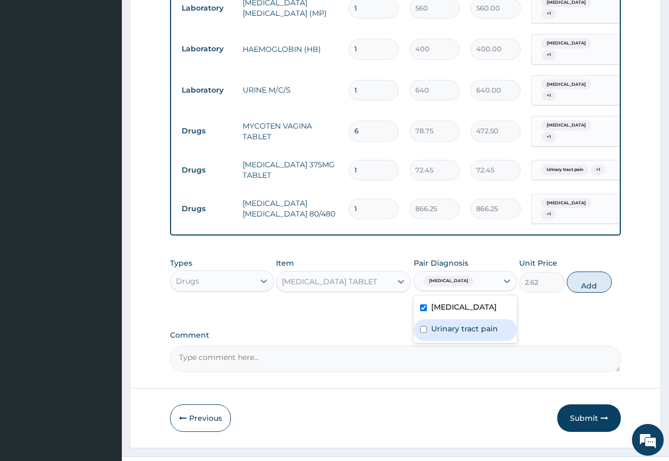
click at [466, 324] on label "Urinary tract pain" at bounding box center [464, 329] width 67 height 11
checkbox input "true"
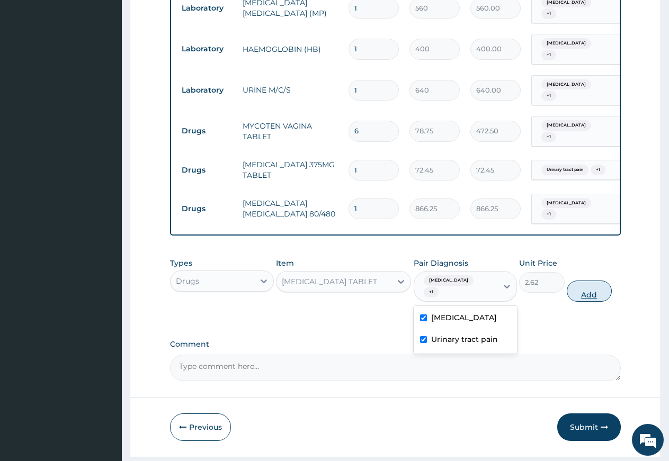
click at [573, 281] on button "Add" at bounding box center [589, 291] width 45 height 21
type input "0"
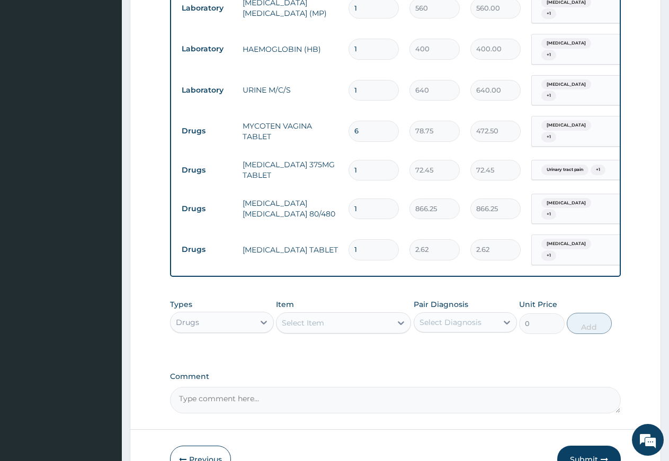
click at [337, 315] on div "Select Item" at bounding box center [333, 323] width 115 height 17
type input "FLUCO"
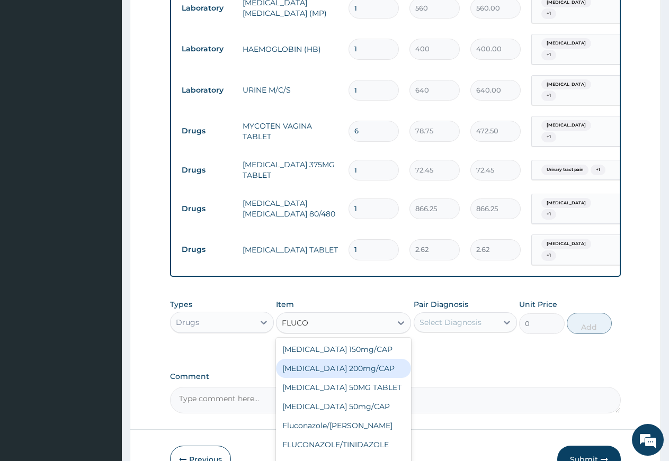
drag, startPoint x: 345, startPoint y: 345, endPoint x: 451, endPoint y: 298, distance: 116.1
click at [348, 359] on div "Fluconazole 200mg/CAP" at bounding box center [343, 368] width 135 height 19
type input "105"
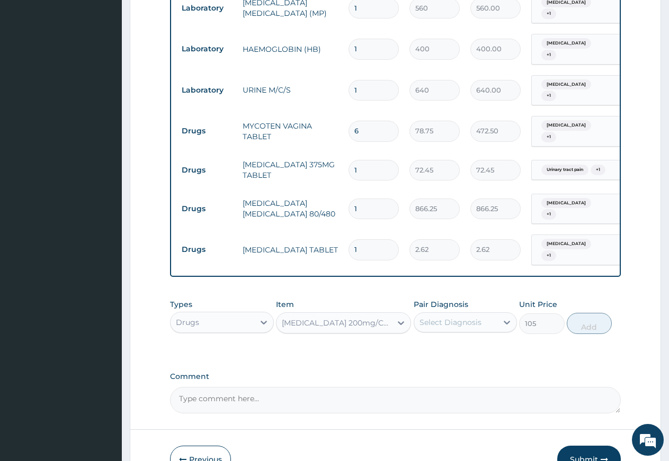
click at [462, 317] on div "Select Diagnosis" at bounding box center [450, 322] width 62 height 11
drag, startPoint x: 459, startPoint y: 322, endPoint x: 459, endPoint y: 344, distance: 21.7
click at [459, 343] on label "Ovale malaria" at bounding box center [464, 348] width 66 height 11
checkbox input "true"
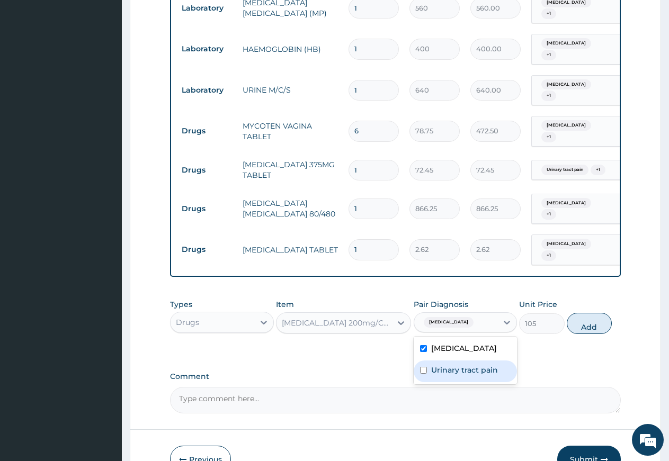
drag, startPoint x: 459, startPoint y: 344, endPoint x: 499, endPoint y: 333, distance: 41.7
click at [462, 365] on label "Urinary tract pain" at bounding box center [464, 370] width 67 height 11
checkbox input "true"
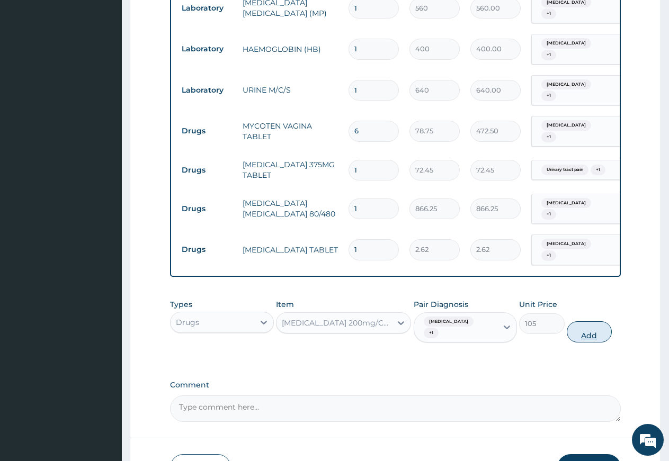
click at [587, 321] on button "Add" at bounding box center [589, 331] width 45 height 21
type input "0"
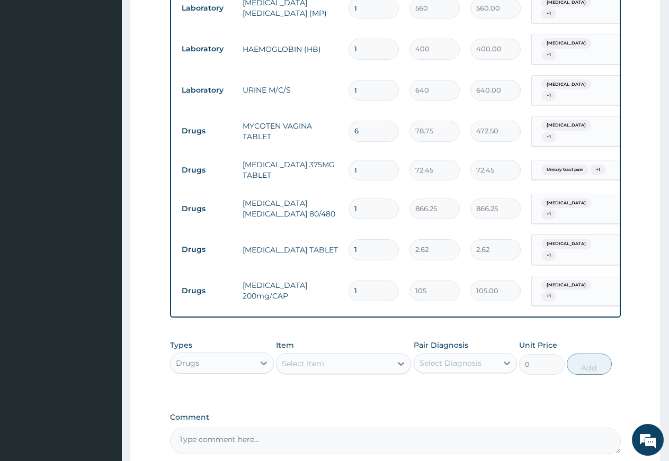
type input "10"
type input "1050.00"
type input "10"
click at [365, 239] on input "1" at bounding box center [373, 249] width 50 height 21
type input "0.00"
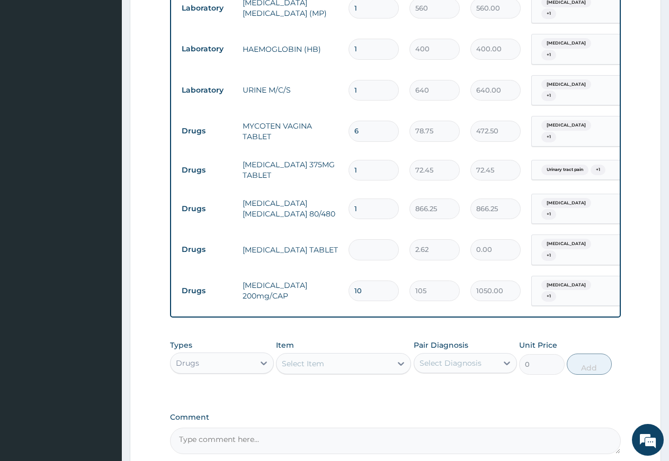
type input "2"
type input "5.24"
type input "20"
type input "52.40"
type input "20"
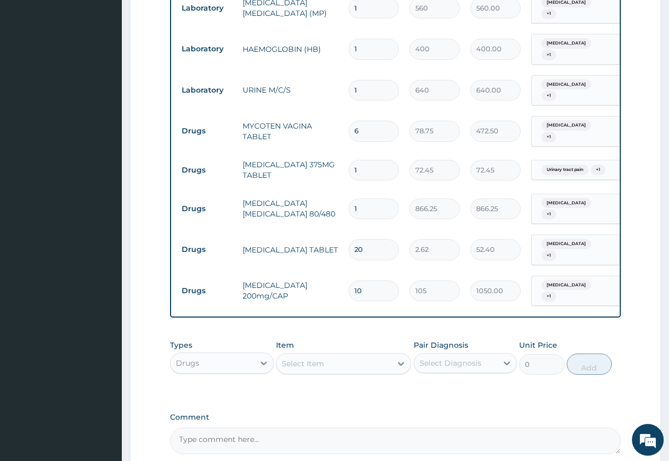
click at [369, 199] on input "1" at bounding box center [373, 209] width 50 height 21
type input "0.00"
type input "6"
type input "5197.50"
type input "6"
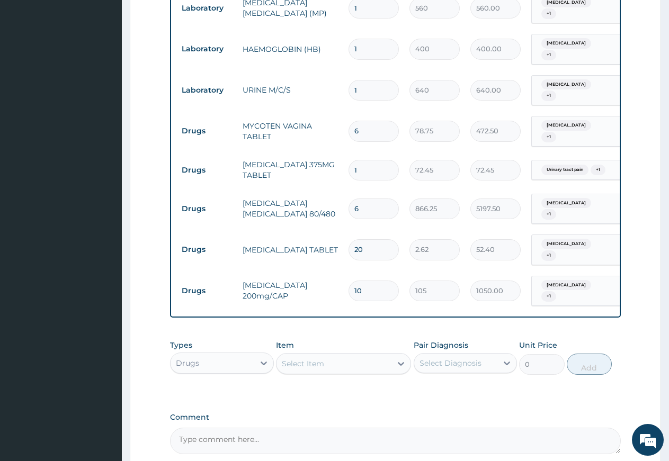
click at [358, 160] on input "1" at bounding box center [373, 170] width 50 height 21
type input "14"
type input "1014.30"
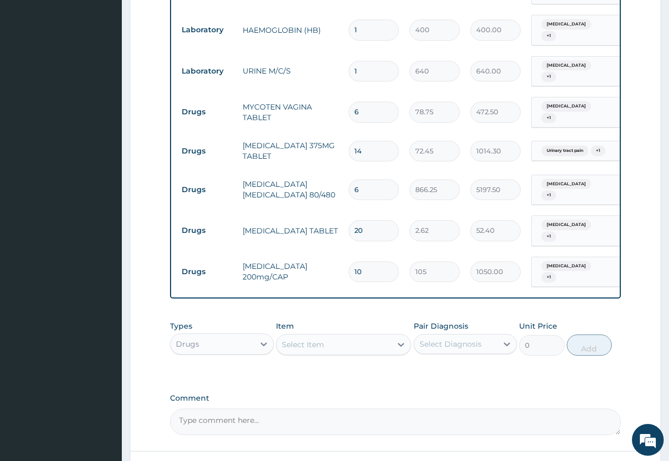
scroll to position [536, 0]
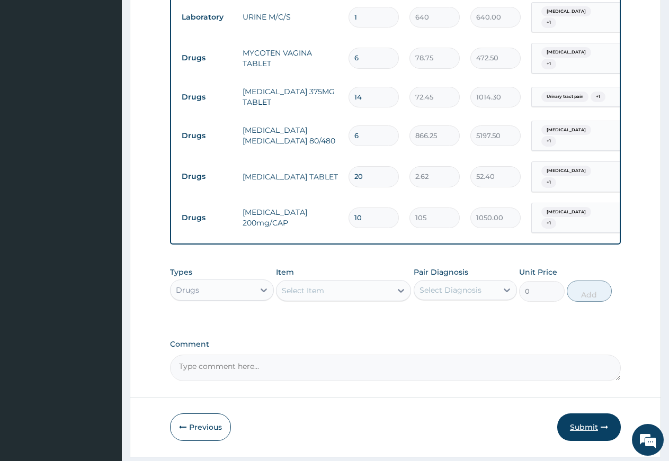
type input "14"
click at [580, 414] on button "Submit" at bounding box center [589, 428] width 64 height 28
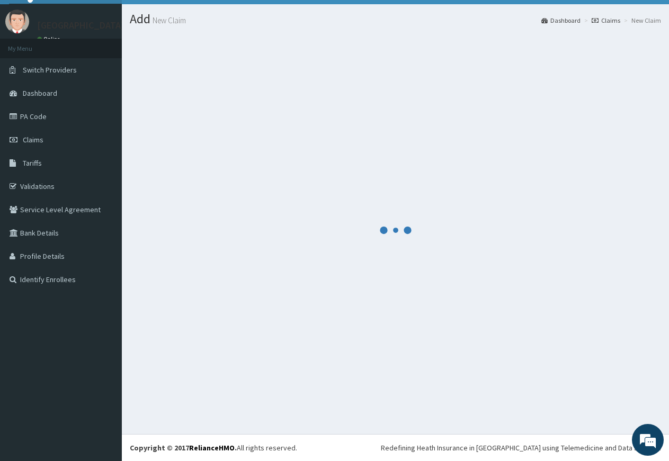
scroll to position [22, 0]
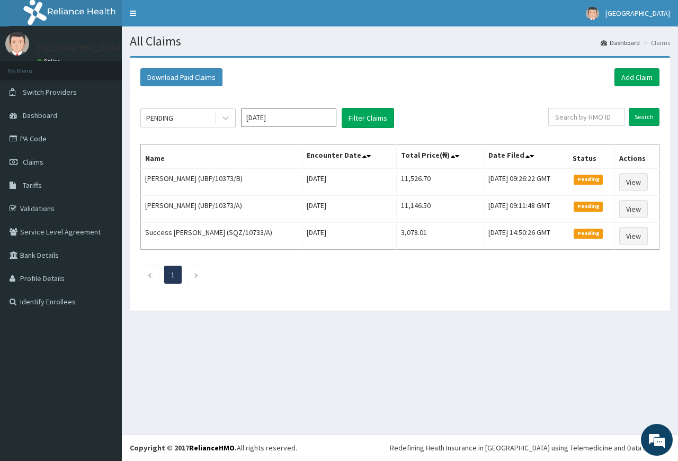
click at [362, 330] on div "All Claims Dashboard Claims Download Paid Claims Add Claim × Note you can only …" at bounding box center [400, 230] width 556 height 408
